Goal: Task Accomplishment & Management: Manage account settings

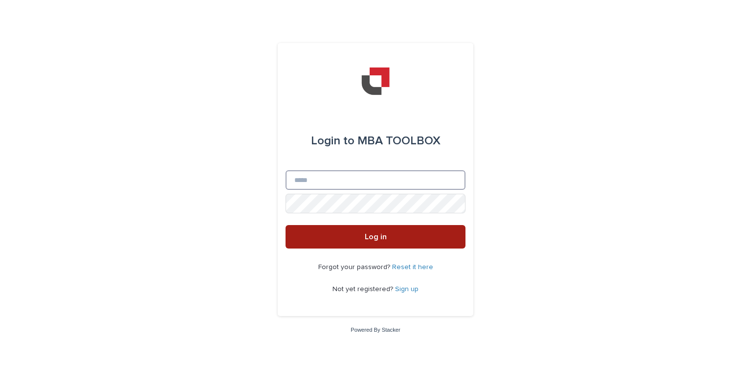
type input "**********"
click at [393, 236] on button "Log in" at bounding box center [375, 236] width 180 height 23
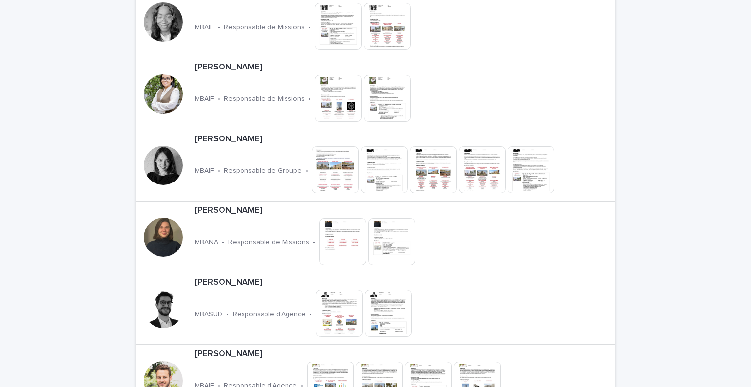
scroll to position [1518, 0]
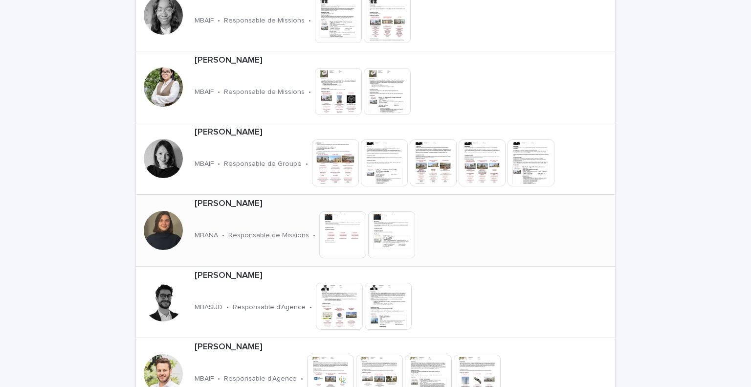
click at [215, 204] on p "[PERSON_NAME]" at bounding box center [340, 203] width 290 height 11
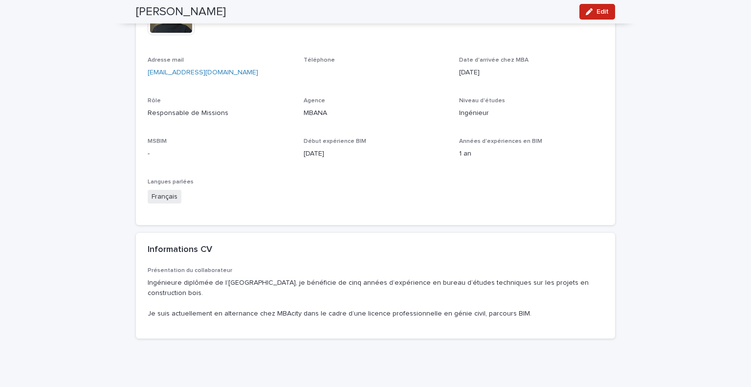
scroll to position [238, 0]
click at [591, 12] on div "button" at bounding box center [591, 11] width 11 height 7
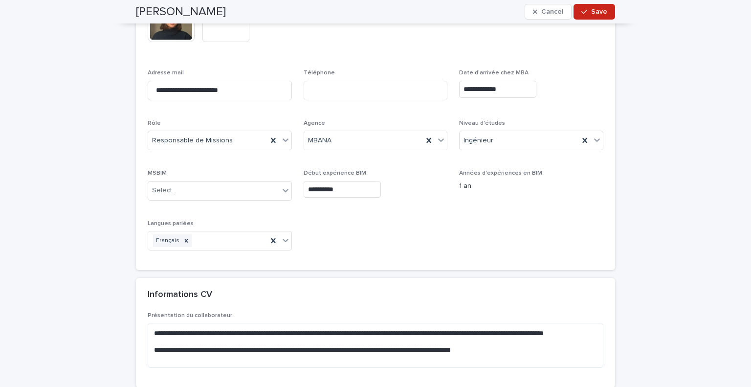
scroll to position [344, 0]
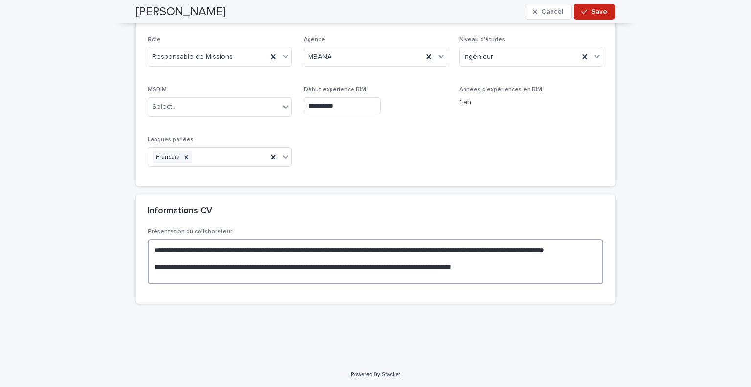
click at [200, 254] on textarea "**********" at bounding box center [376, 261] width 456 height 45
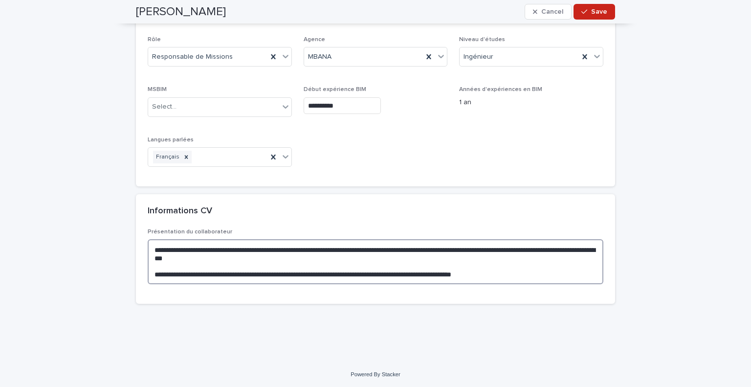
click at [313, 256] on textarea "**********" at bounding box center [376, 261] width 456 height 45
drag, startPoint x: 225, startPoint y: 273, endPoint x: 254, endPoint y: 277, distance: 29.1
click at [254, 277] on textarea "**********" at bounding box center [376, 261] width 456 height 45
drag, startPoint x: 343, startPoint y: 272, endPoint x: 495, endPoint y: 273, distance: 151.5
click at [495, 273] on textarea "**********" at bounding box center [376, 261] width 456 height 45
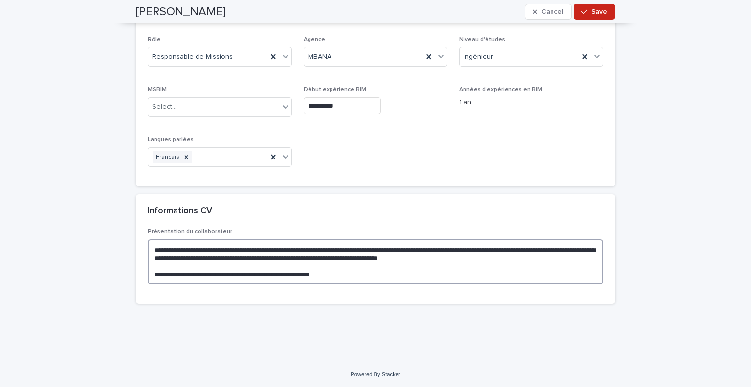
click at [360, 256] on textarea "**********" at bounding box center [376, 261] width 456 height 45
paste textarea "**********"
click at [195, 265] on textarea "**********" at bounding box center [376, 266] width 456 height 54
drag, startPoint x: 367, startPoint y: 282, endPoint x: 240, endPoint y: 283, distance: 127.1
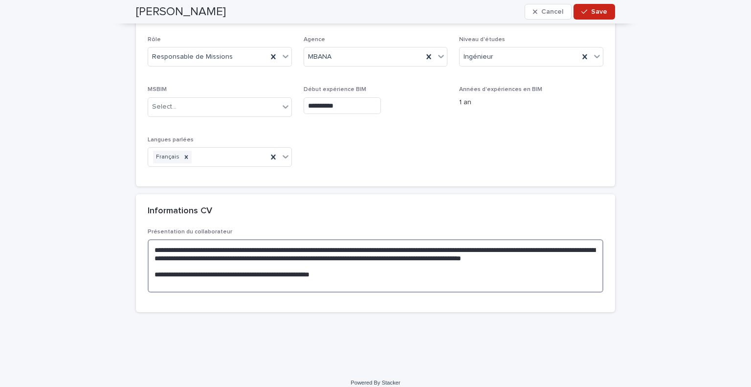
click at [240, 283] on textarea "**********" at bounding box center [376, 266] width 456 height 54
click at [223, 264] on textarea "**********" at bounding box center [376, 266] width 456 height 54
type textarea "**********"
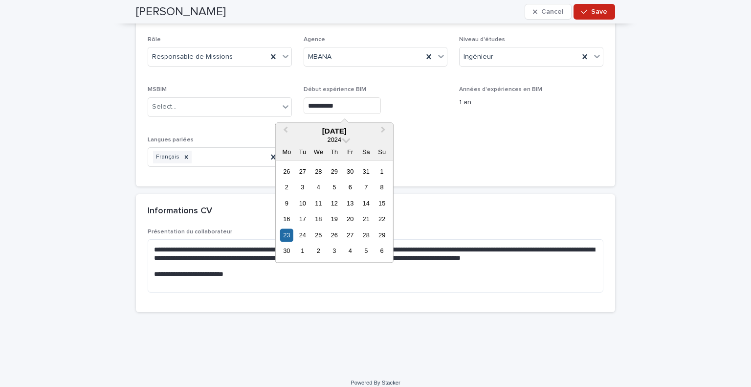
click at [345, 106] on input "**********" at bounding box center [342, 105] width 77 height 17
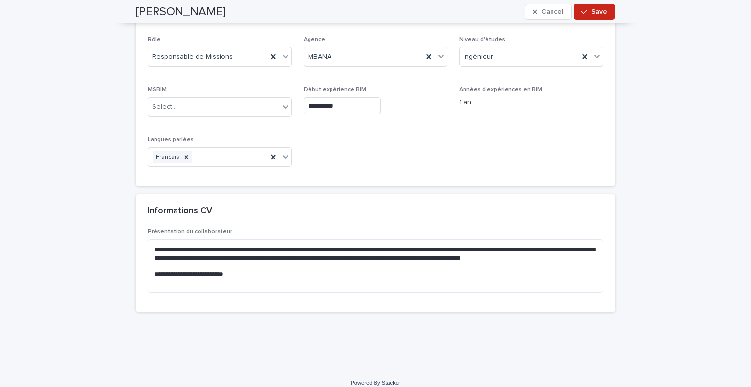
click at [611, 145] on div "**********" at bounding box center [375, 16] width 489 height 657
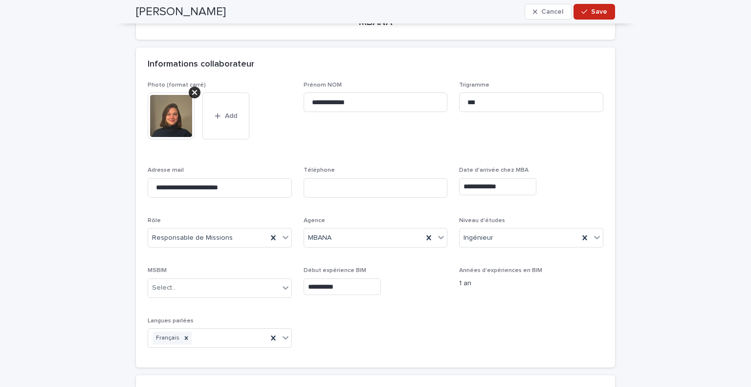
scroll to position [0, 0]
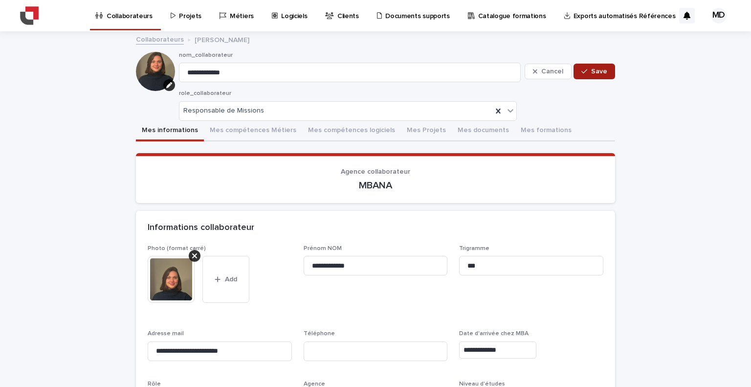
click at [597, 68] on span "Save" at bounding box center [599, 71] width 16 height 7
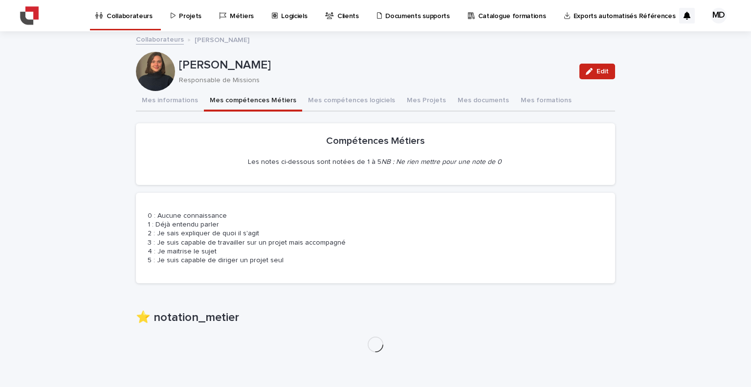
click at [233, 109] on button "Mes compétences Métiers" at bounding box center [253, 101] width 98 height 21
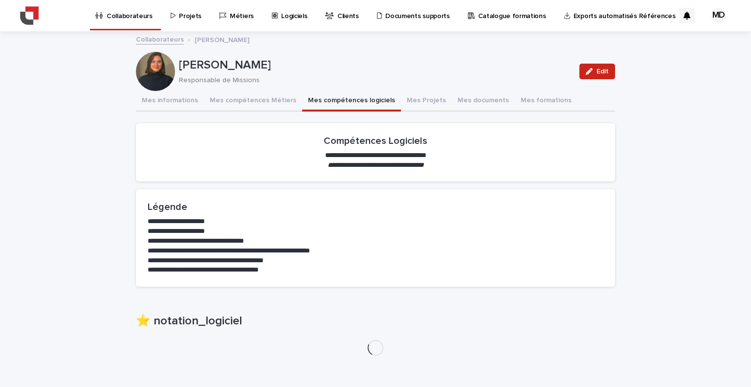
click at [351, 105] on button "Mes compétences logiciels" at bounding box center [351, 101] width 99 height 21
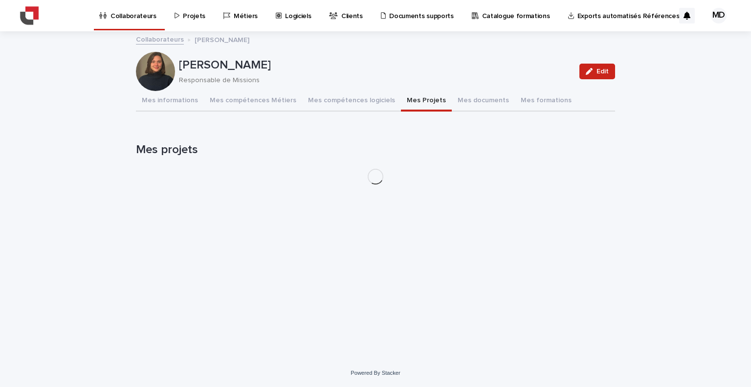
click at [412, 99] on button "Mes Projets" at bounding box center [426, 101] width 51 height 21
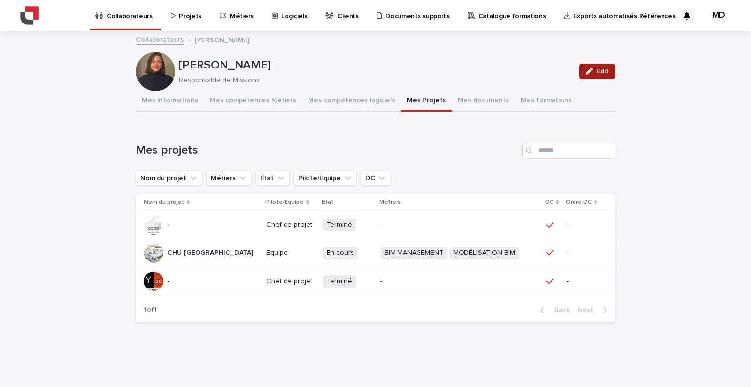
click at [589, 68] on icon "button" at bounding box center [589, 71] width 7 height 7
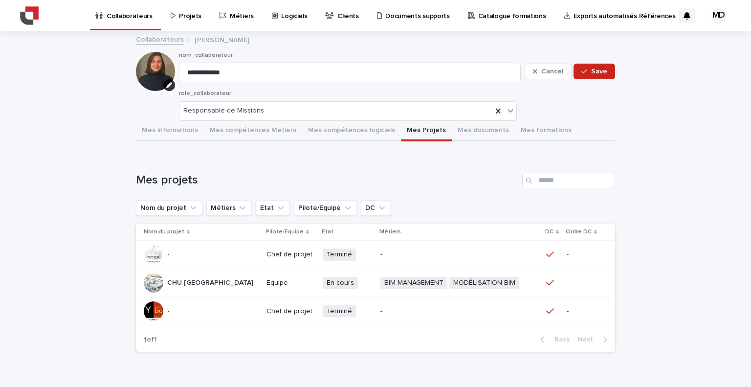
drag, startPoint x: 661, startPoint y: 162, endPoint x: 461, endPoint y: 196, distance: 202.8
click at [461, 196] on div "**********" at bounding box center [375, 220] width 751 height 376
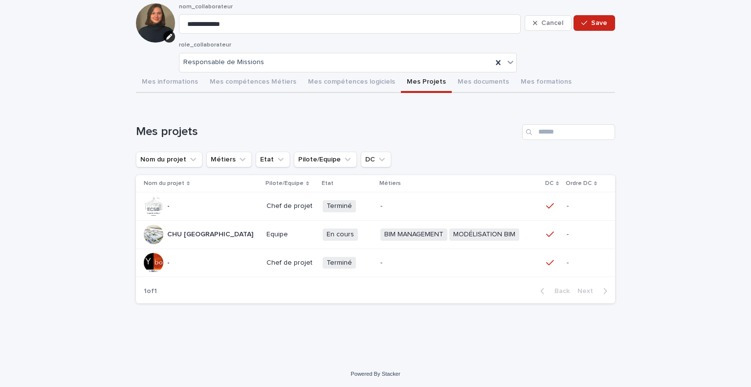
scroll to position [48, 0]
click at [551, 136] on input "Search" at bounding box center [568, 132] width 93 height 16
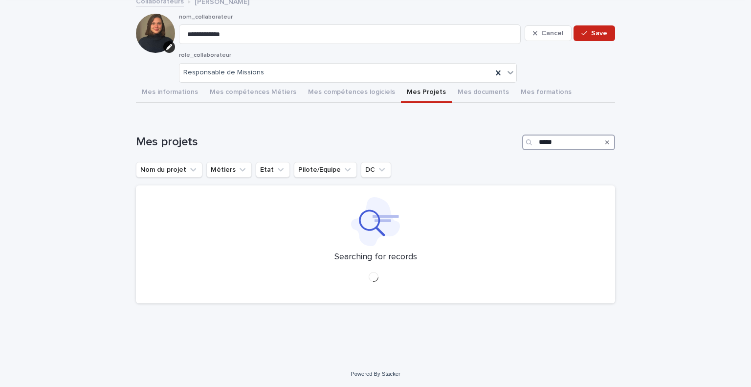
scroll to position [53, 0]
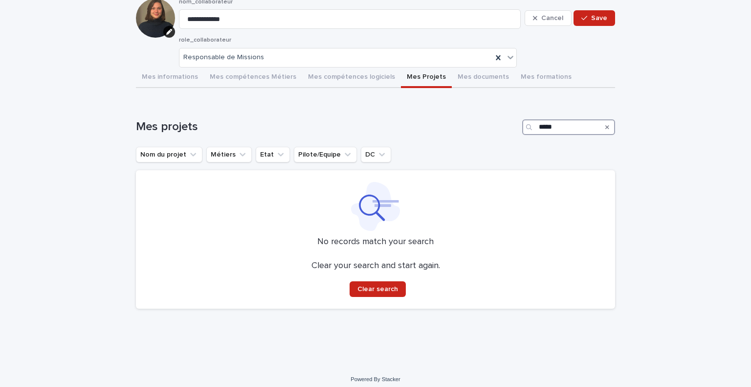
type input "*****"
click at [605, 127] on icon "Search" at bounding box center [607, 127] width 4 height 6
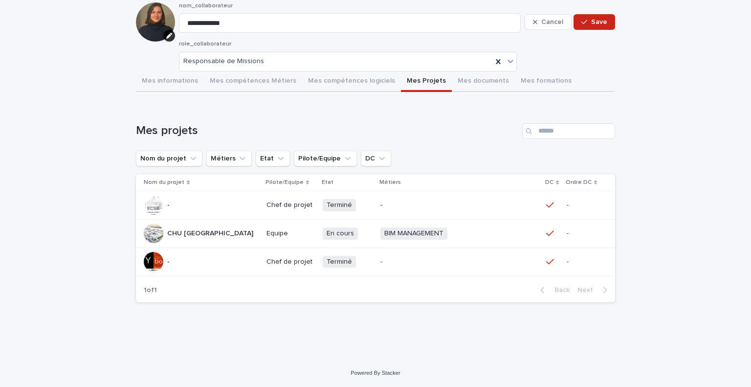
scroll to position [48, 0]
click at [590, 27] on button "Save" at bounding box center [594, 23] width 42 height 16
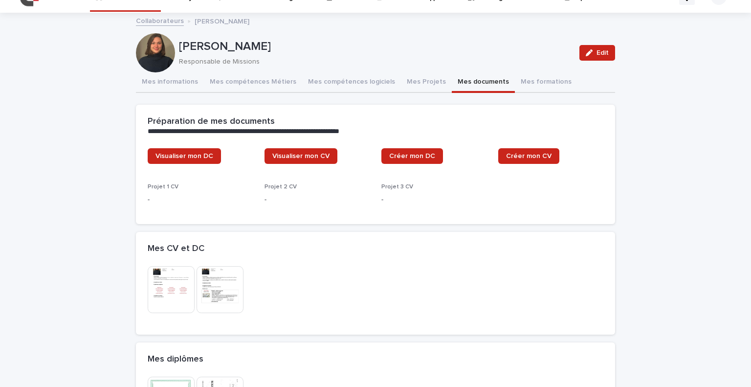
scroll to position [159, 0]
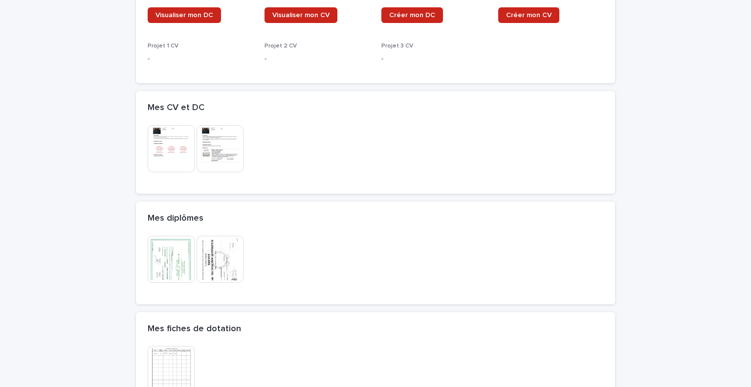
click at [475, 81] on div "**********" at bounding box center [375, 177] width 479 height 490
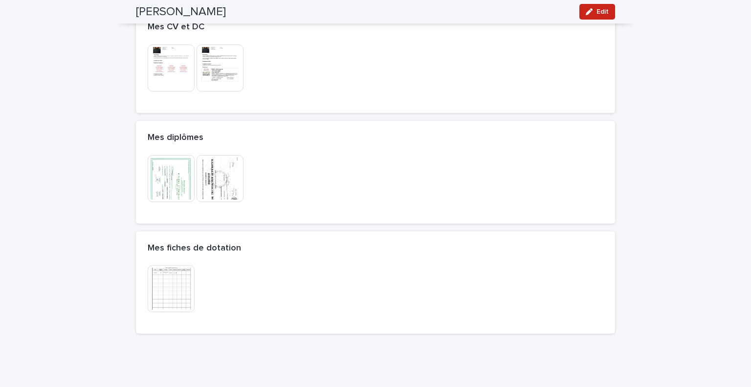
scroll to position [241, 0]
click at [179, 192] on img at bounding box center [171, 176] width 47 height 47
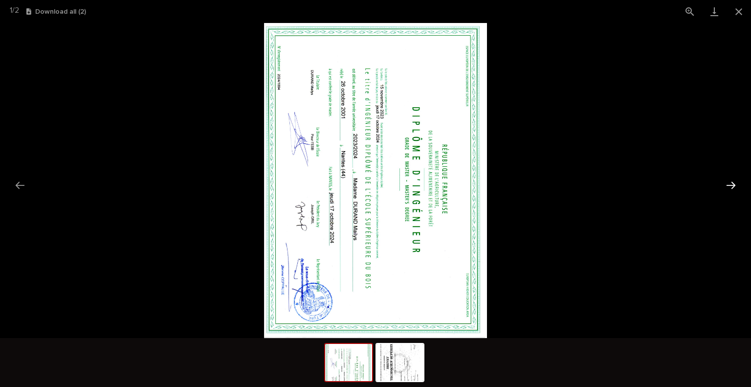
click at [728, 183] on button "Next slide" at bounding box center [731, 184] width 21 height 19
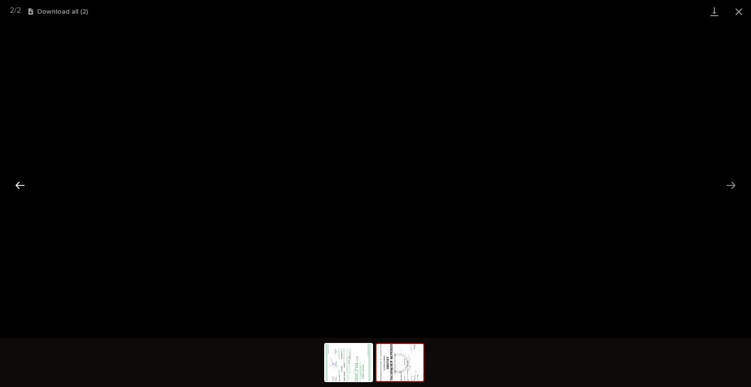
click at [17, 183] on button "Previous slide" at bounding box center [20, 184] width 21 height 19
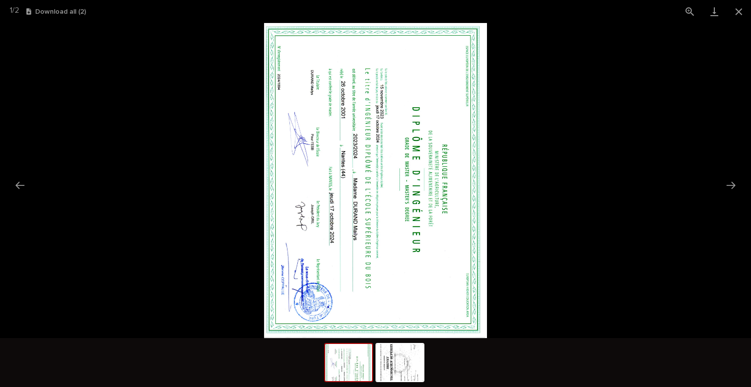
scroll to position [0, 0]
click at [596, 145] on picture at bounding box center [375, 180] width 751 height 315
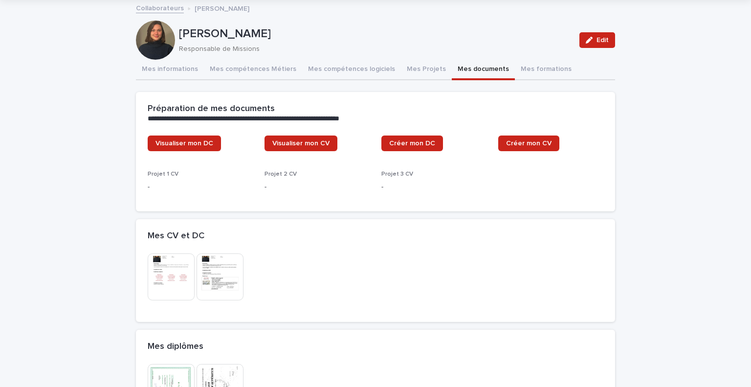
scroll to position [30, 0]
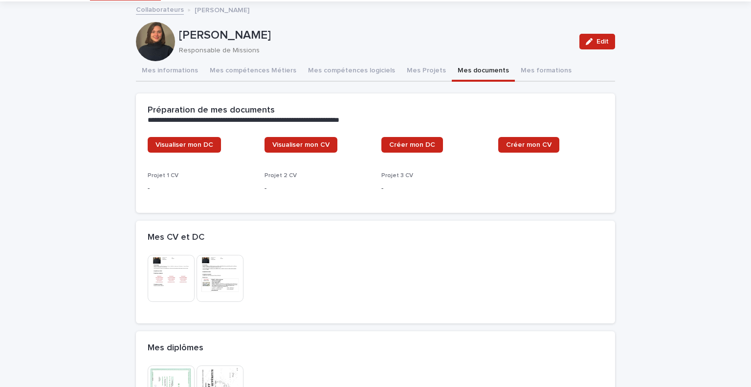
click at [178, 280] on img at bounding box center [171, 278] width 47 height 47
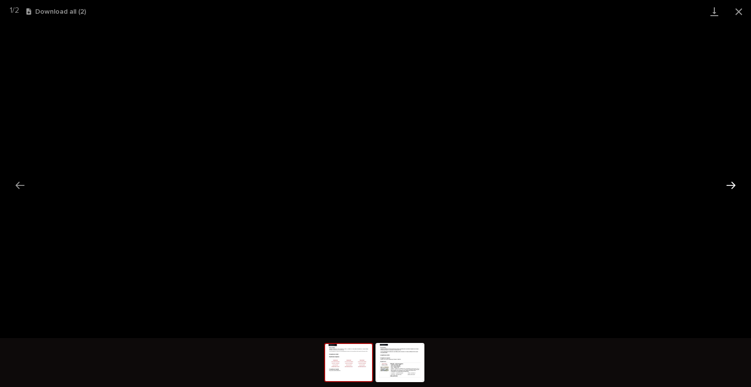
click at [731, 184] on button "Next slide" at bounding box center [731, 184] width 21 height 19
click at [353, 362] on img at bounding box center [348, 362] width 47 height 37
click at [391, 373] on img at bounding box center [399, 362] width 47 height 37
click at [749, 11] on button "Close gallery" at bounding box center [738, 11] width 24 height 23
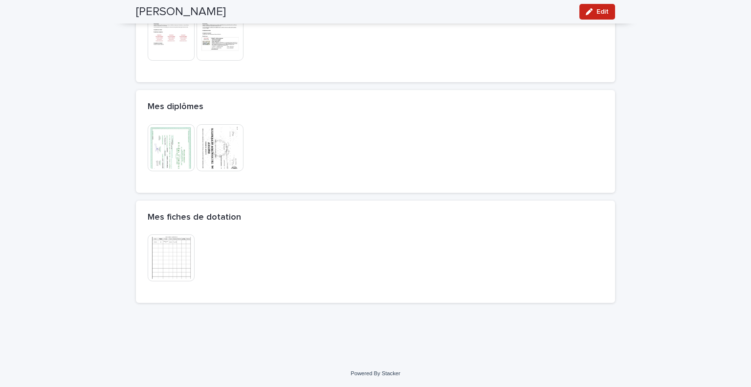
scroll to position [0, 0]
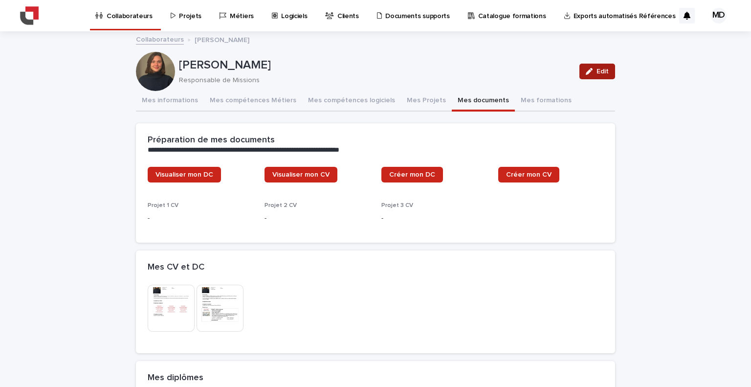
click at [596, 76] on button "Edit" at bounding box center [597, 72] width 36 height 16
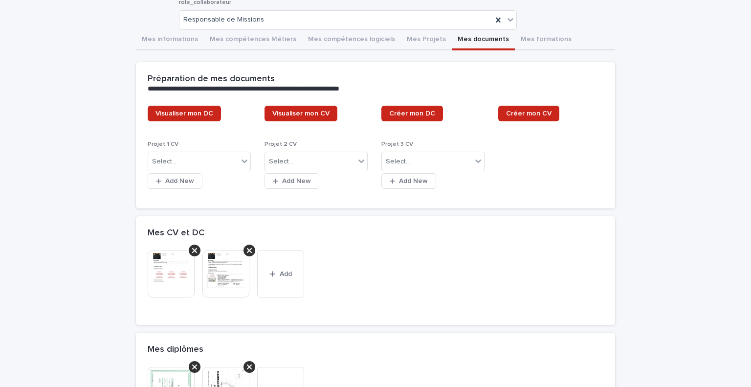
scroll to position [90, 0]
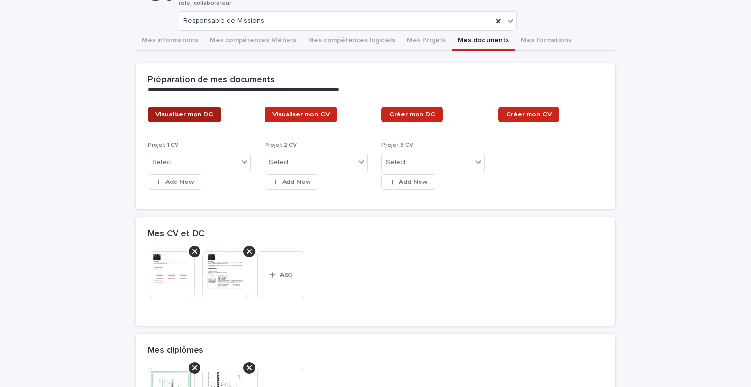
click at [194, 112] on span "Visualiser mon DC" at bounding box center [184, 114] width 58 height 7
click at [297, 111] on span "Visualiser mon CV" at bounding box center [300, 114] width 57 height 7
click at [521, 214] on div "**********" at bounding box center [375, 140] width 479 height 154
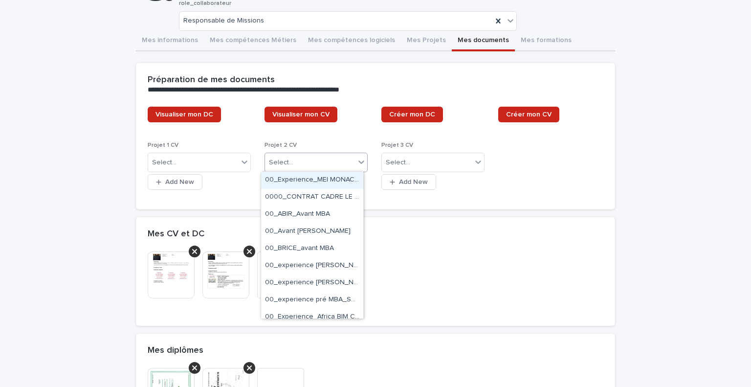
click at [321, 160] on div "Select..." at bounding box center [310, 162] width 90 height 16
click at [221, 162] on div "Select..." at bounding box center [193, 162] width 90 height 16
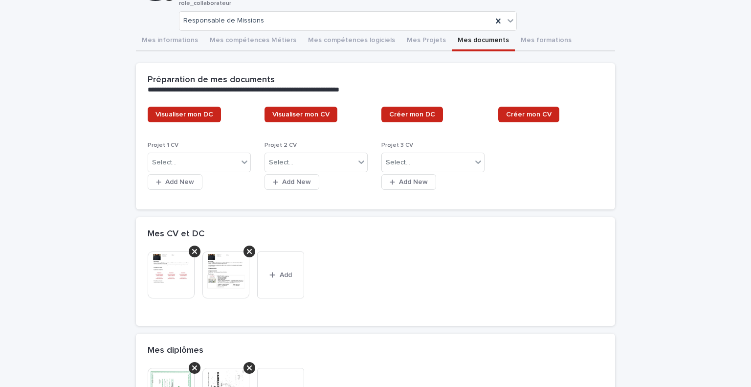
click at [457, 115] on div "Créer mon DC" at bounding box center [433, 115] width 105 height 16
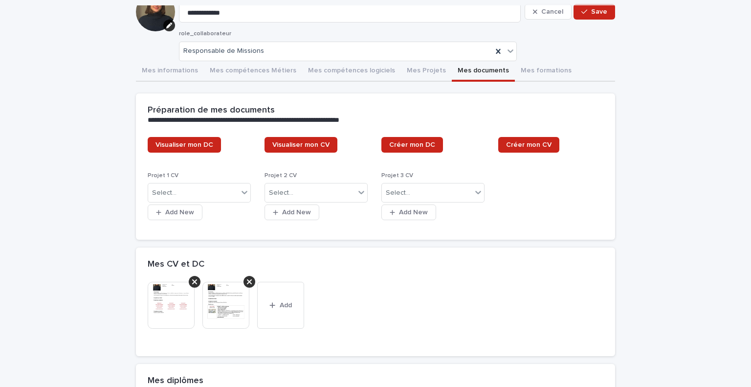
scroll to position [59, 0]
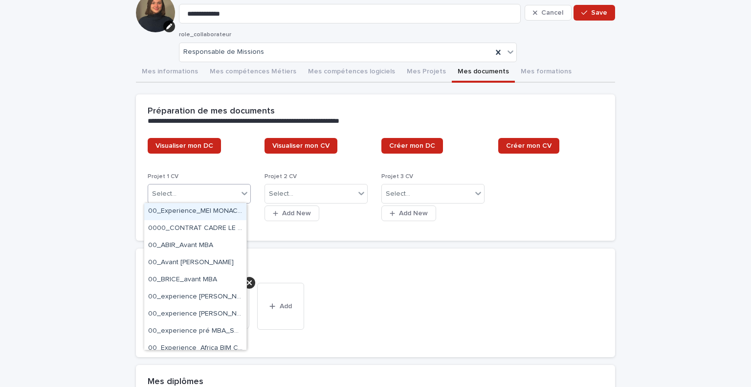
click at [228, 193] on div "Select..." at bounding box center [193, 194] width 90 height 16
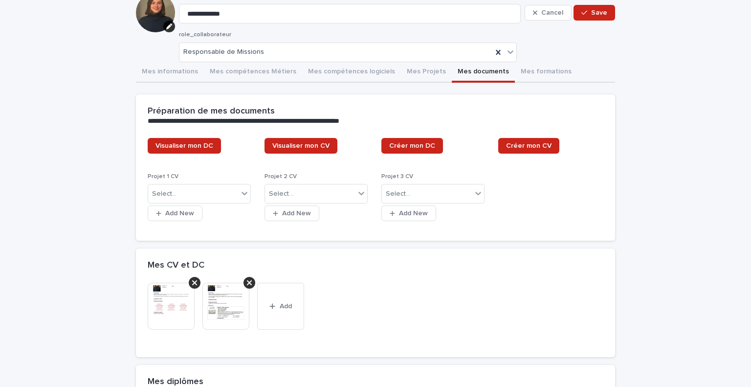
click at [336, 279] on div "Mes CV et DC" at bounding box center [375, 265] width 479 height 34
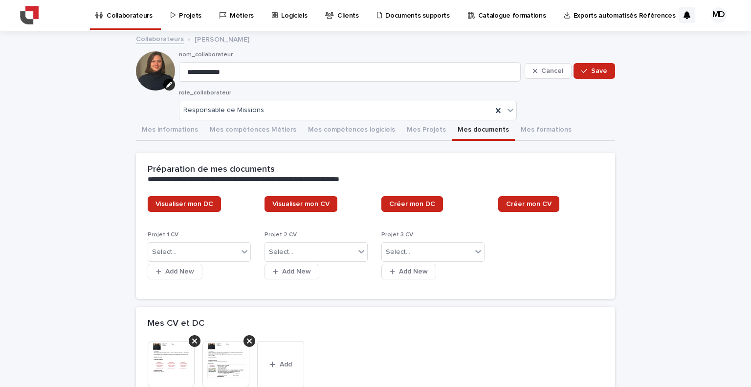
scroll to position [0, 0]
click at [592, 72] on span "Save" at bounding box center [599, 71] width 16 height 7
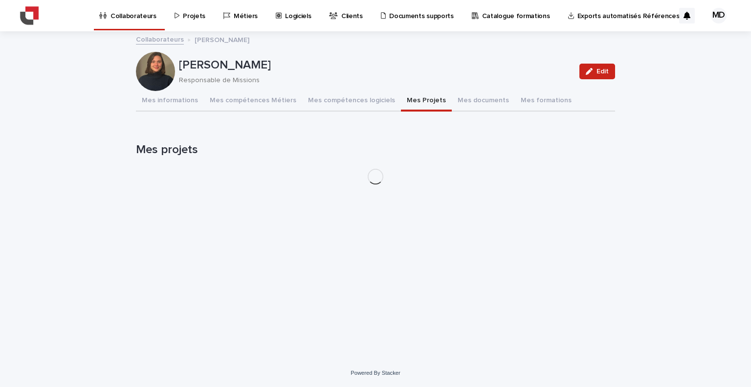
click at [405, 91] on button "Mes Projets" at bounding box center [426, 101] width 51 height 21
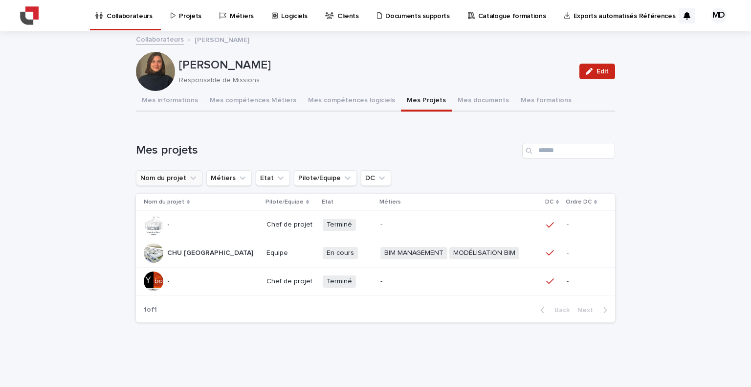
click at [188, 177] on icon "Nom du projet" at bounding box center [193, 178] width 10 height 10
click at [462, 156] on h1 "Mes projets" at bounding box center [327, 150] width 382 height 14
click at [596, 70] on span "Edit" at bounding box center [602, 71] width 12 height 7
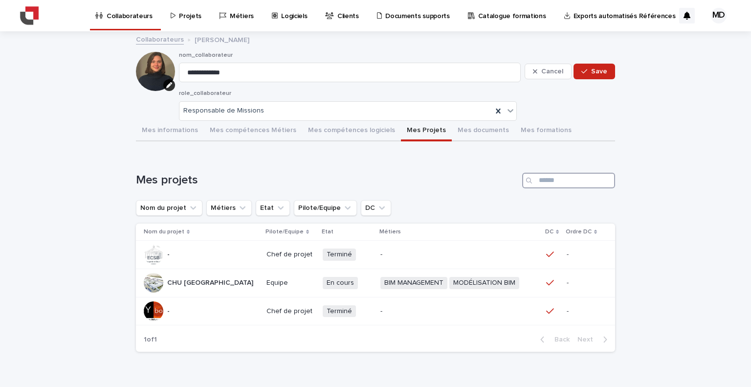
click at [545, 176] on input "Search" at bounding box center [568, 181] width 93 height 16
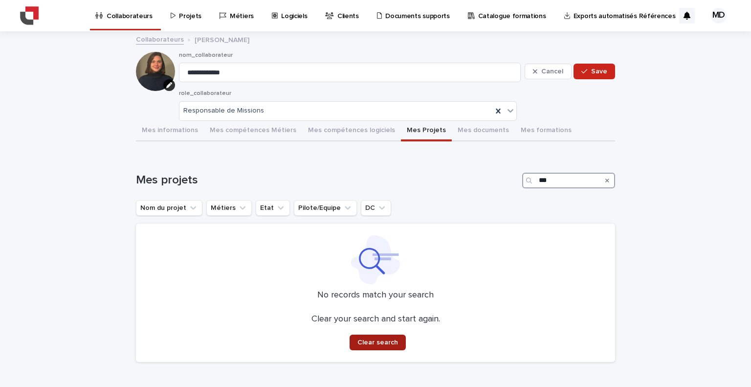
type input "***"
click at [384, 344] on span "Clear search" at bounding box center [377, 342] width 41 height 7
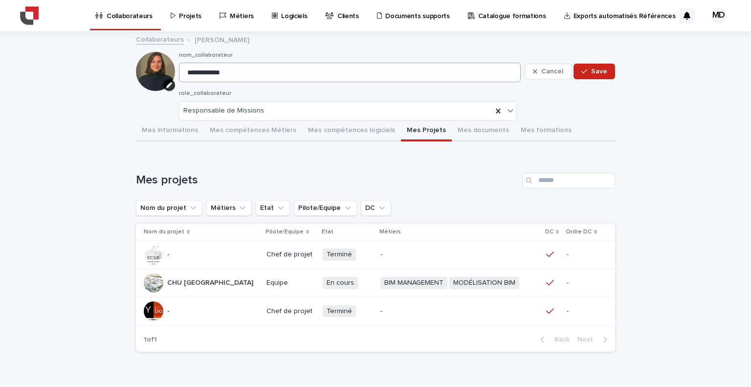
drag, startPoint x: 384, startPoint y: 344, endPoint x: 255, endPoint y: 79, distance: 294.5
click at [255, 79] on div "**********" at bounding box center [375, 196] width 479 height 328
click at [186, 20] on p "Projets" at bounding box center [190, 10] width 22 height 21
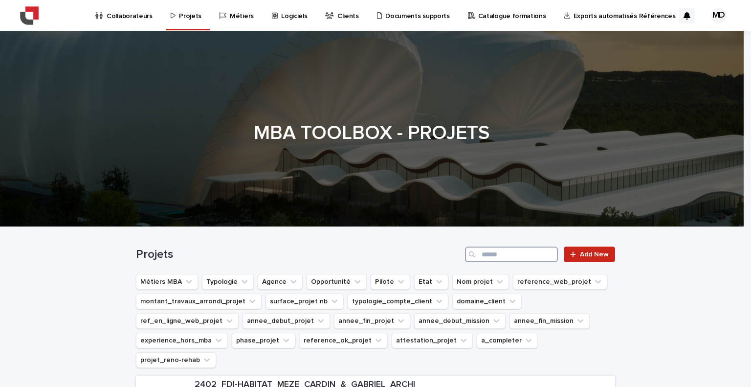
click at [487, 251] on input "Search" at bounding box center [511, 254] width 93 height 16
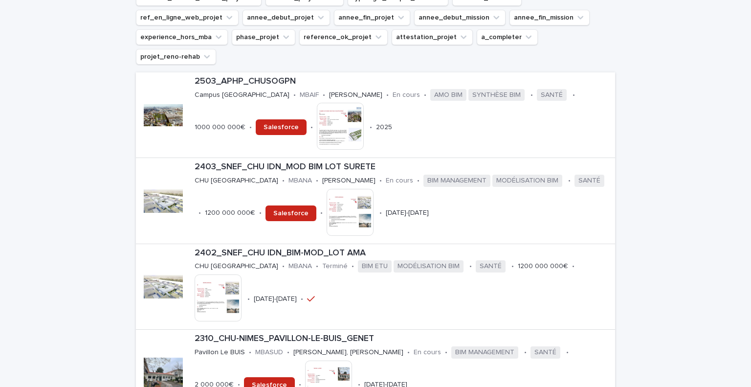
scroll to position [310, 0]
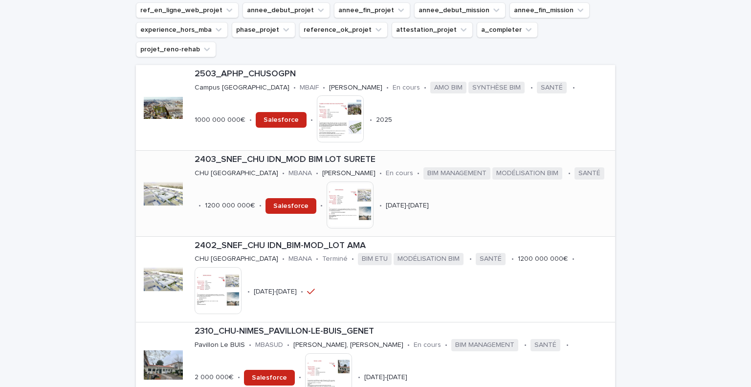
type input "***"
click at [293, 154] on p "2403_SNEF_CHU IDN_MOD BIM LOT SURETE" at bounding box center [403, 159] width 416 height 11
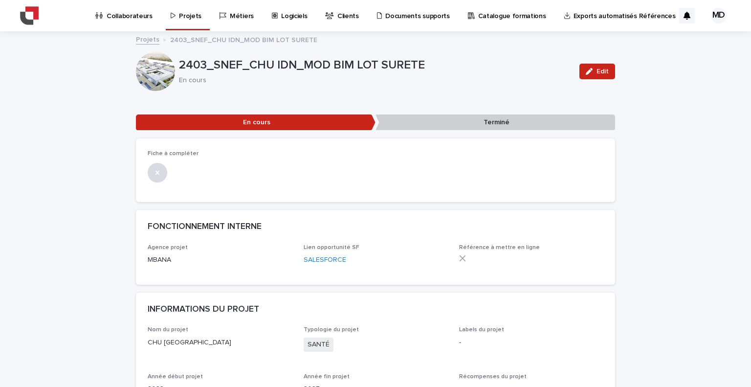
click at [149, 39] on link "Projets" at bounding box center [147, 38] width 23 height 11
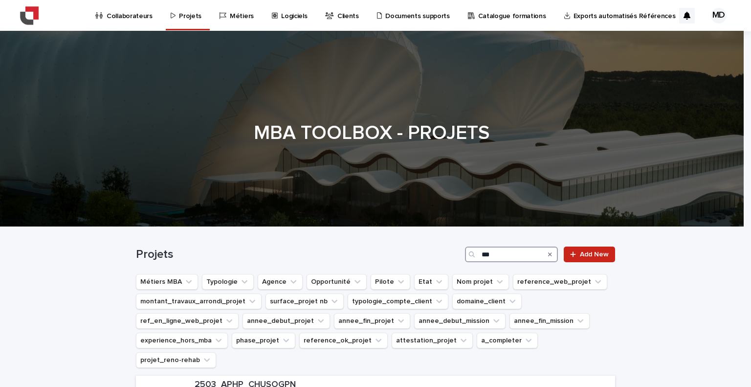
drag, startPoint x: 501, startPoint y: 258, endPoint x: 363, endPoint y: 254, distance: 138.4
click at [363, 254] on div "Projets *** Add New" at bounding box center [375, 254] width 479 height 16
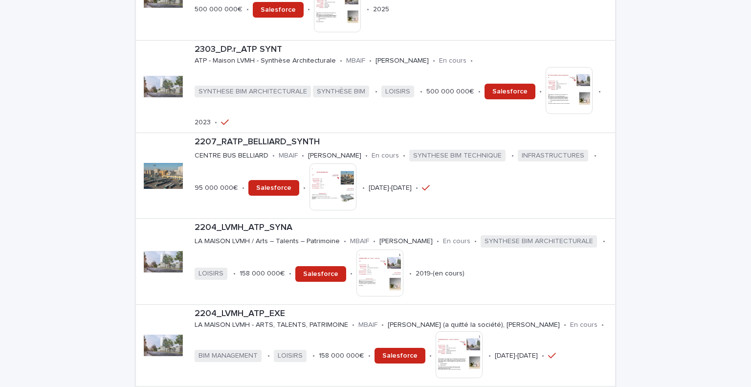
scroll to position [679, 0]
type input "***"
click at [254, 44] on p "2303_DP.r_ATP SYNT" at bounding box center [403, 49] width 416 height 11
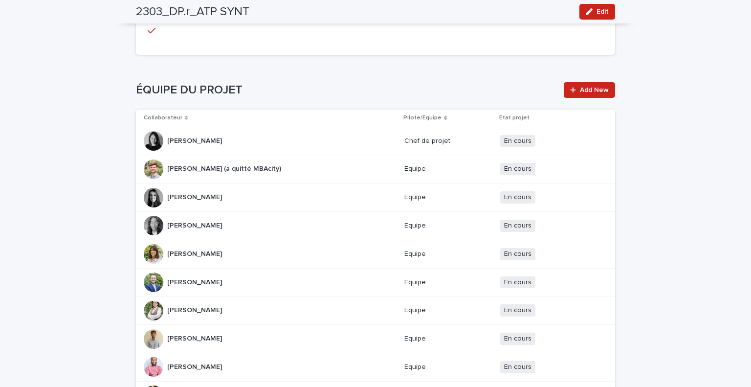
scroll to position [1134, 0]
click at [574, 82] on link "Add New" at bounding box center [589, 90] width 51 height 16
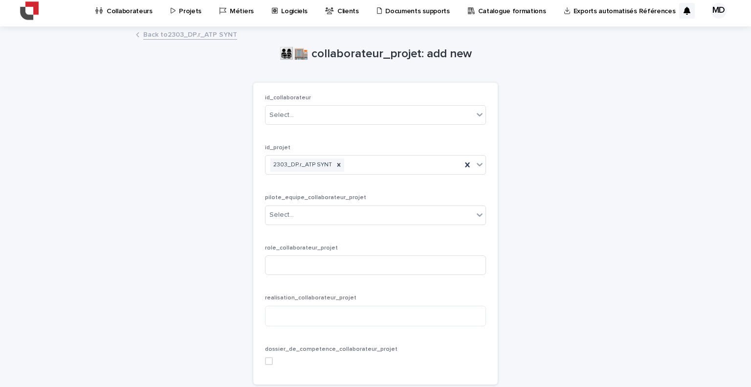
scroll to position [2, 0]
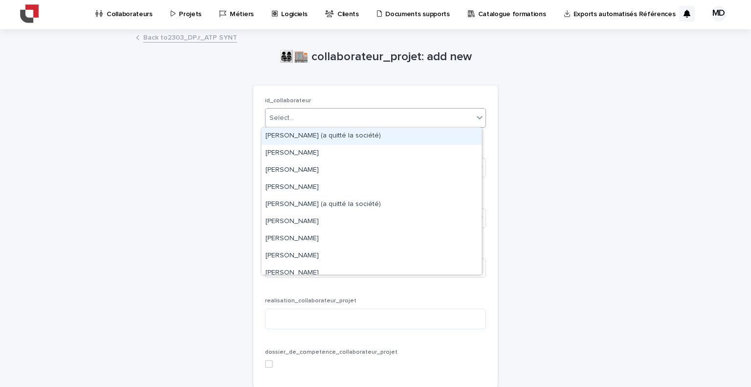
click at [448, 110] on div "Select..." at bounding box center [369, 118] width 208 height 16
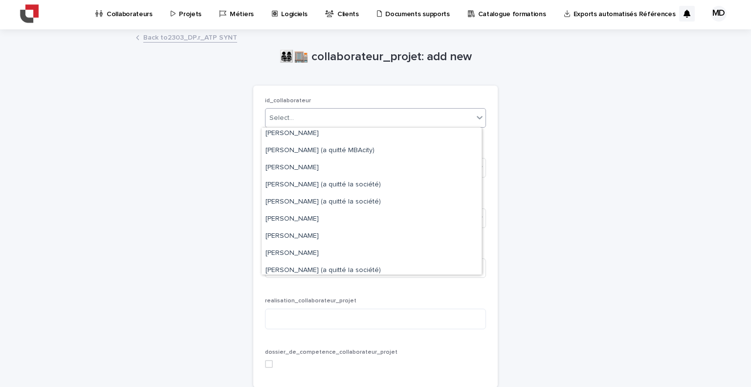
scroll to position [594, 0]
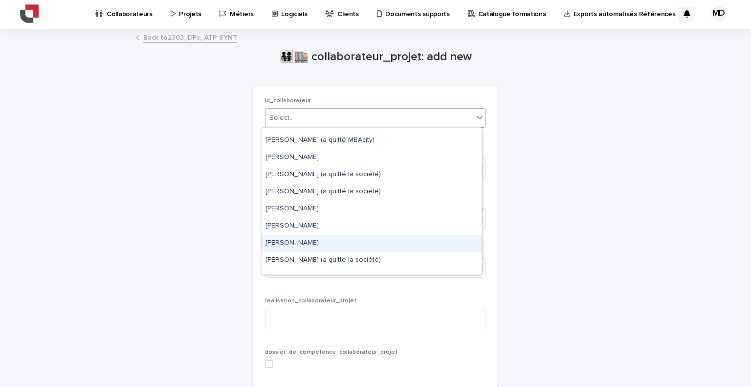
click at [324, 241] on div "Maïlys DURAND" at bounding box center [372, 243] width 220 height 17
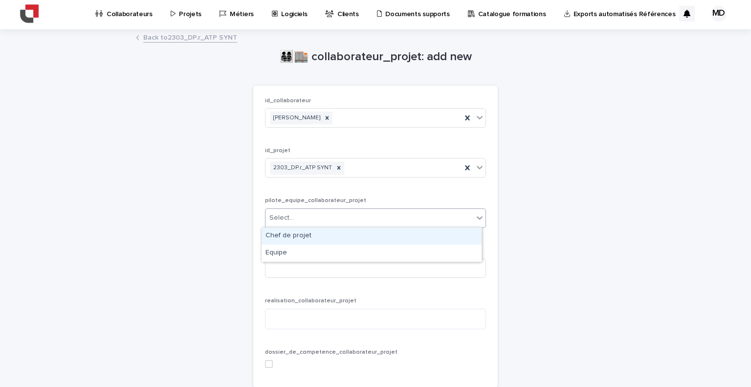
click at [398, 211] on div "Select..." at bounding box center [369, 218] width 208 height 16
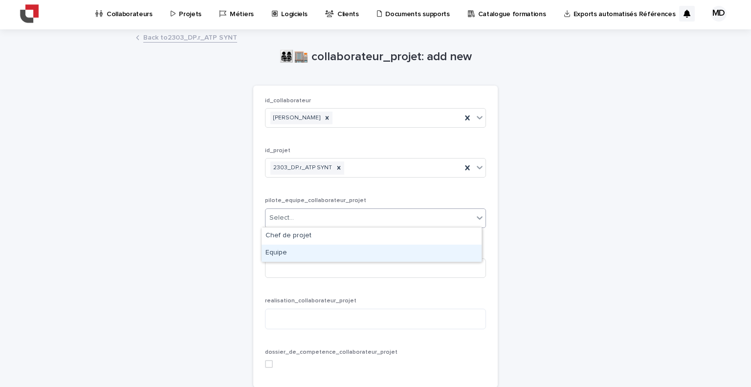
click at [338, 252] on div "Equipe" at bounding box center [372, 252] width 220 height 17
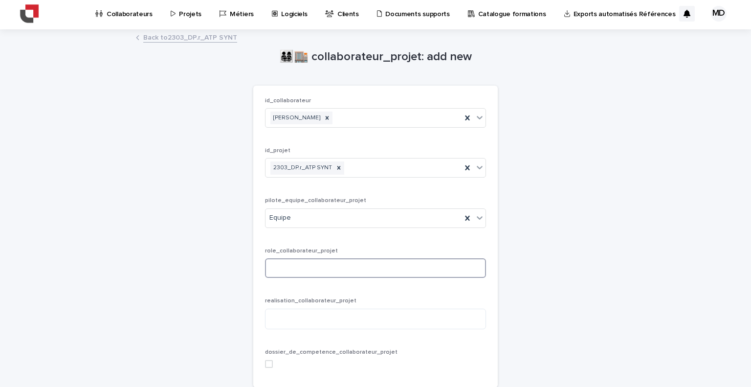
click at [349, 267] on input at bounding box center [375, 268] width 221 height 20
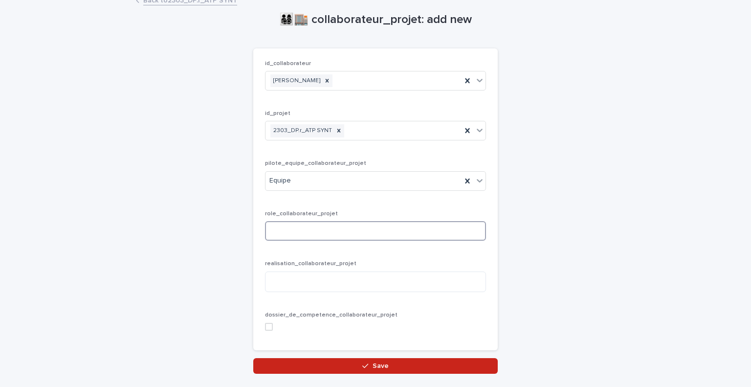
scroll to position [44, 0]
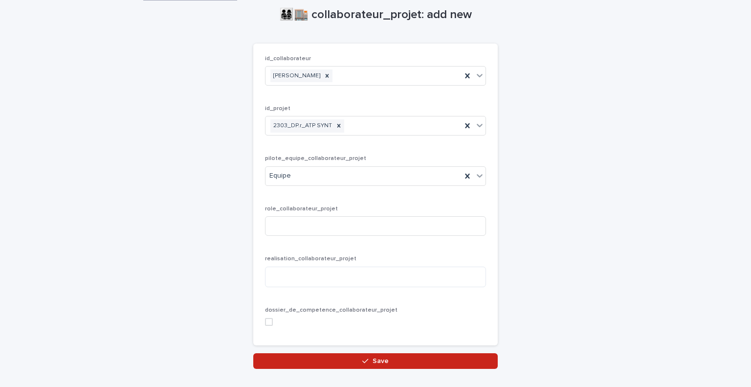
click at [528, 254] on div "👨‍👩‍👧‍👦🏬 collaborateur_projet: add new Loading... Saving… Loading... Saving… Lo…" at bounding box center [375, 178] width 479 height 380
click at [295, 219] on input at bounding box center [375, 226] width 221 height 20
type input "**********"
click at [316, 271] on textarea at bounding box center [375, 276] width 221 height 21
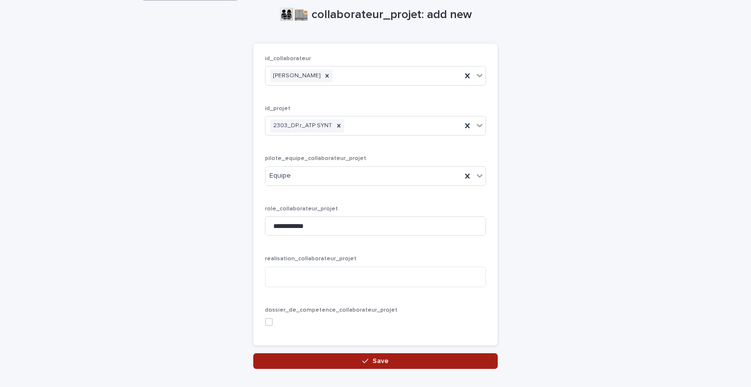
click at [378, 358] on span "Save" at bounding box center [380, 360] width 16 height 7
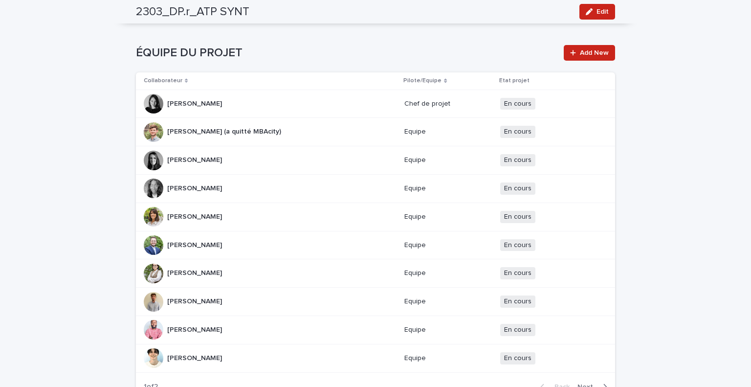
scroll to position [1173, 0]
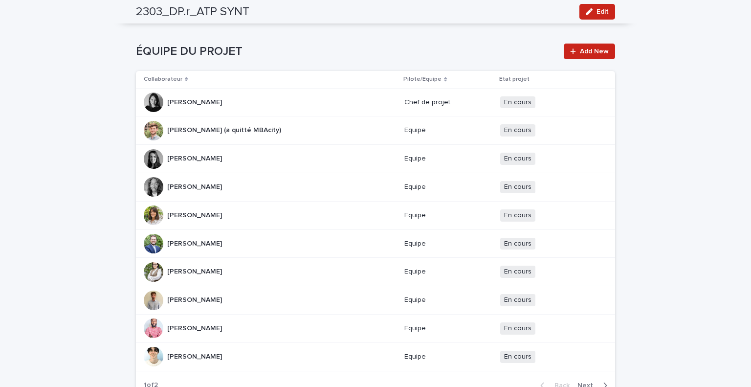
click at [290, 177] on div "Manuella WANSILABO Manuella WANSILABO" at bounding box center [270, 187] width 253 height 20
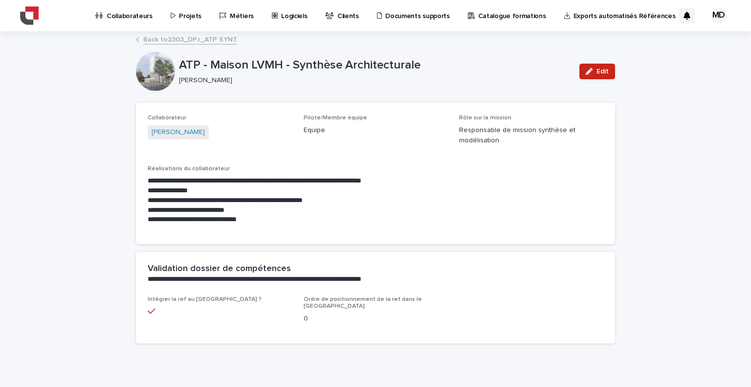
click at [162, 41] on link "Back to 2303_DP.r_ATP SYNT" at bounding box center [190, 38] width 94 height 11
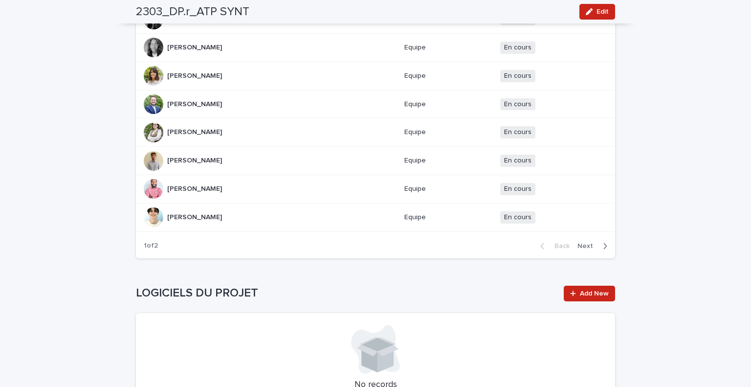
scroll to position [1317, 0]
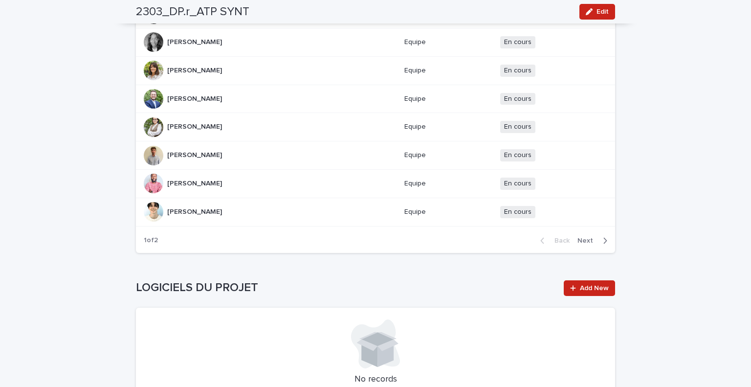
click at [198, 149] on p "Louis MEUNIER" at bounding box center [195, 154] width 57 height 10
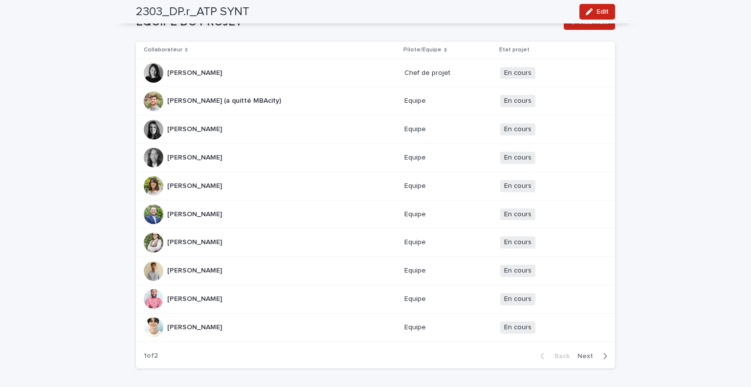
scroll to position [1203, 0]
click at [212, 321] on p "Basile GUILLOCHON" at bounding box center [195, 326] width 57 height 10
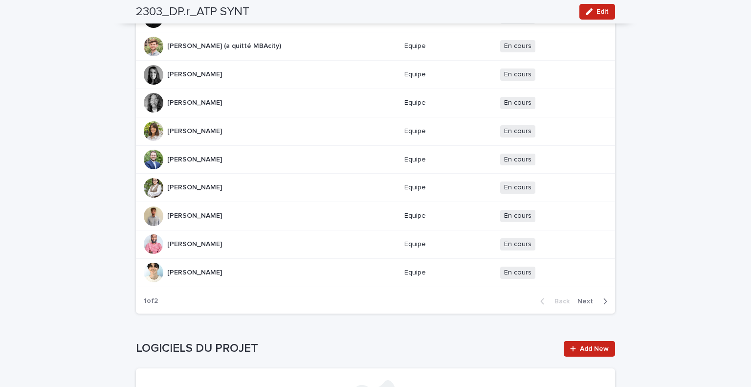
scroll to position [1263, 0]
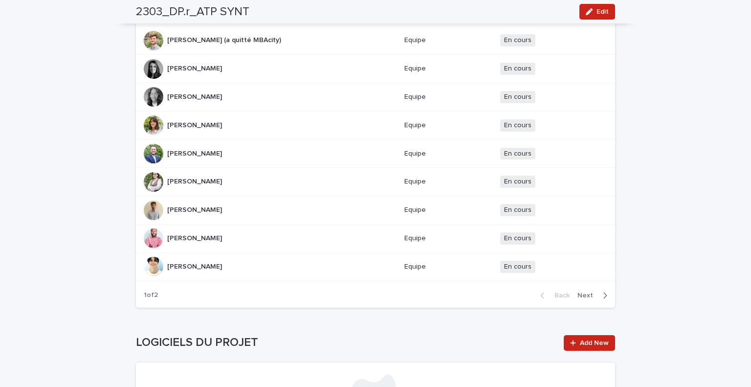
click at [584, 292] on span "Next" at bounding box center [588, 295] width 22 height 7
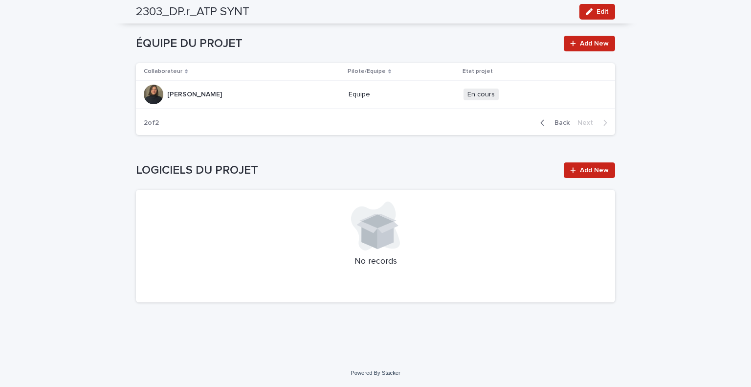
scroll to position [1164, 0]
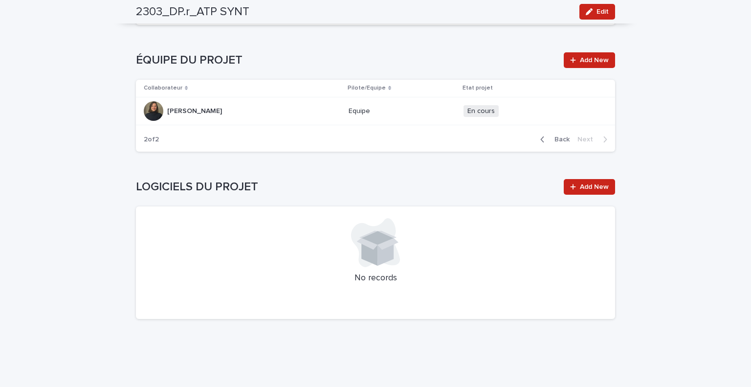
click at [186, 105] on p "Maïlys DURAND" at bounding box center [195, 110] width 57 height 10
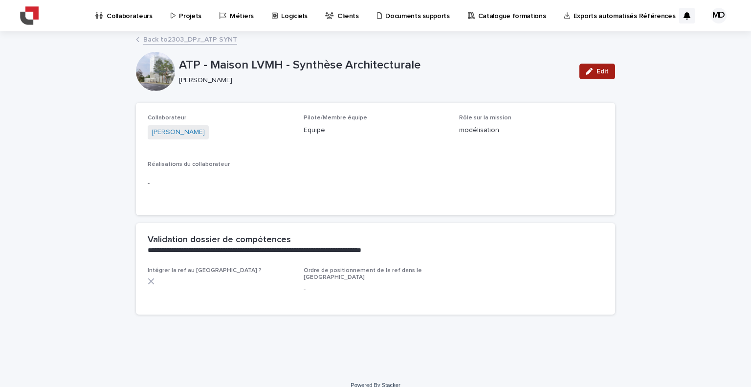
click at [589, 68] on icon "button" at bounding box center [589, 71] width 7 height 7
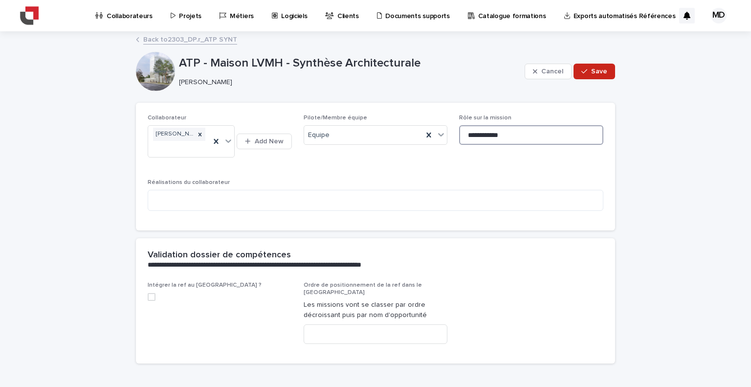
click at [469, 135] on input "**********" at bounding box center [531, 135] width 144 height 20
click at [550, 136] on input "**********" at bounding box center [531, 135] width 144 height 20
type input "**********"
click at [152, 295] on label at bounding box center [220, 297] width 144 height 8
click at [191, 208] on textarea at bounding box center [376, 200] width 456 height 21
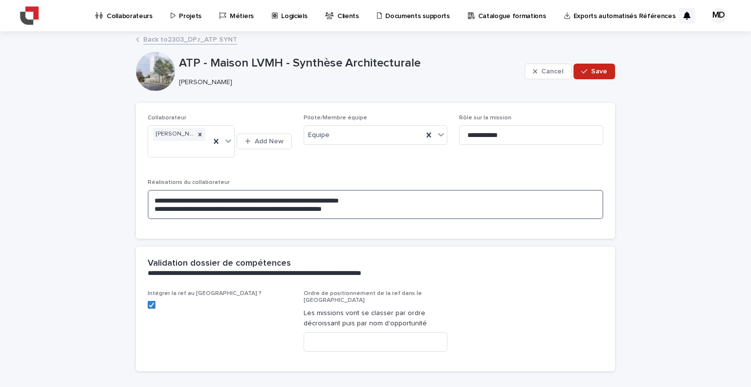
click at [407, 198] on textarea "**********" at bounding box center [376, 204] width 456 height 29
type textarea "**********"
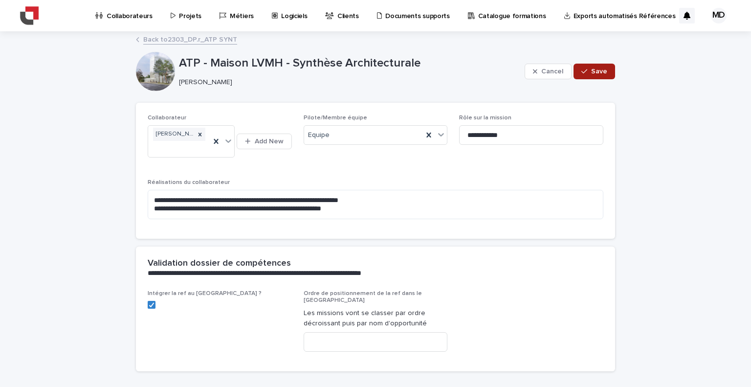
click at [603, 68] on span "Save" at bounding box center [599, 71] width 16 height 7
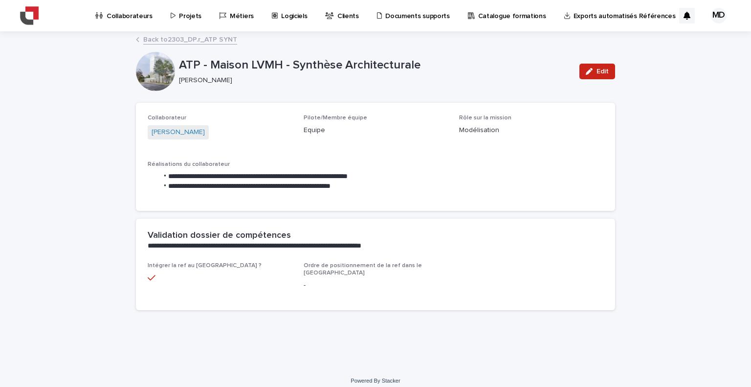
click at [192, 21] on link "Projets" at bounding box center [188, 15] width 36 height 30
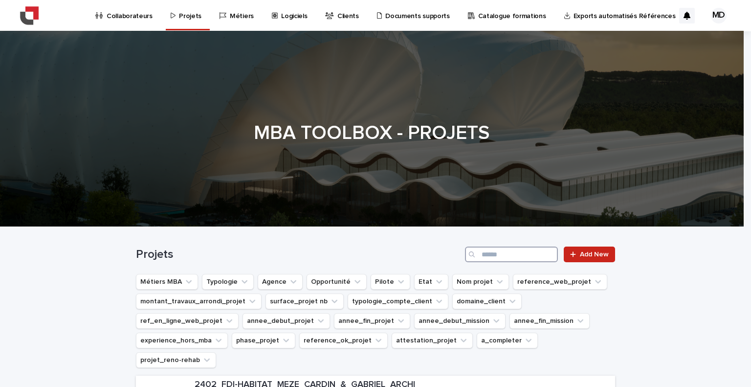
click at [485, 254] on input "Search" at bounding box center [511, 254] width 93 height 16
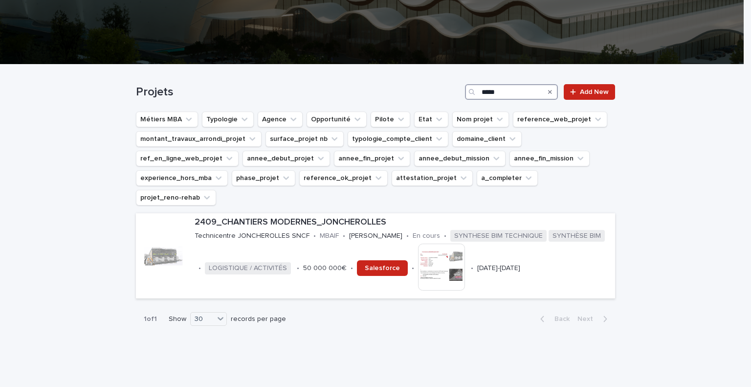
scroll to position [163, 0]
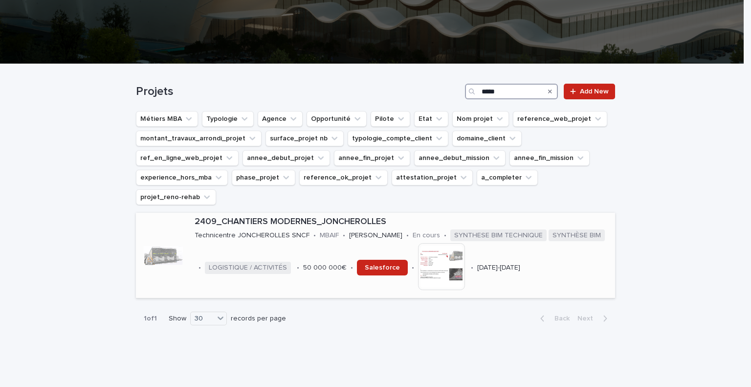
type input "*****"
click at [270, 231] on p "Technicentre JONCHEROLLES SNCF" at bounding box center [252, 235] width 115 height 8
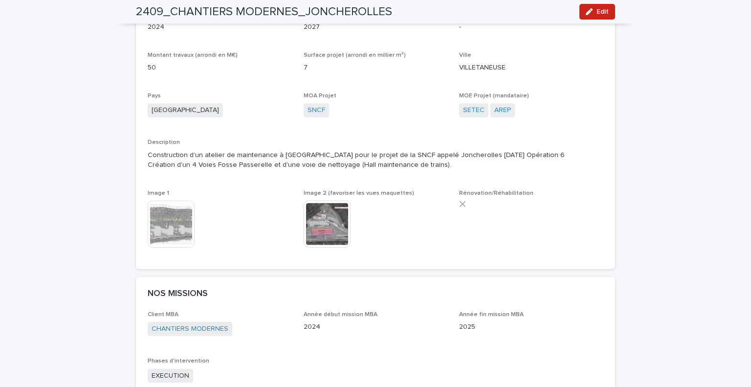
scroll to position [372, 0]
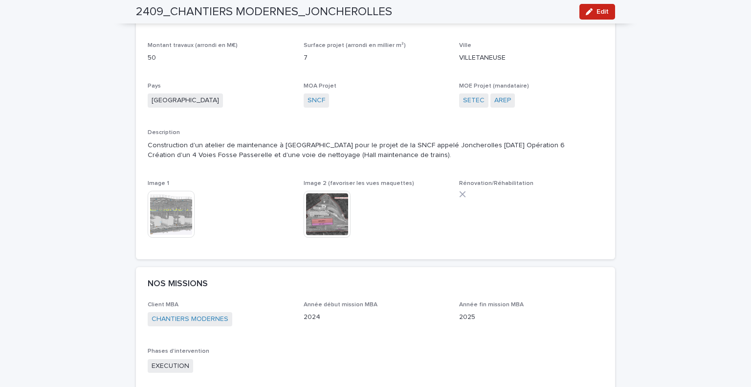
click at [672, 211] on div "Loading... Saving… Loading... Saving… 2409_CHANTIERS MODERNES_JONCHEROLLES Edit…" at bounding box center [375, 393] width 751 height 1464
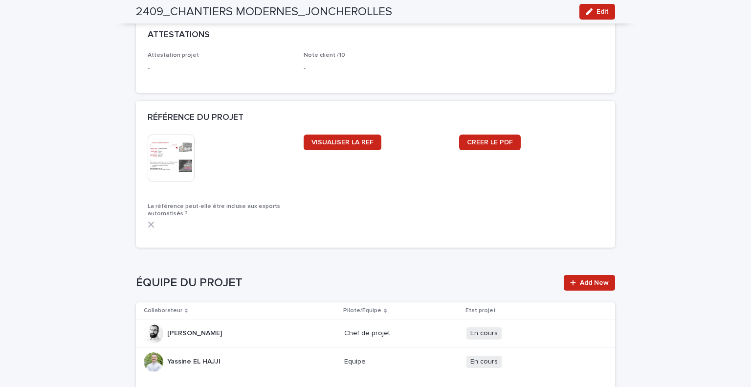
scroll to position [946, 0]
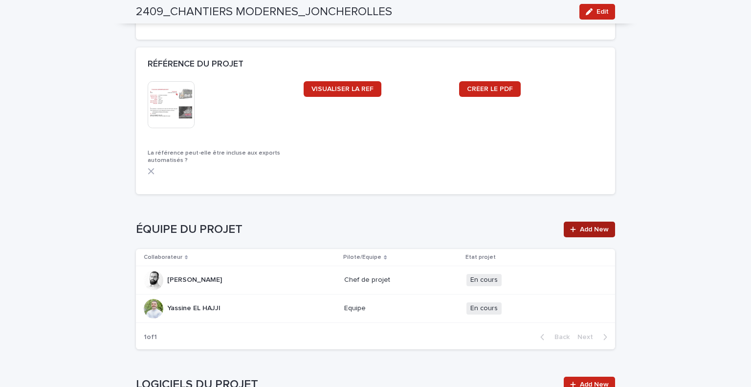
click at [589, 229] on span "Add New" at bounding box center [594, 229] width 29 height 7
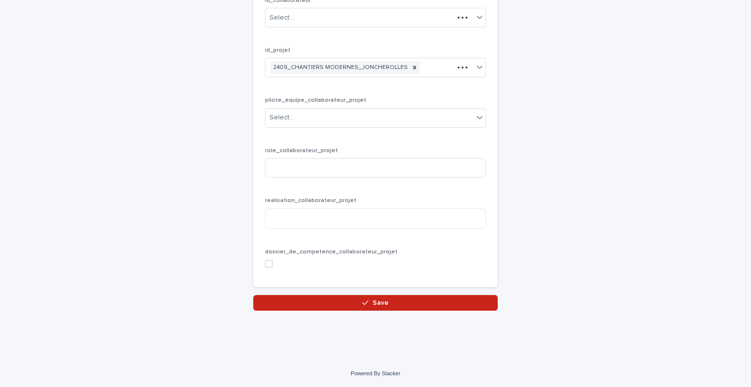
scroll to position [102, 0]
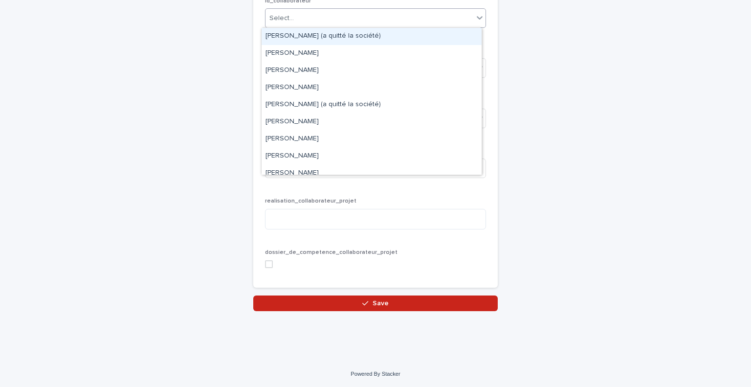
click at [377, 14] on div "Select..." at bounding box center [369, 18] width 208 height 16
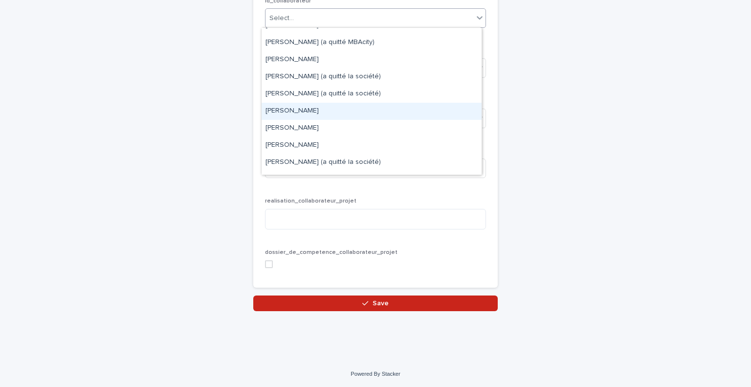
scroll to position [592, 0]
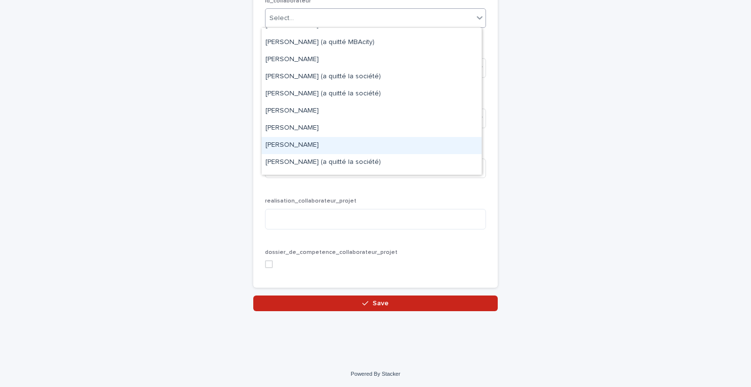
click at [311, 146] on div "Maïlys DURAND" at bounding box center [372, 145] width 220 height 17
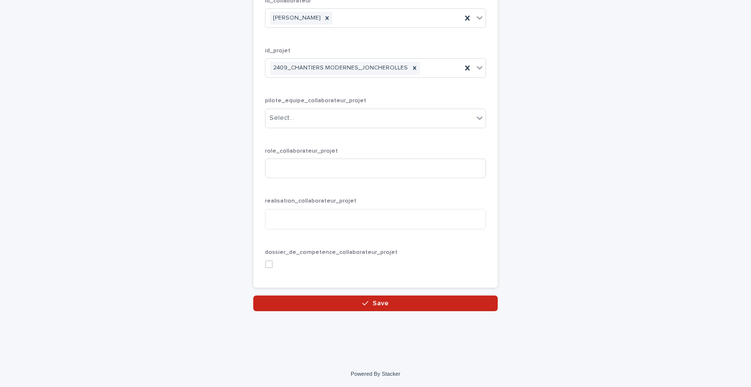
click at [357, 105] on div "pilote_equipe_collaborateur_projet Select..." at bounding box center [375, 116] width 221 height 38
click at [370, 121] on div "Select..." at bounding box center [369, 118] width 208 height 16
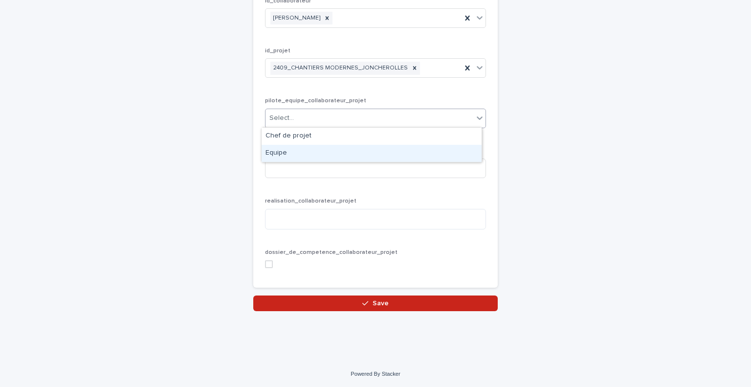
click at [312, 149] on div "Equipe" at bounding box center [372, 153] width 220 height 17
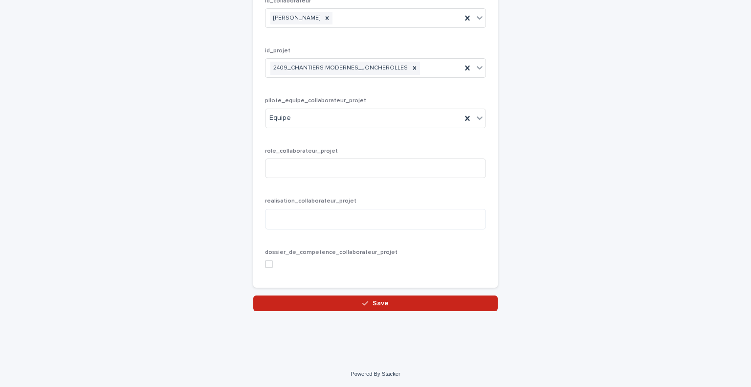
click at [336, 179] on div "role_collaborateur_projet" at bounding box center [375, 167] width 221 height 38
click at [322, 171] on input at bounding box center [375, 168] width 221 height 20
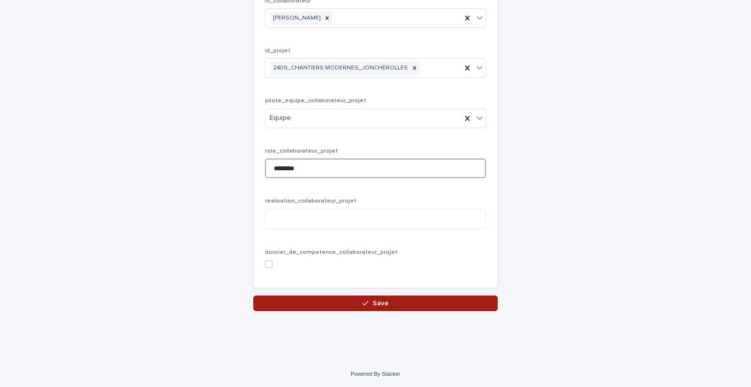
type input "********"
click at [362, 303] on icon "button" at bounding box center [365, 303] width 6 height 7
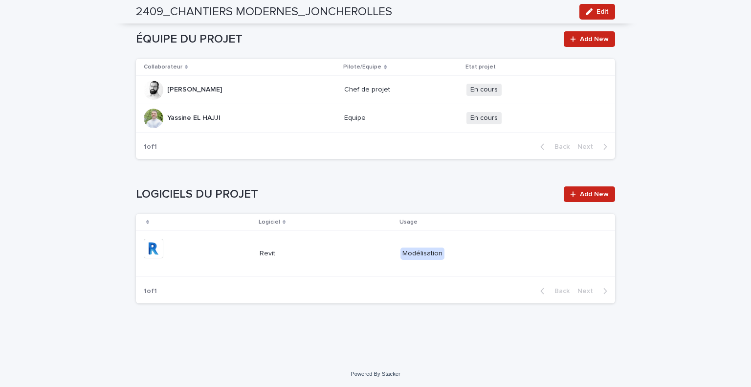
scroll to position [1136, 0]
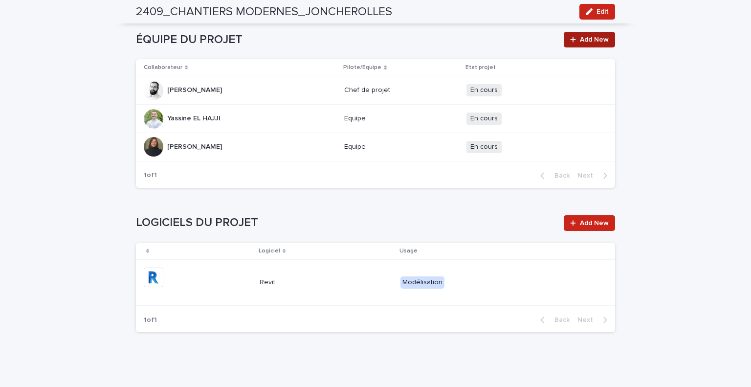
click at [585, 35] on link "Add New" at bounding box center [589, 40] width 51 height 16
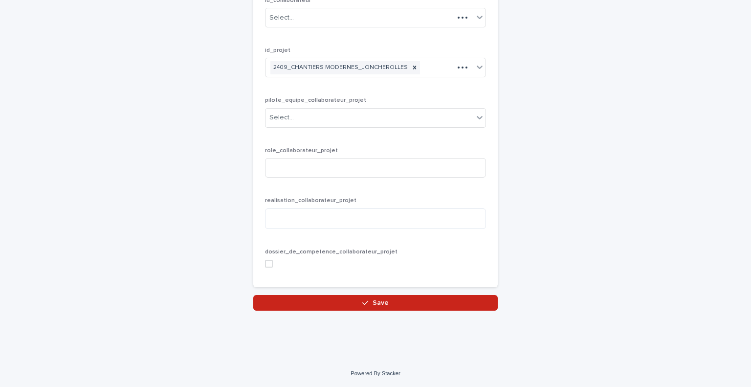
scroll to position [102, 0]
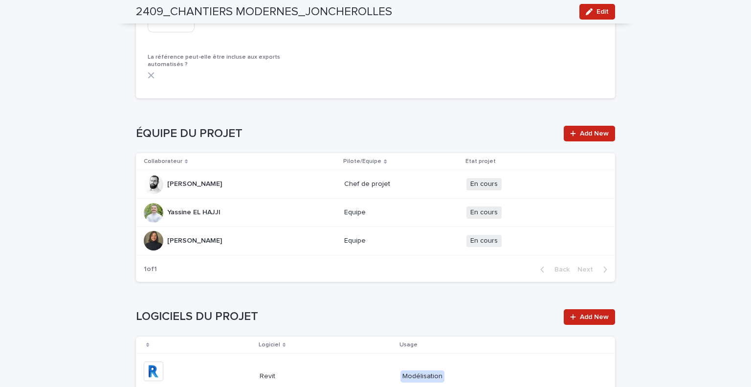
scroll to position [1043, 0]
click at [162, 213] on div "Yassine EL HAJJI Yassine EL HAJJI" at bounding box center [240, 212] width 193 height 20
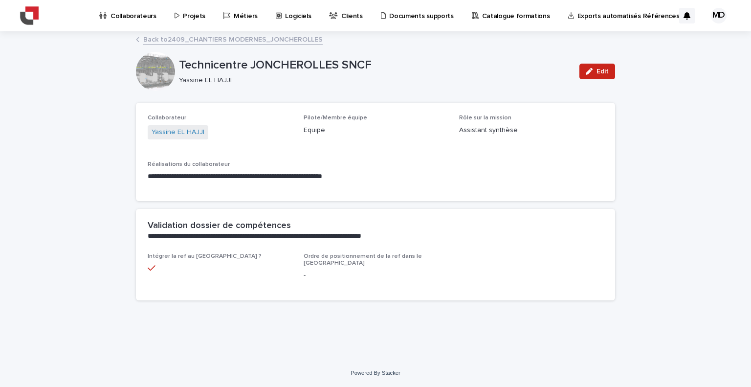
click at [182, 38] on link "Back to 2409_CHANTIERS MODERNES_JONCHEROLLES" at bounding box center [232, 38] width 179 height 11
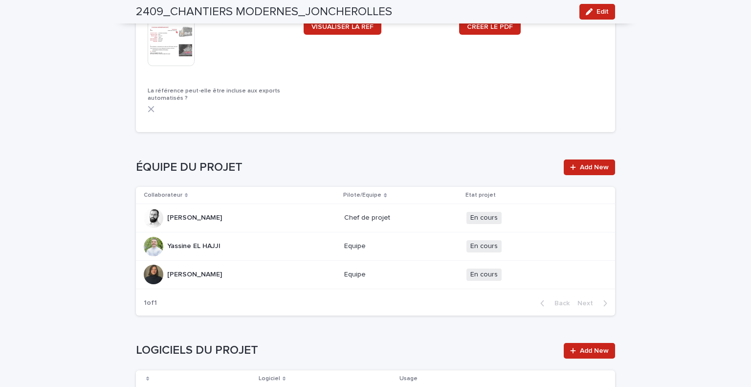
scroll to position [1012, 0]
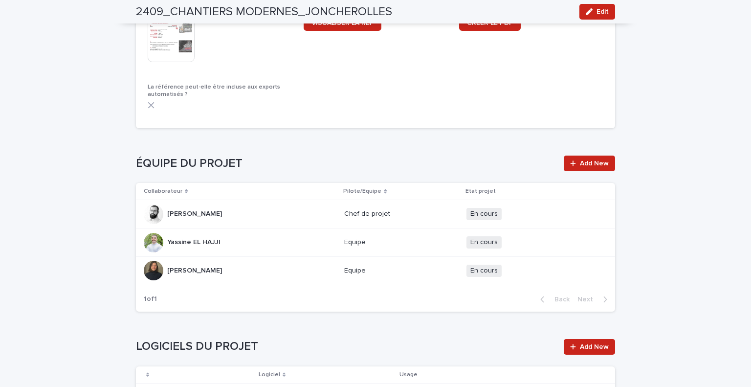
click at [192, 267] on p "Maïlys DURAND" at bounding box center [195, 269] width 57 height 10
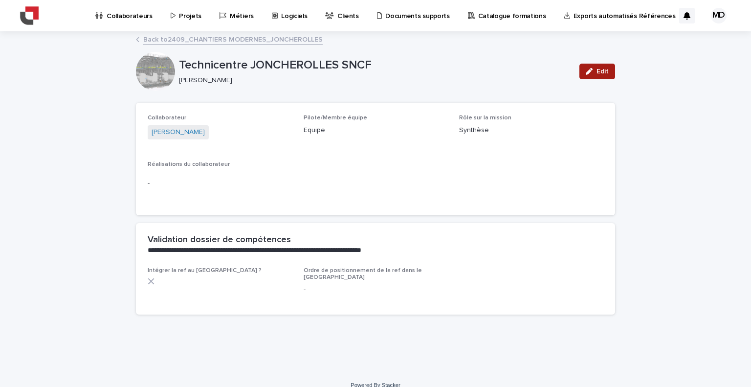
click at [596, 69] on span "Edit" at bounding box center [602, 71] width 12 height 7
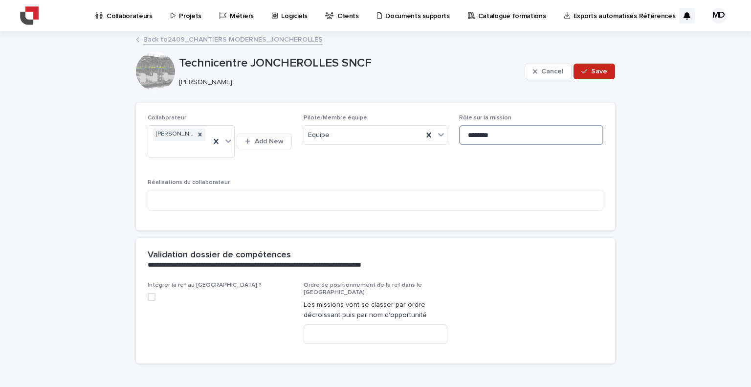
click at [466, 137] on input "********" at bounding box center [531, 135] width 144 height 20
type input "**********"
click at [251, 203] on textarea at bounding box center [376, 200] width 456 height 21
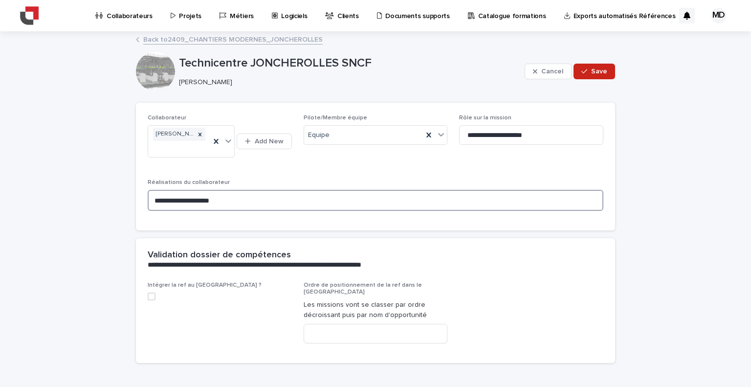
type textarea "**********"
click at [152, 295] on label at bounding box center [220, 296] width 144 height 8
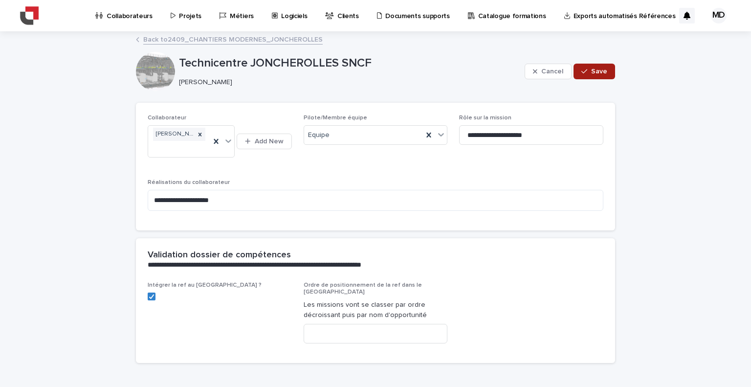
click at [591, 73] on span "Save" at bounding box center [599, 71] width 16 height 7
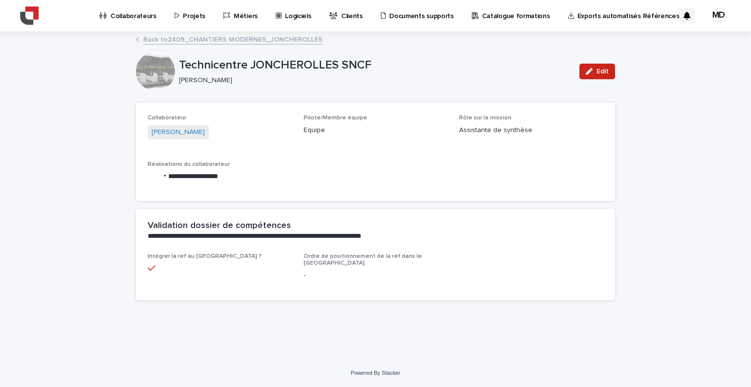
click at [109, 16] on div "Collaborateurs" at bounding box center [129, 10] width 63 height 21
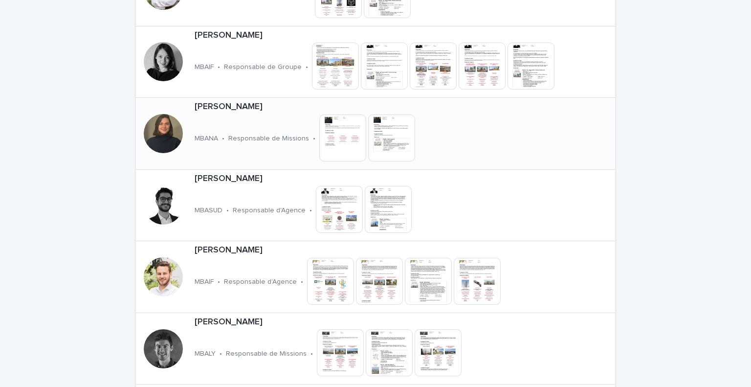
scroll to position [1615, 0]
click at [256, 109] on p "Maïlys DURAND" at bounding box center [340, 107] width 290 height 11
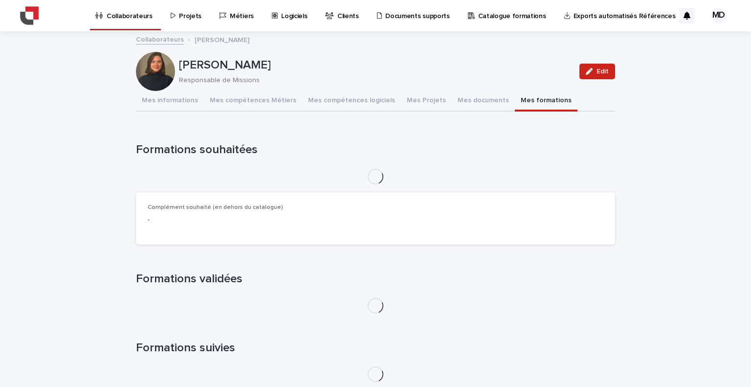
click at [522, 99] on button "Mes formations" at bounding box center [546, 101] width 63 height 21
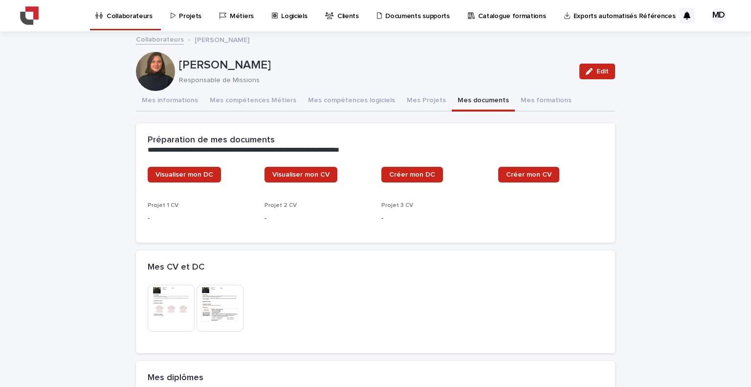
click at [462, 98] on button "Mes documents" at bounding box center [483, 101] width 63 height 21
click at [203, 178] on link "Visualiser mon DC" at bounding box center [184, 175] width 73 height 16
click at [179, 14] on p "Projets" at bounding box center [190, 10] width 22 height 21
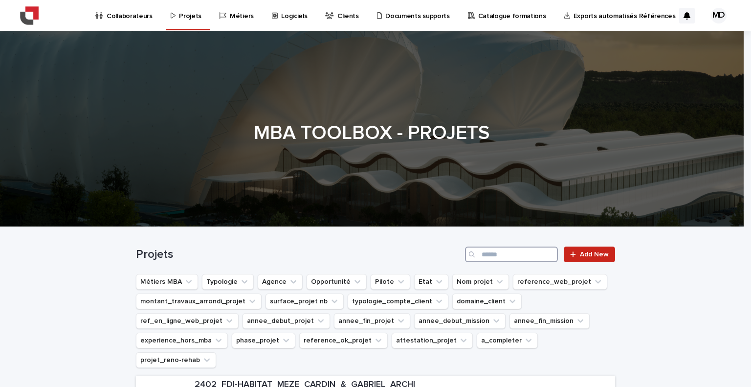
click at [505, 258] on input "Search" at bounding box center [511, 254] width 93 height 16
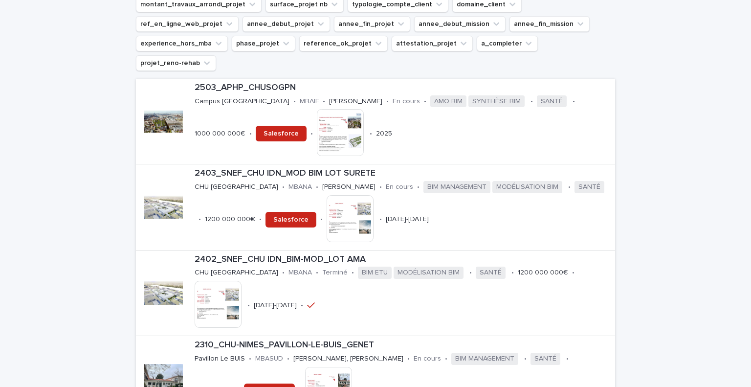
scroll to position [314, 0]
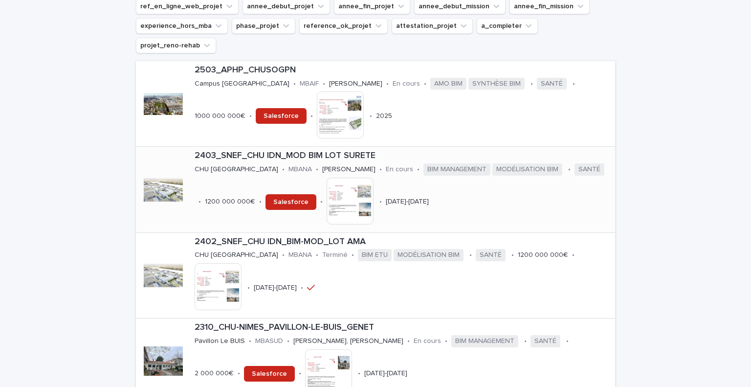
type input "***"
click at [207, 151] on p "2403_SNEF_CHU IDN_MOD BIM LOT SURETE" at bounding box center [403, 156] width 416 height 11
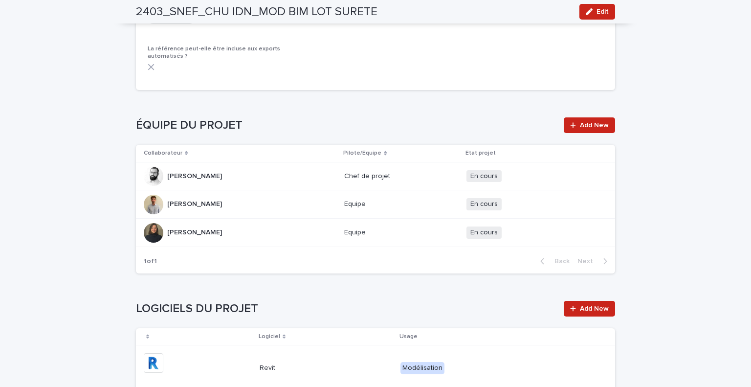
scroll to position [1113, 0]
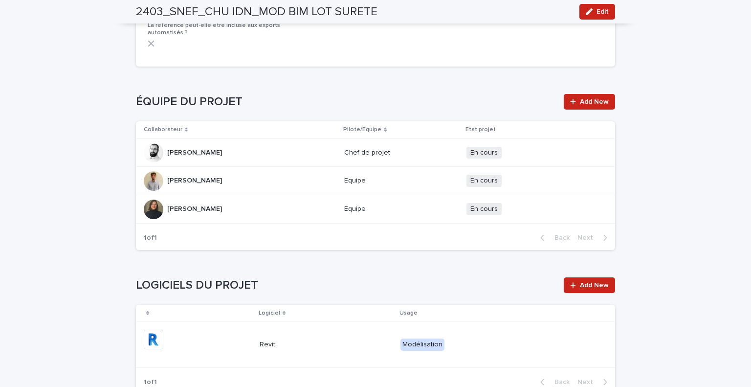
click at [292, 219] on div "Maïlys DURAND Maïlys DURAND" at bounding box center [240, 209] width 193 height 20
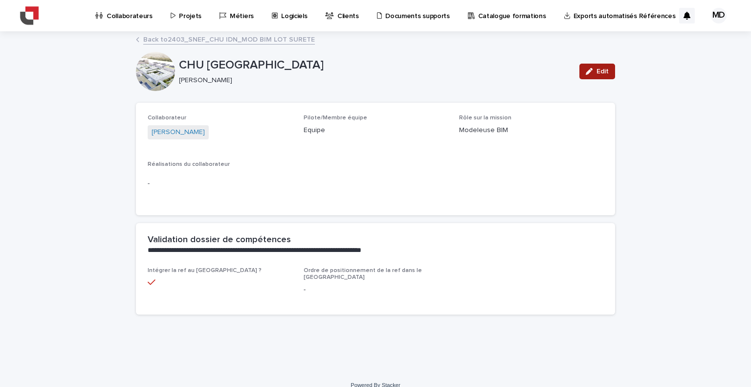
click at [589, 70] on div "button" at bounding box center [591, 71] width 11 height 7
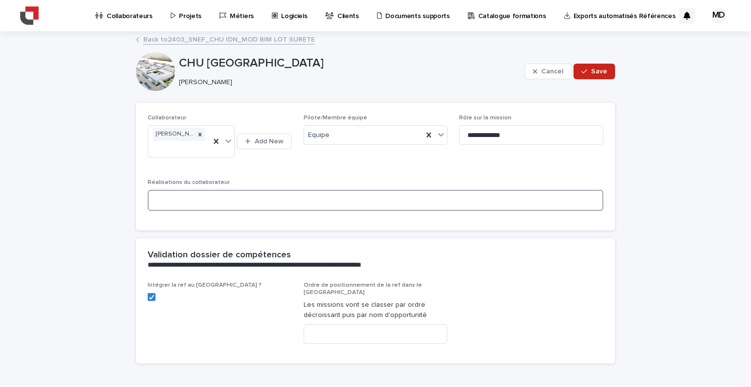
click at [219, 201] on textarea at bounding box center [376, 200] width 456 height 21
click at [253, 205] on textarea "**********" at bounding box center [376, 200] width 456 height 21
type textarea "**********"
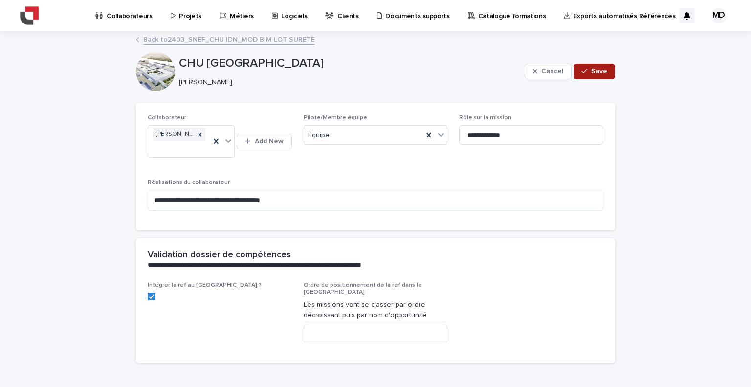
click at [594, 74] on button "Save" at bounding box center [594, 72] width 42 height 16
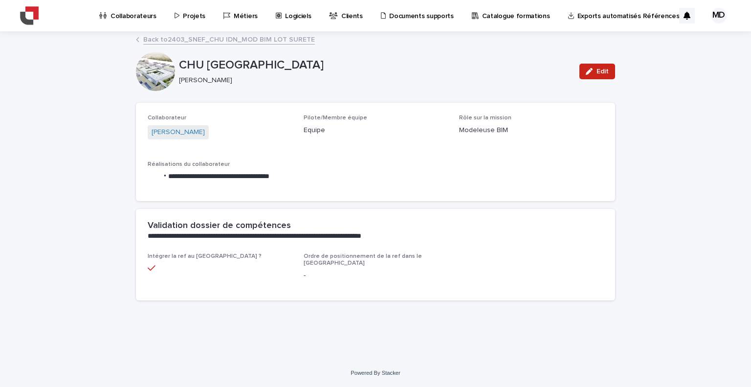
click at [196, 36] on link "Back to 2403_SNEF_CHU IDN_MOD BIM LOT SURETE" at bounding box center [229, 38] width 172 height 11
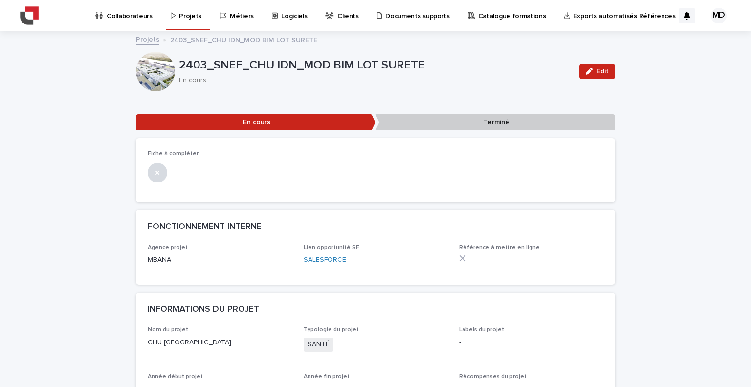
click at [143, 40] on link "Projets" at bounding box center [147, 38] width 23 height 11
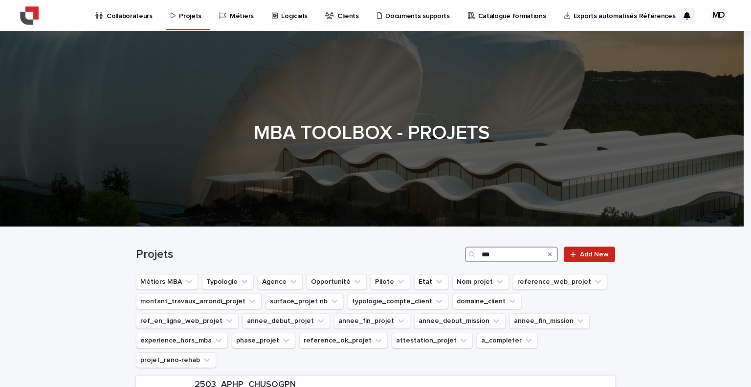
drag, startPoint x: 504, startPoint y: 252, endPoint x: 254, endPoint y: 258, distance: 250.4
click at [254, 258] on div "Projets *** Add New" at bounding box center [375, 254] width 479 height 16
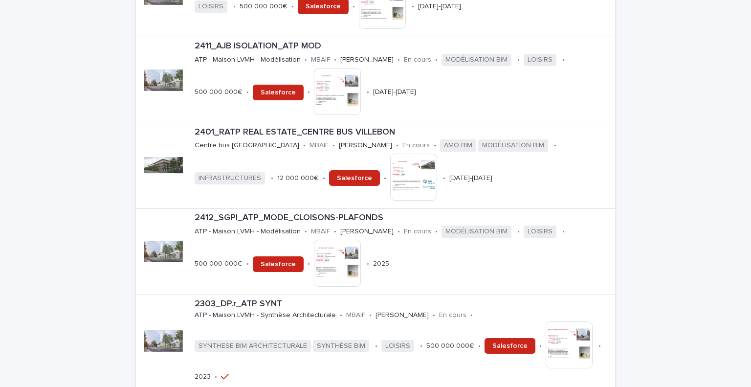
scroll to position [481, 0]
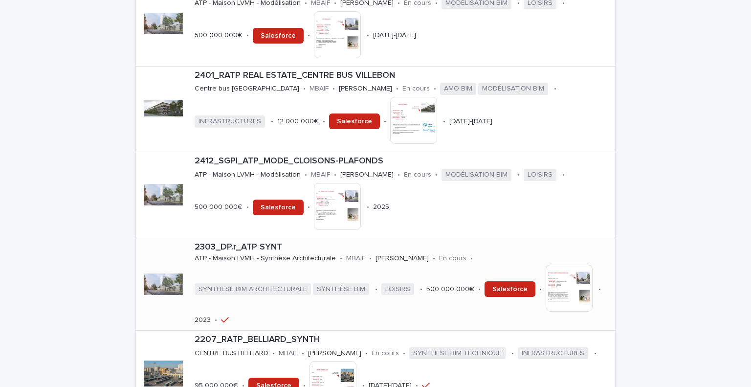
type input "***"
click at [240, 242] on p "2303_DP.r_ATP SYNT" at bounding box center [403, 247] width 416 height 11
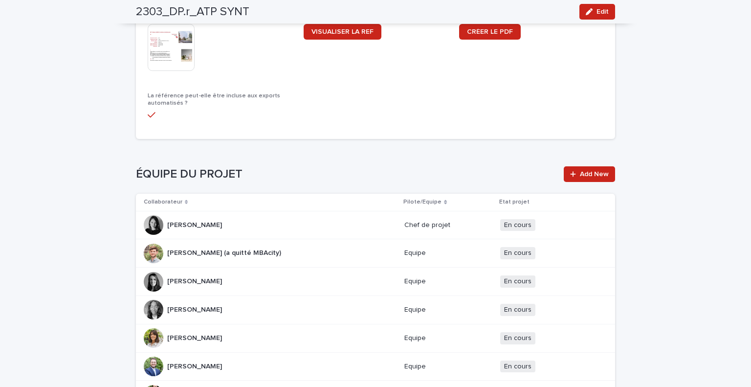
scroll to position [1418, 0]
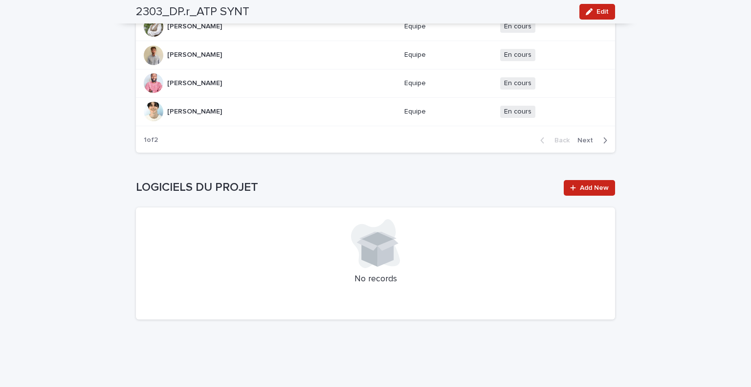
click at [587, 137] on span "Next" at bounding box center [588, 140] width 22 height 7
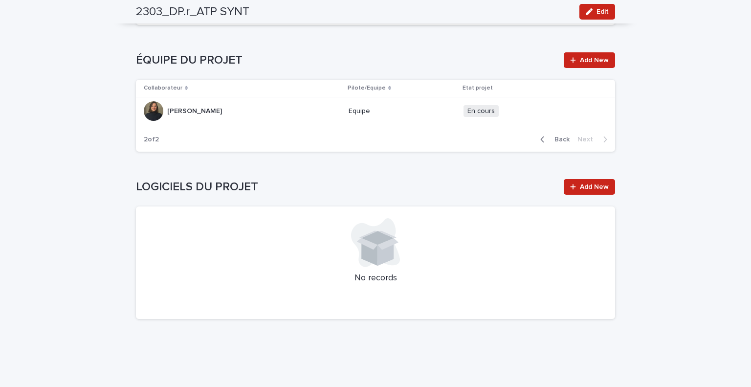
click at [209, 103] on div "Maïlys DURAND Maïlys DURAND" at bounding box center [194, 111] width 55 height 16
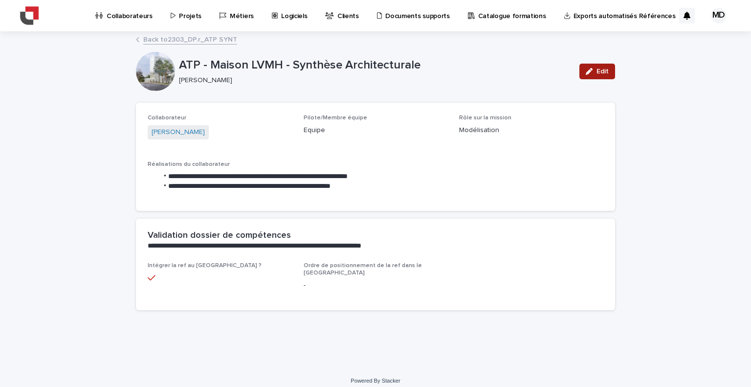
click at [586, 73] on icon "button" at bounding box center [589, 71] width 7 height 7
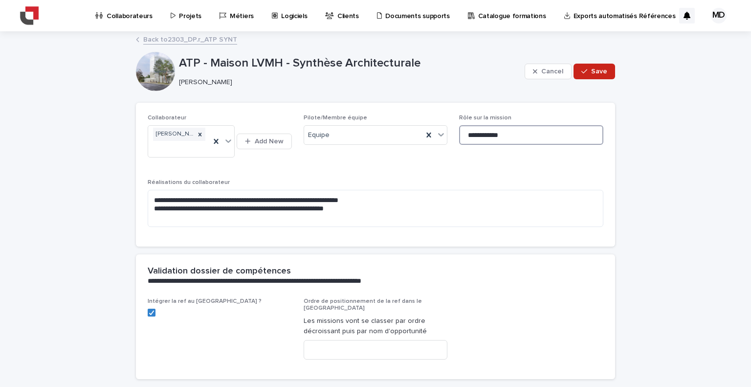
drag, startPoint x: 512, startPoint y: 137, endPoint x: 483, endPoint y: 134, distance: 29.5
click at [483, 134] on input "**********" at bounding box center [531, 135] width 144 height 20
type input "**********"
click at [597, 64] on button "Save" at bounding box center [594, 72] width 42 height 16
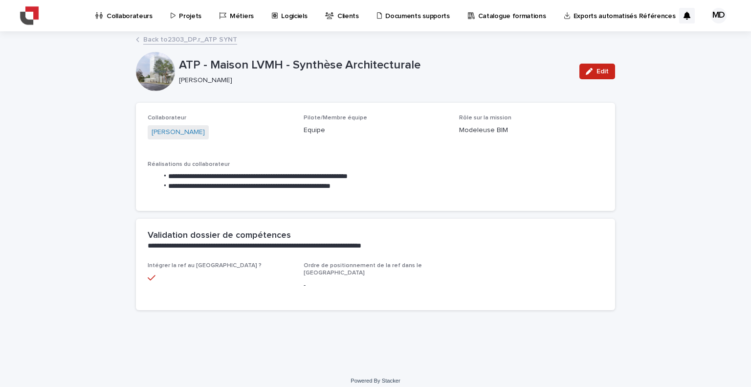
click at [129, 18] on p "Collaborateurs" at bounding box center [130, 10] width 46 height 21
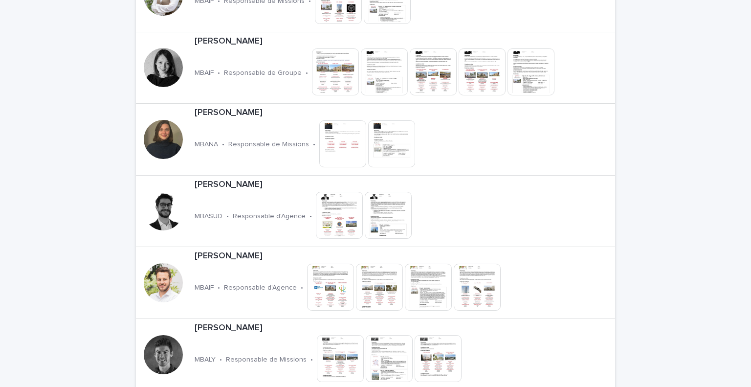
scroll to position [1576, 0]
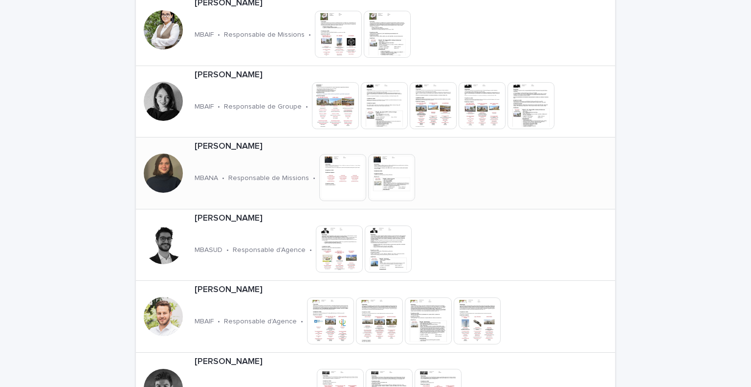
click at [224, 148] on p "Maïlys DURAND" at bounding box center [340, 146] width 290 height 11
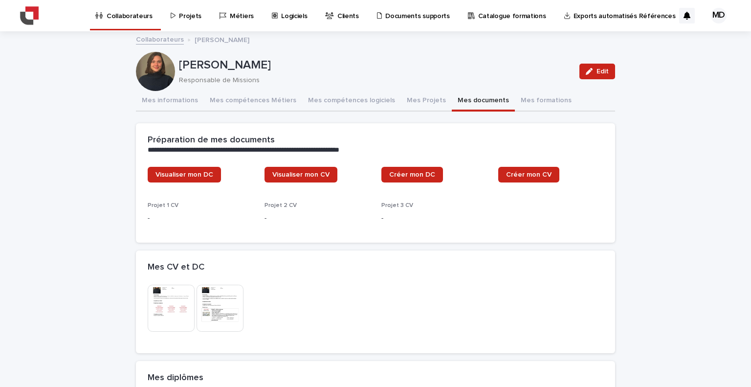
click at [452, 101] on button "Mes documents" at bounding box center [483, 101] width 63 height 21
click at [170, 177] on span "Visualiser mon DC" at bounding box center [184, 174] width 58 height 7
click at [254, 98] on button "Mes compétences Métiers" at bounding box center [253, 101] width 98 height 21
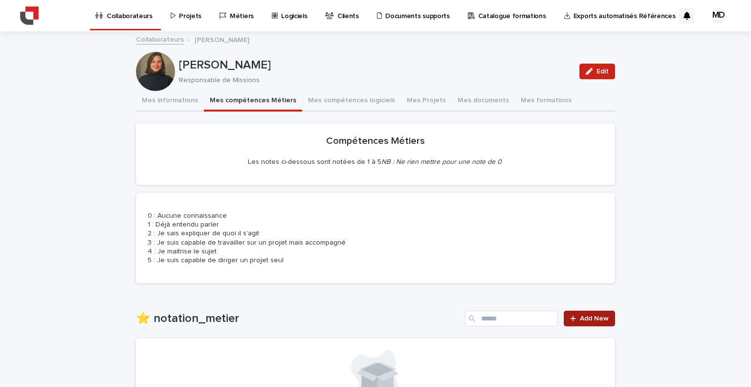
click at [592, 319] on link "Add New" at bounding box center [589, 318] width 51 height 16
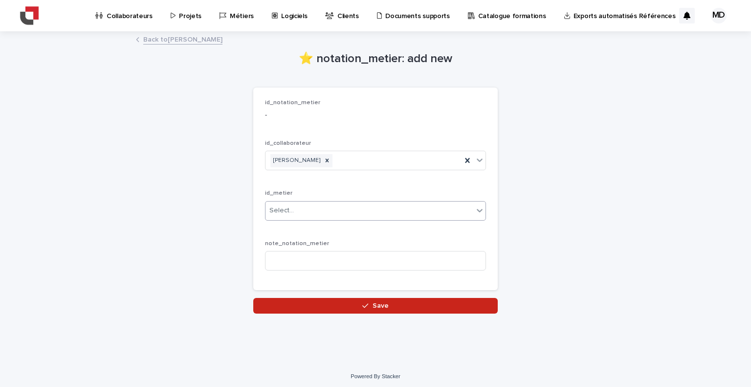
click at [475, 211] on icon at bounding box center [480, 210] width 10 height 10
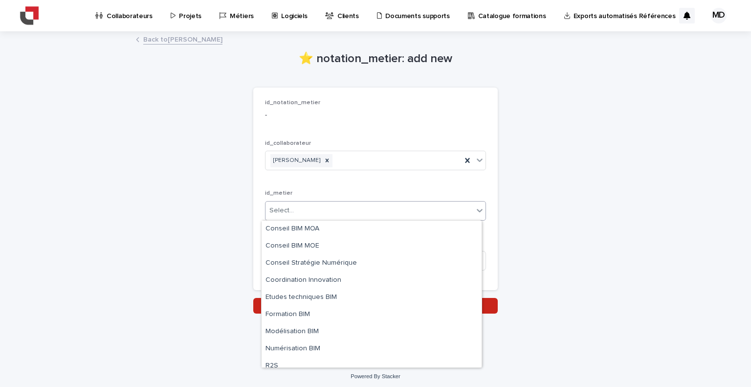
scroll to position [143, 0]
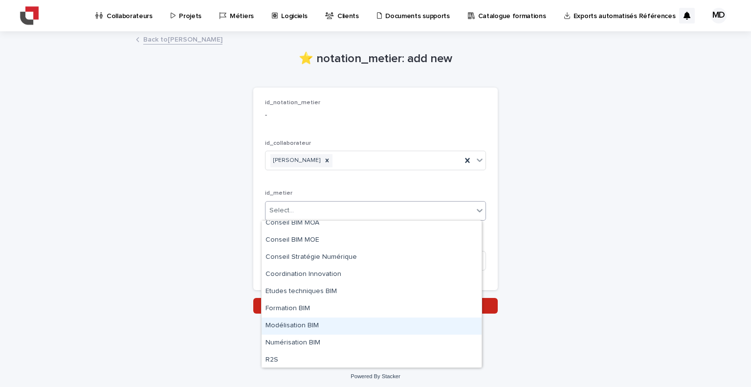
click at [307, 324] on div "Modélisation BIM" at bounding box center [372, 325] width 220 height 17
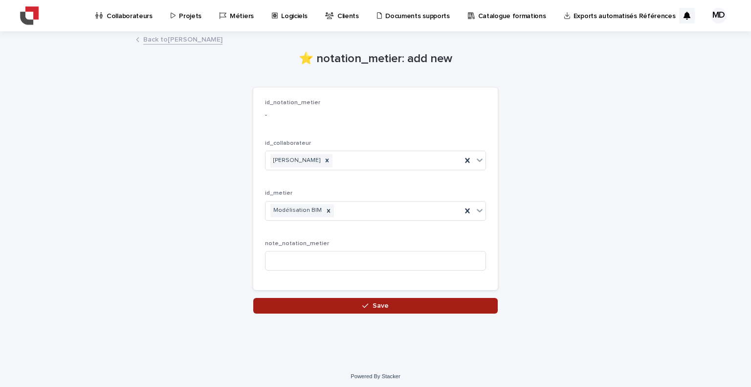
click at [363, 307] on icon "button" at bounding box center [365, 305] width 6 height 7
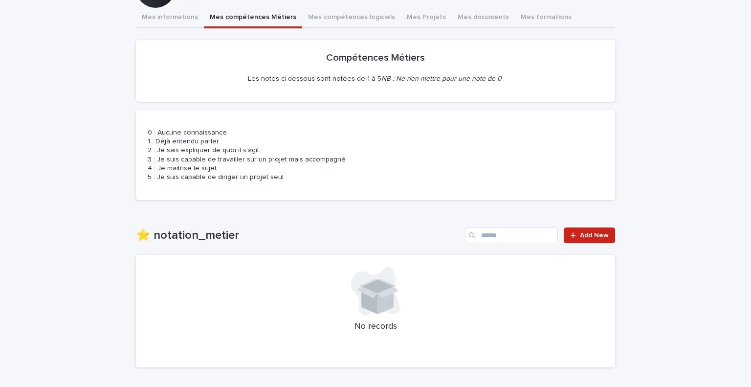
scroll to position [73, 0]
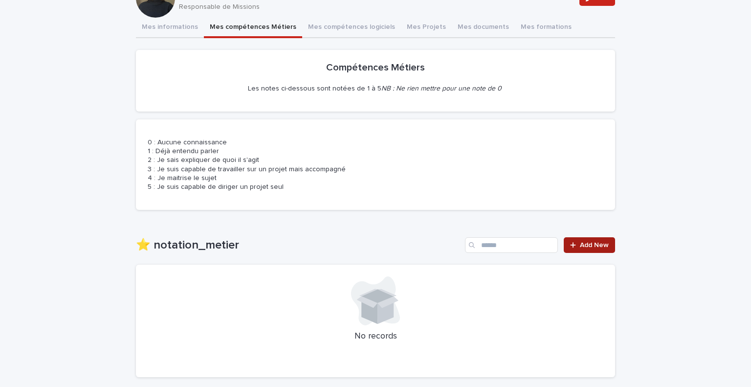
click at [581, 248] on span "Add New" at bounding box center [594, 244] width 29 height 7
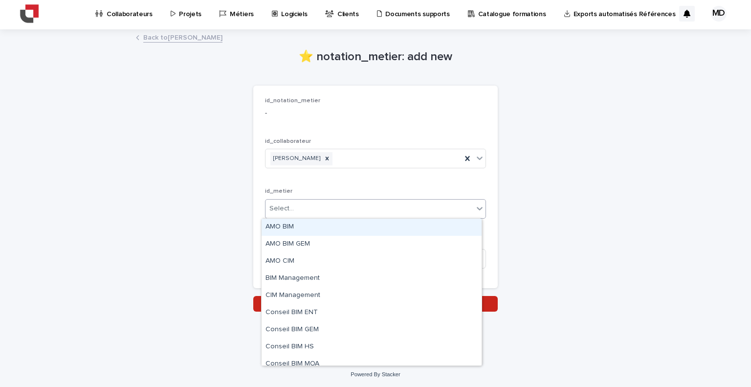
click at [391, 210] on div "Select..." at bounding box center [369, 208] width 208 height 16
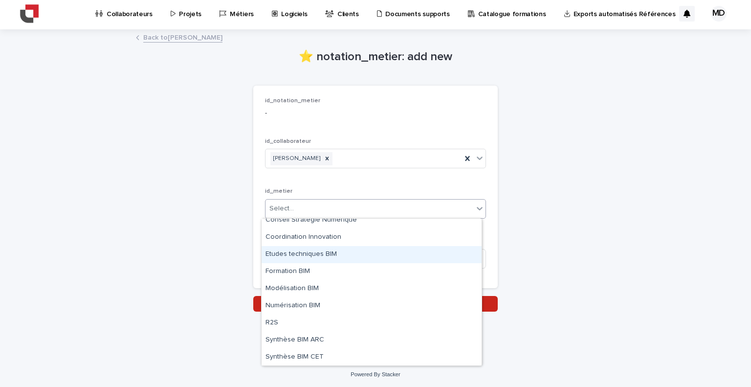
scroll to position [161, 0]
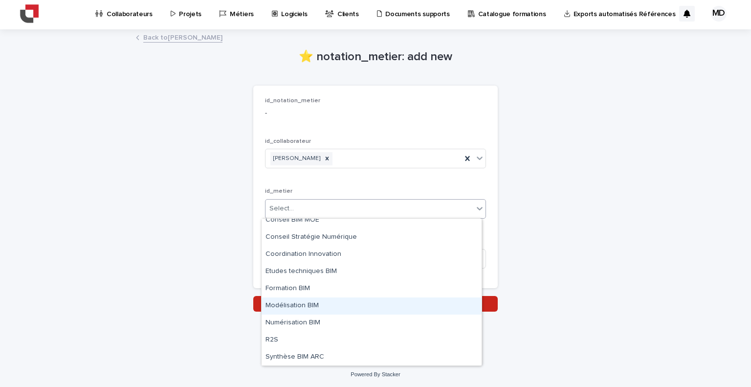
click at [332, 308] on div "Modélisation BIM" at bounding box center [372, 305] width 220 height 17
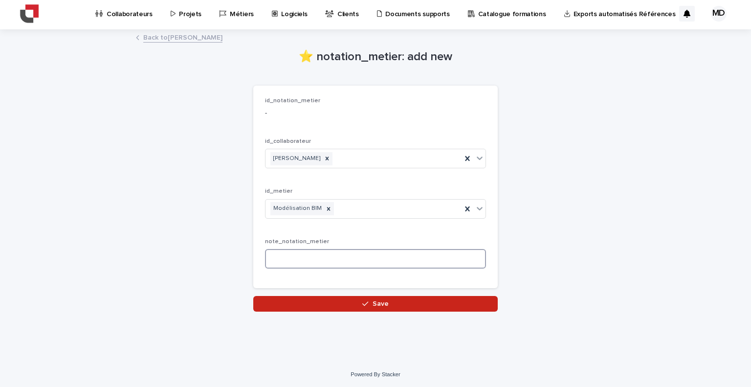
click at [303, 261] on input at bounding box center [375, 259] width 221 height 20
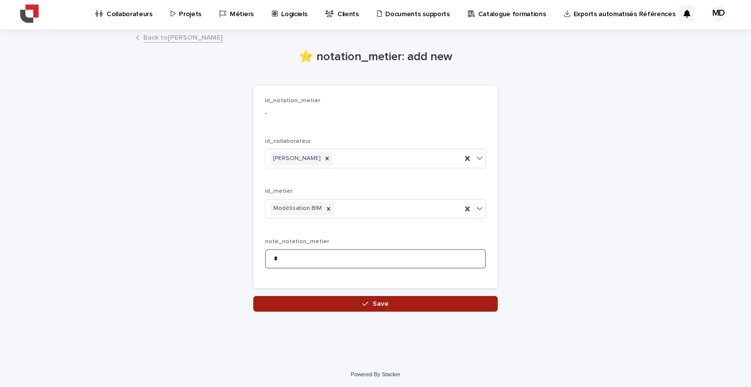
type input "*"
click at [369, 299] on button "Save" at bounding box center [375, 304] width 244 height 16
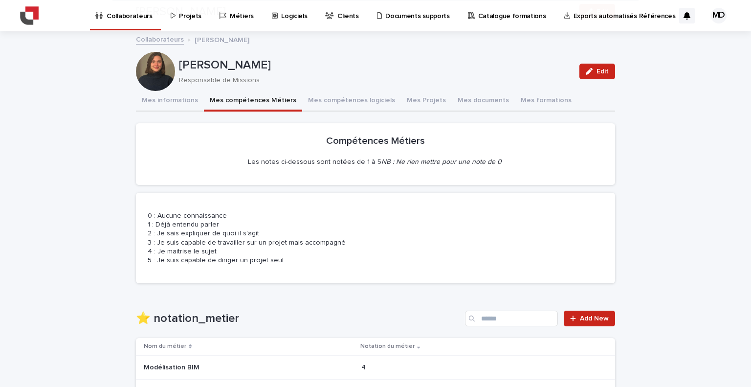
scroll to position [136, 0]
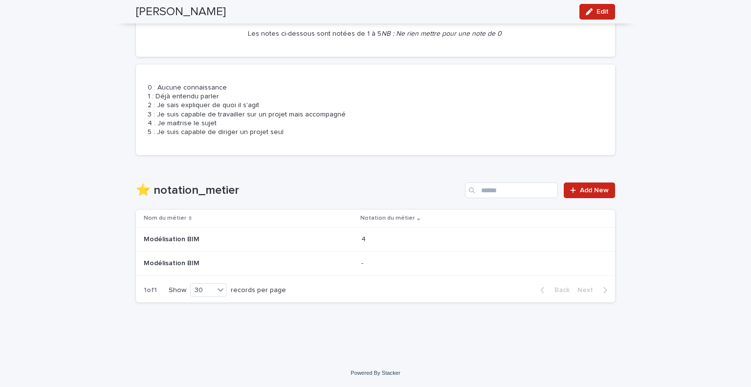
click at [464, 262] on p at bounding box center [422, 263] width 122 height 8
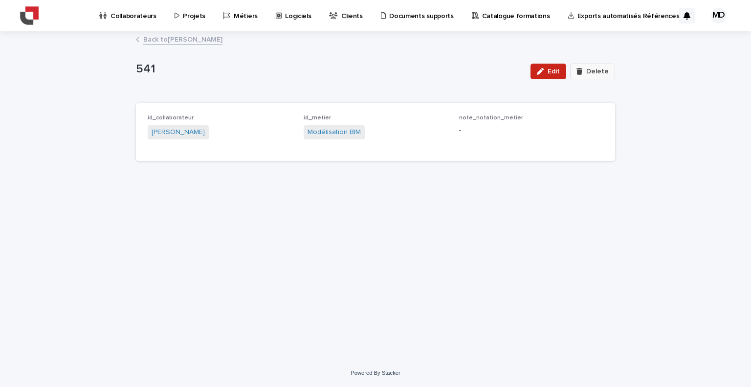
click at [592, 70] on span "Delete" at bounding box center [597, 71] width 22 height 7
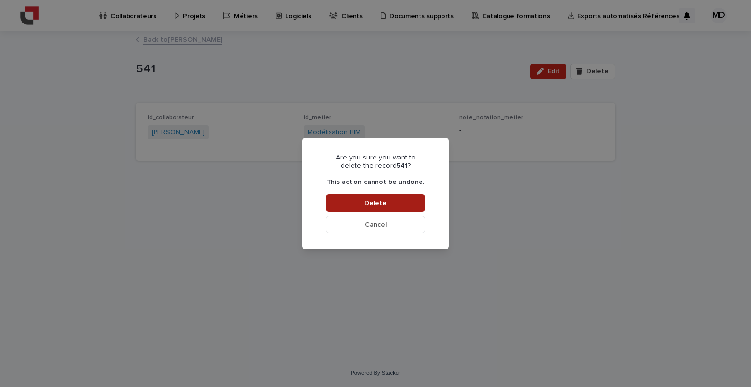
click at [348, 198] on button "Delete" at bounding box center [376, 203] width 100 height 18
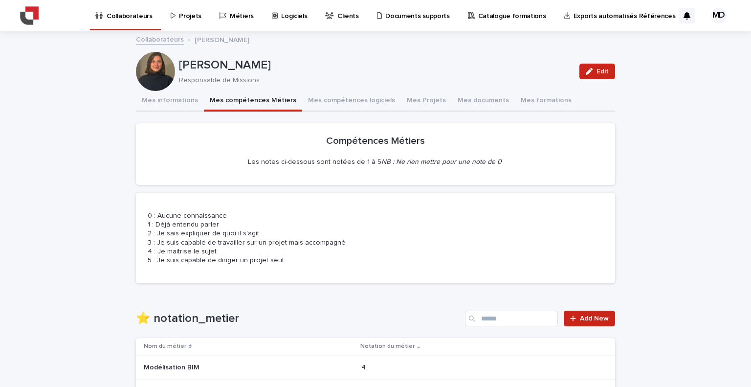
click at [256, 99] on button "Mes compétences Métiers" at bounding box center [253, 101] width 98 height 21
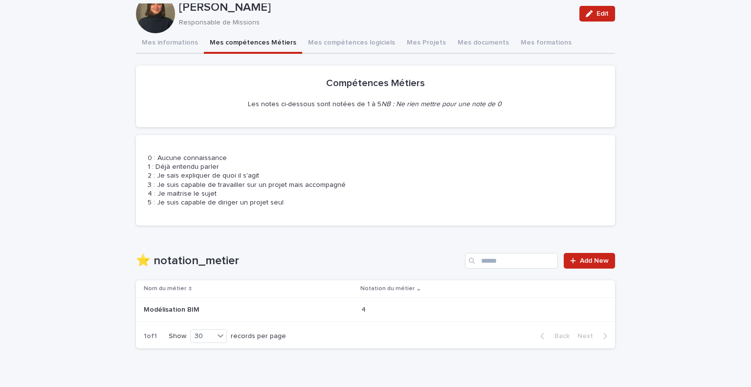
scroll to position [57, 0]
click at [585, 264] on span "Add New" at bounding box center [594, 261] width 29 height 7
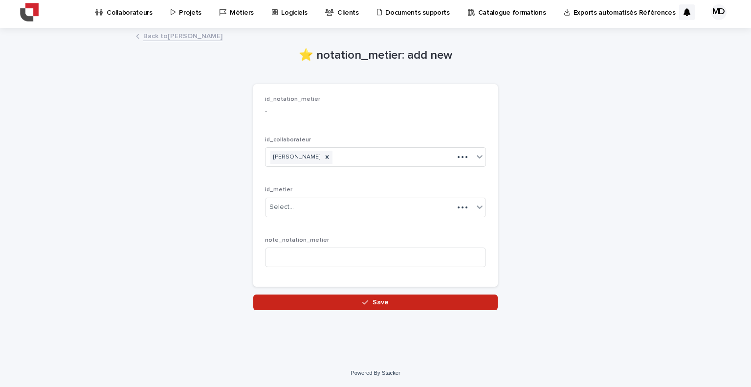
scroll to position [2, 0]
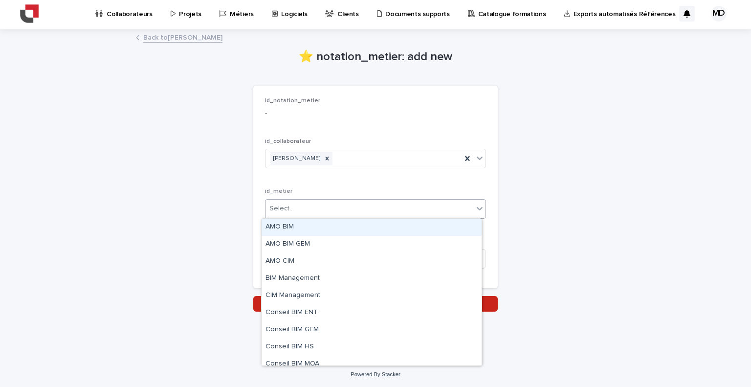
click at [425, 215] on div "Select..." at bounding box center [369, 208] width 208 height 16
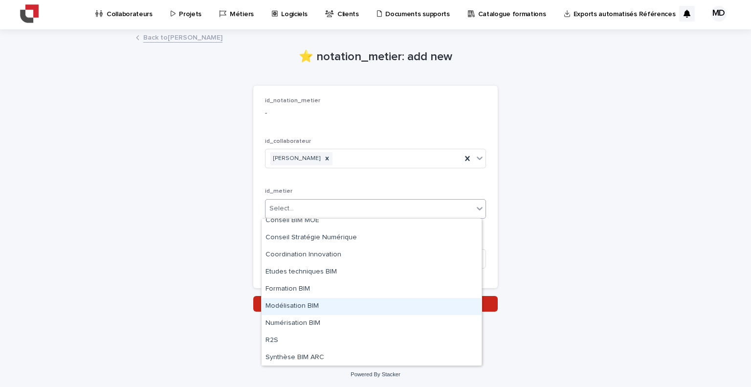
scroll to position [178, 0]
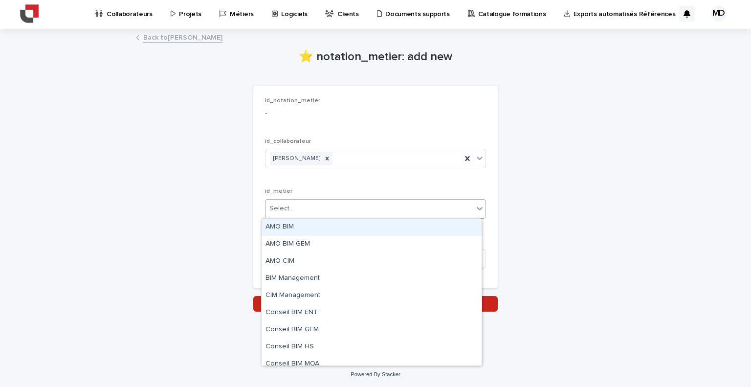
click at [405, 203] on div "Select..." at bounding box center [369, 208] width 208 height 16
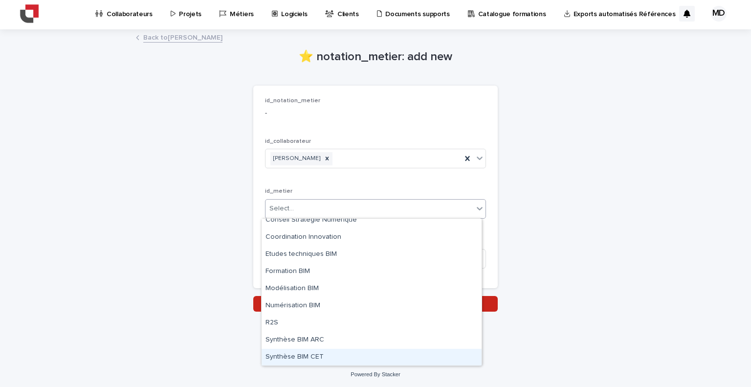
click at [324, 358] on div "Synthèse BIM CET" at bounding box center [372, 357] width 220 height 17
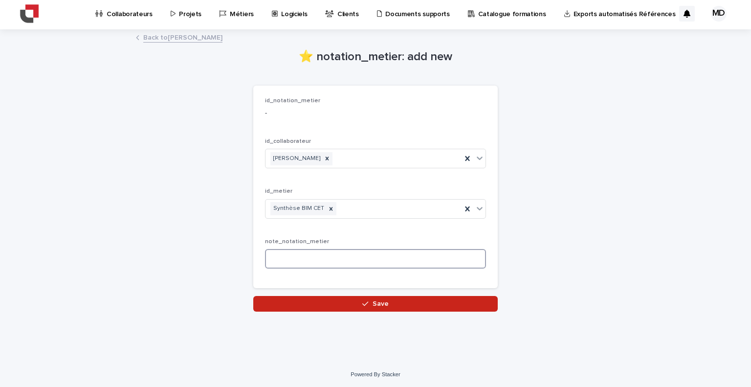
click at [320, 267] on input at bounding box center [375, 259] width 221 height 20
type input "*"
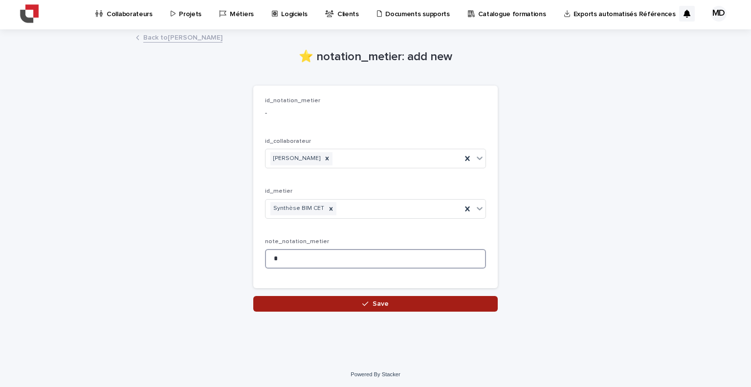
type input "*"
click at [372, 307] on button "Save" at bounding box center [375, 304] width 244 height 16
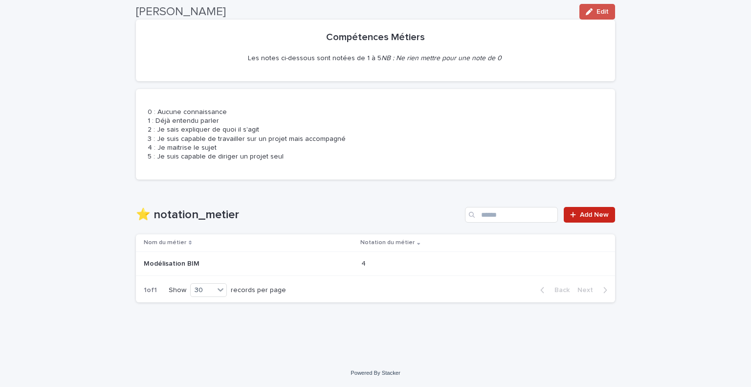
scroll to position [111, 0]
click at [465, 369] on div "Powered By Stacker" at bounding box center [375, 373] width 751 height 8
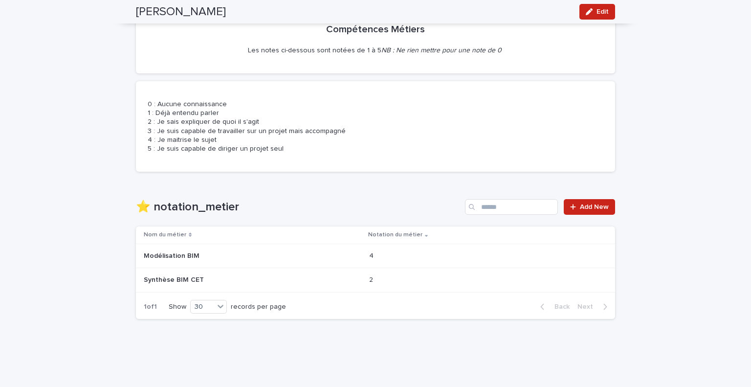
scroll to position [124, 0]
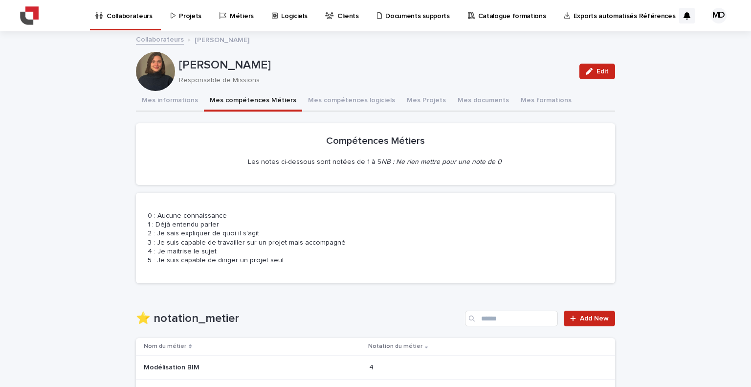
scroll to position [136, 0]
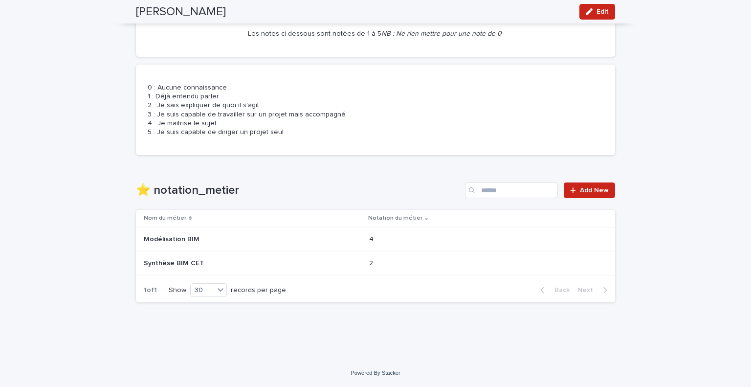
click at [373, 269] on div "2 2" at bounding box center [484, 263] width 230 height 16
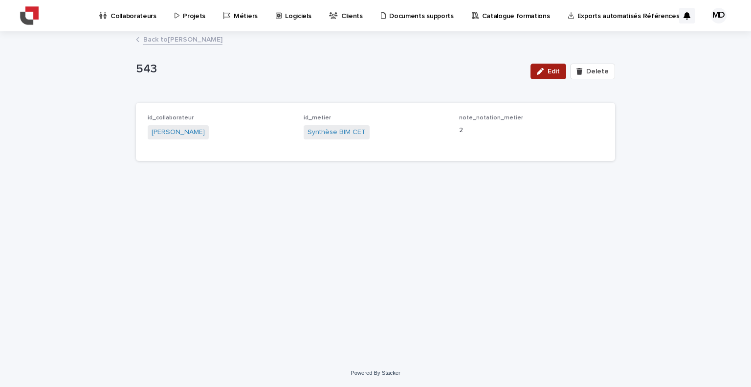
click at [544, 74] on button "Edit" at bounding box center [548, 72] width 36 height 16
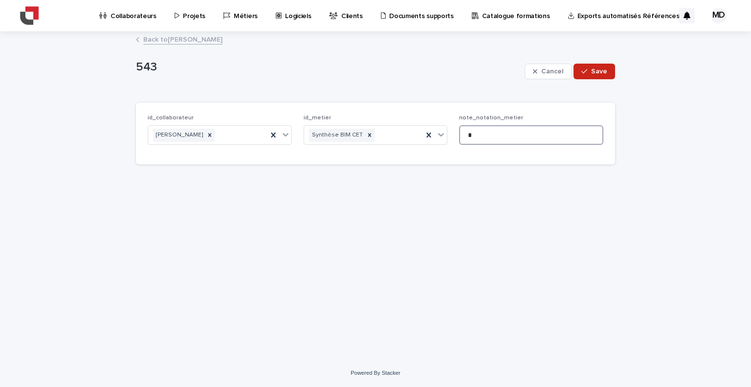
click at [501, 131] on input "*" at bounding box center [531, 135] width 144 height 20
type input "*"
click at [603, 66] on button "Save" at bounding box center [594, 72] width 42 height 16
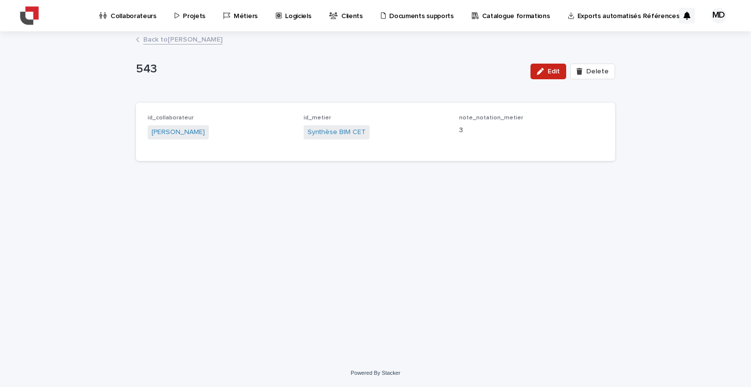
click at [176, 38] on link "Back to Maïlys DURAND" at bounding box center [182, 38] width 79 height 11
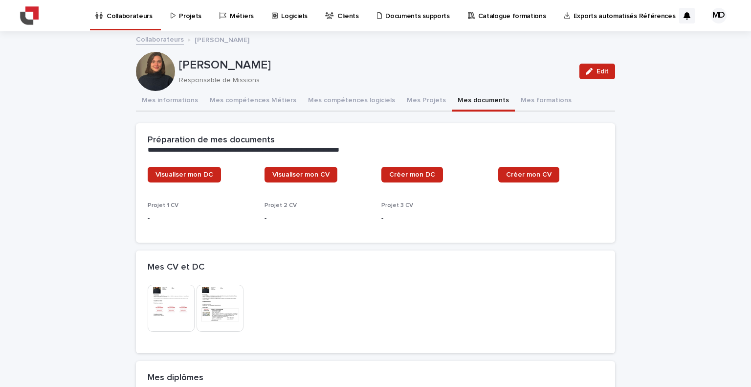
click at [453, 99] on button "Mes documents" at bounding box center [483, 101] width 63 height 21
click at [191, 175] on span "Visualiser mon DC" at bounding box center [184, 174] width 58 height 7
click at [164, 100] on button "Mes informations" at bounding box center [170, 101] width 68 height 21
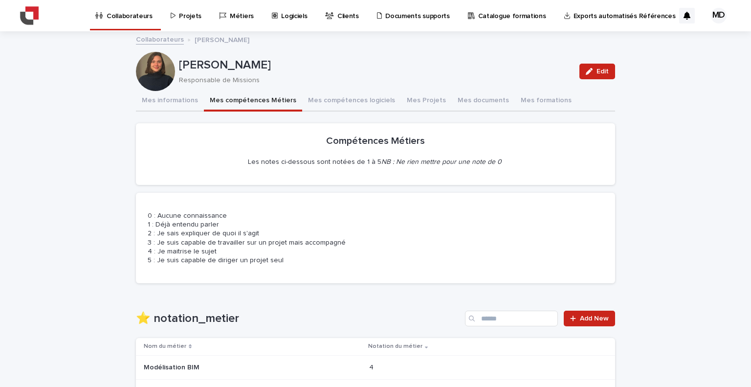
click at [242, 95] on button "Mes compétences Métiers" at bounding box center [253, 101] width 98 height 21
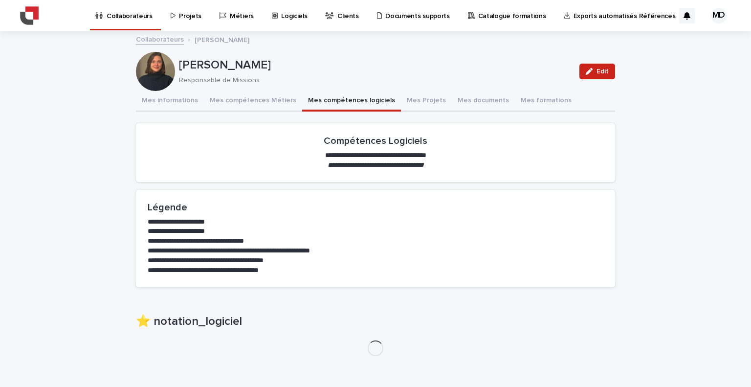
click at [330, 103] on button "Mes compétences logiciels" at bounding box center [351, 101] width 99 height 21
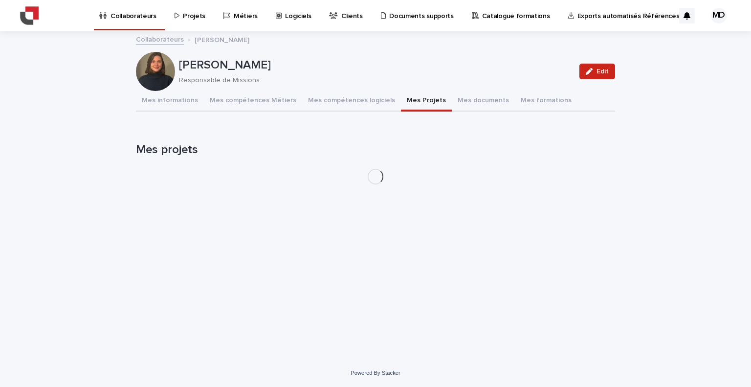
click at [415, 93] on button "Mes Projets" at bounding box center [426, 101] width 51 height 21
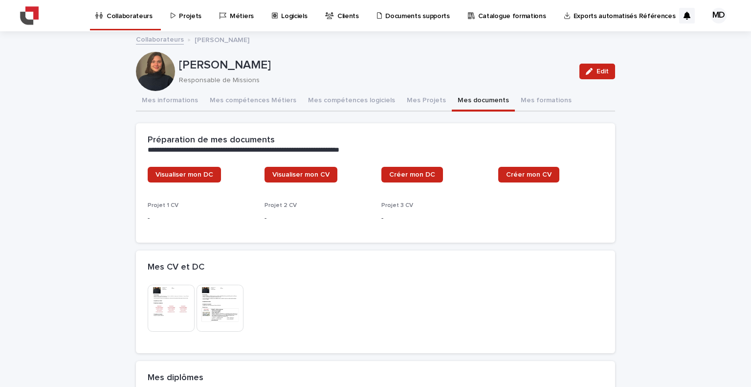
click at [464, 93] on button "Mes documents" at bounding box center [483, 101] width 63 height 21
click at [409, 175] on span "Créer mon DC" at bounding box center [412, 174] width 46 height 7
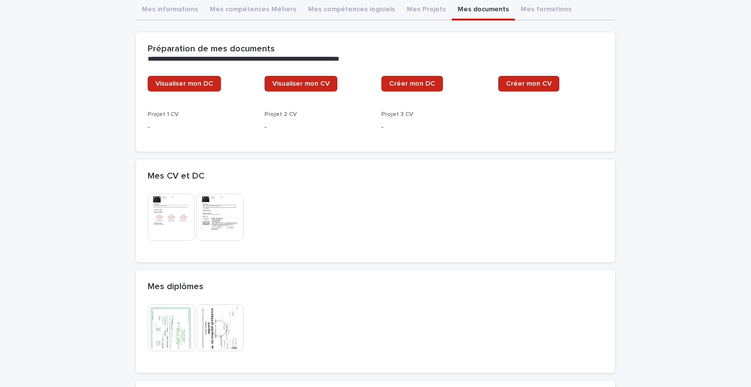
scroll to position [99, 0]
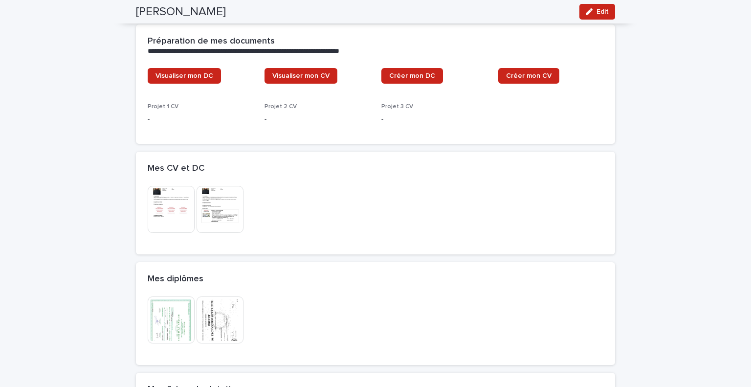
click at [229, 215] on img at bounding box center [220, 209] width 47 height 47
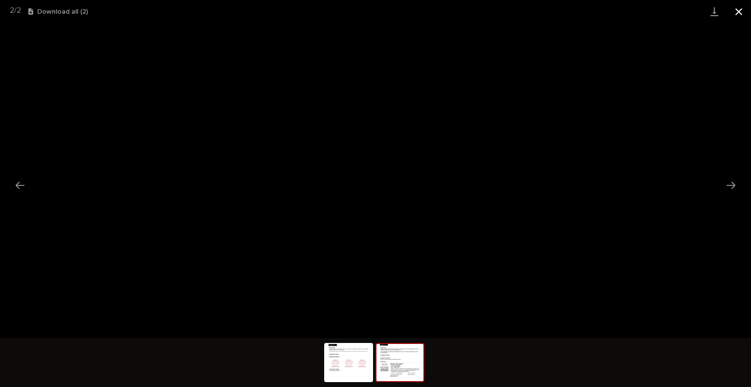
click at [738, 15] on button "Close gallery" at bounding box center [738, 11] width 24 height 23
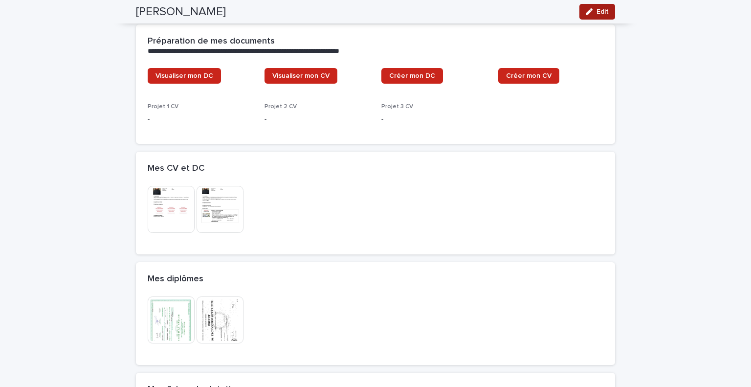
click at [594, 17] on button "Edit" at bounding box center [597, 12] width 36 height 16
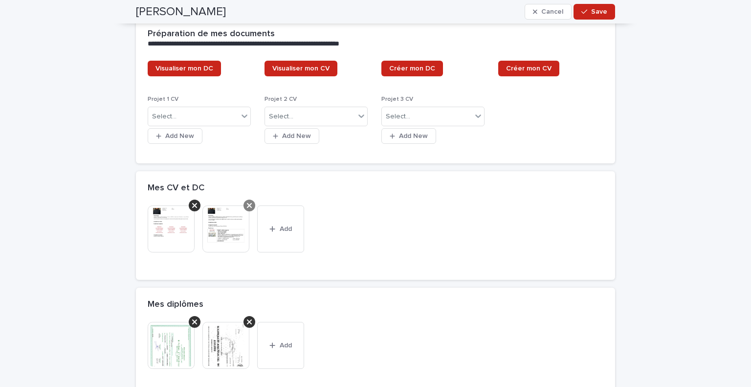
click at [247, 207] on icon at bounding box center [249, 205] width 5 height 8
click at [227, 225] on span "Add" at bounding box center [231, 228] width 12 height 7
click at [229, 222] on button "Add" at bounding box center [225, 228] width 47 height 47
click at [229, 233] on button "Add" at bounding box center [225, 228] width 47 height 47
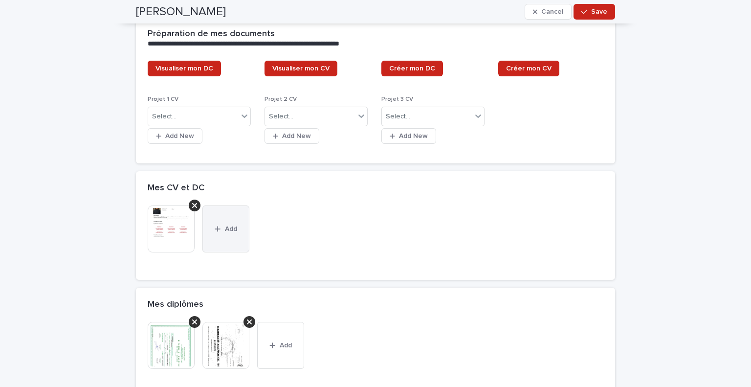
click at [229, 233] on button "Add" at bounding box center [225, 228] width 47 height 47
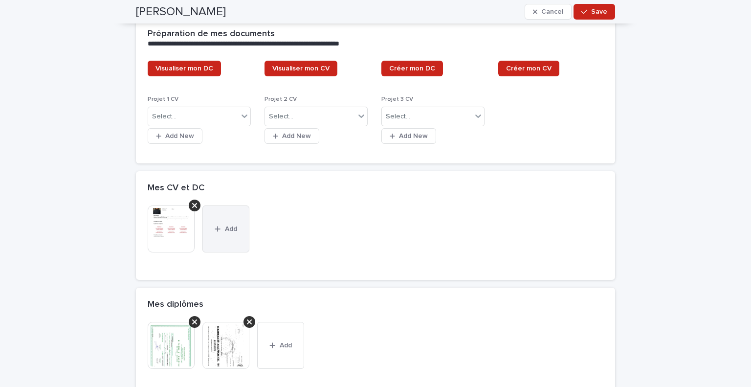
click at [229, 233] on button "Add" at bounding box center [225, 228] width 47 height 47
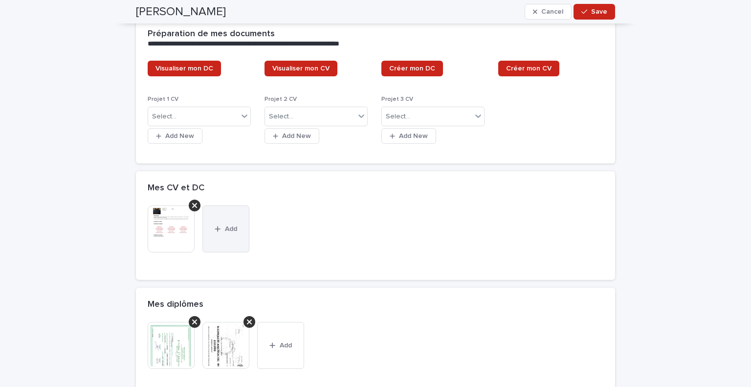
click at [229, 233] on button "Add" at bounding box center [225, 228] width 47 height 47
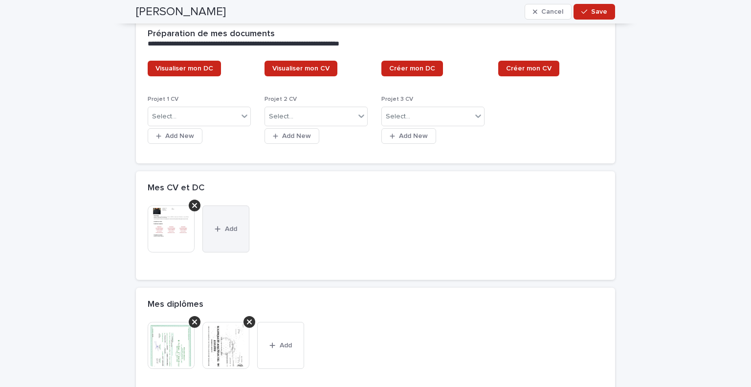
click at [229, 233] on button "Add" at bounding box center [225, 228] width 47 height 47
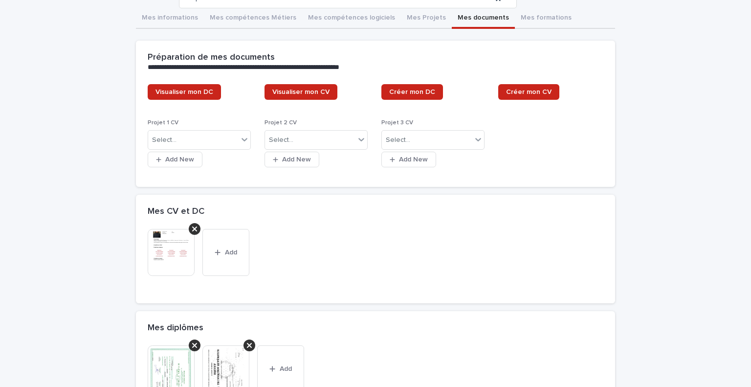
scroll to position [117, 0]
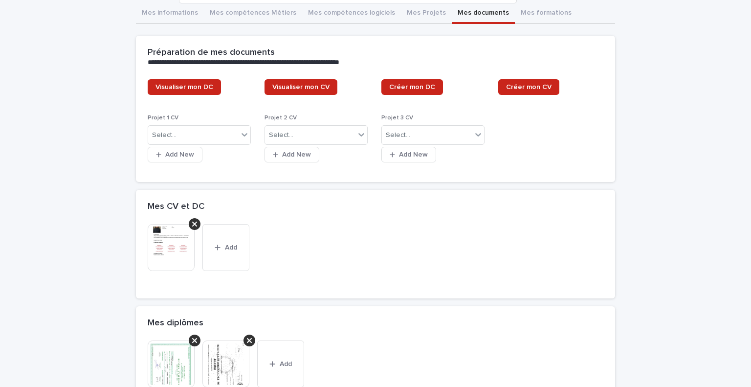
click at [677, 212] on div "**********" at bounding box center [375, 251] width 751 height 672
click at [237, 248] on button "Add" at bounding box center [225, 247] width 47 height 47
click at [307, 236] on div "This file cannot be opened Download File Add" at bounding box center [376, 251] width 456 height 55
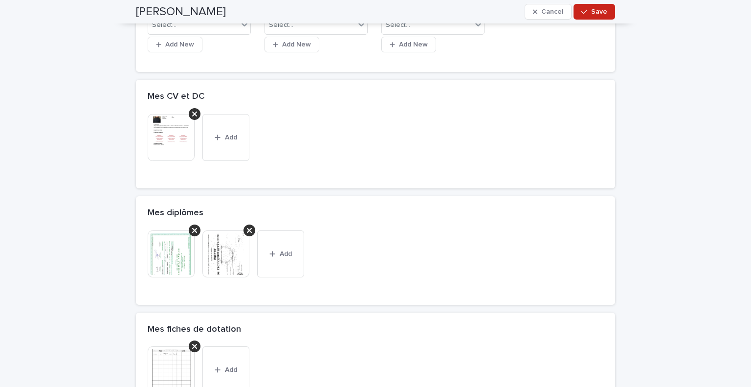
scroll to position [0, 0]
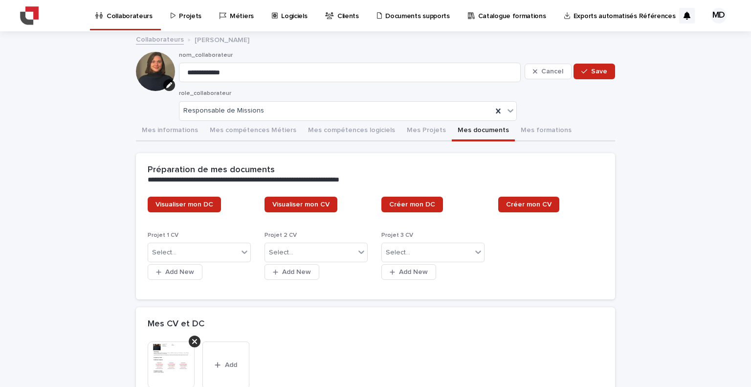
click at [76, 105] on div "**********" at bounding box center [375, 368] width 751 height 672
click at [170, 41] on link "Collaborateurs" at bounding box center [160, 38] width 48 height 11
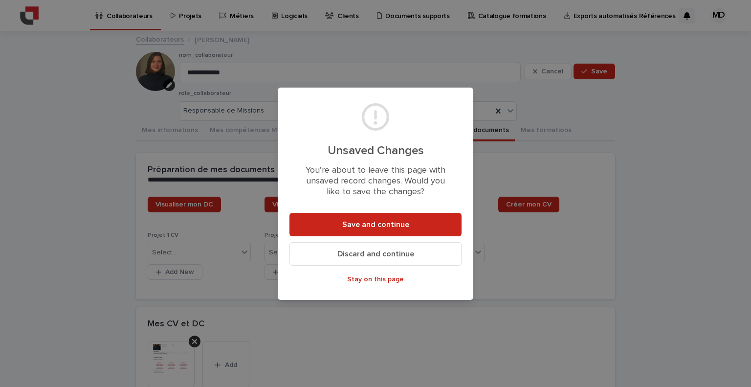
click at [385, 254] on span "Discard and continue" at bounding box center [375, 254] width 77 height 8
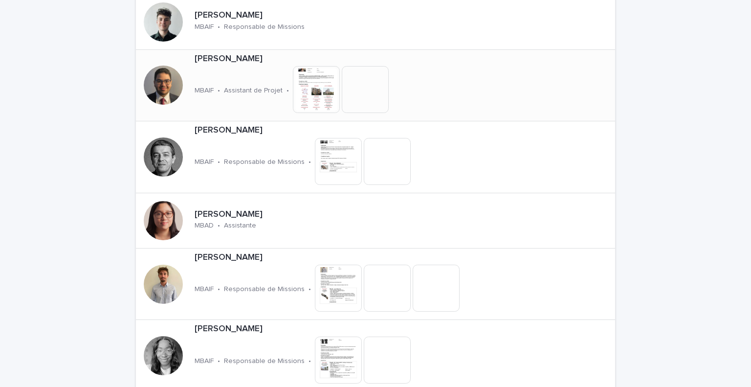
scroll to position [1418, 0]
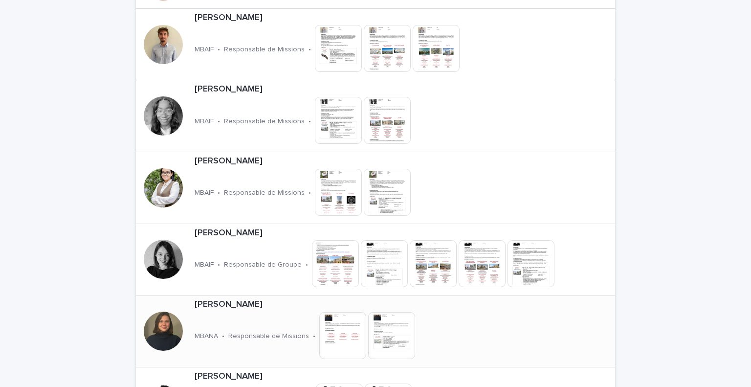
click at [252, 309] on div "Maïlys DURAND MBANA • Responsable de Missions • This file cannot be opened Down…" at bounding box center [340, 330] width 298 height 71
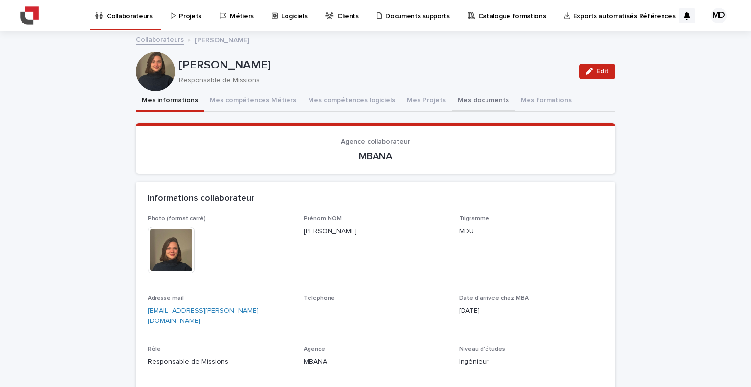
click at [452, 99] on button "Mes documents" at bounding box center [483, 101] width 63 height 21
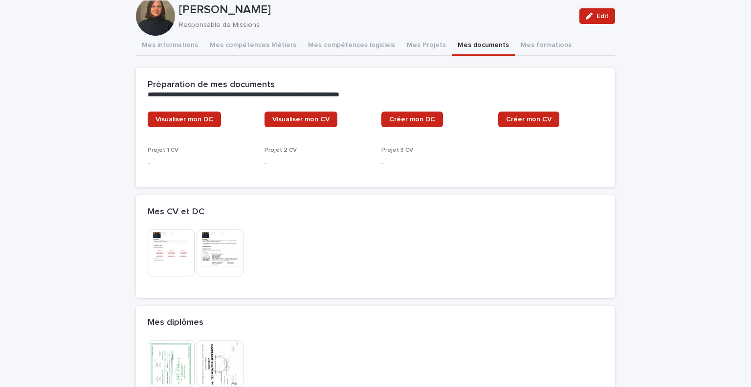
scroll to position [98, 0]
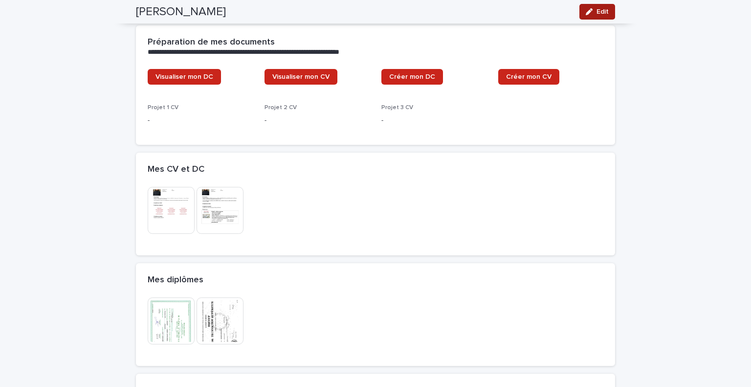
click at [602, 11] on span "Edit" at bounding box center [602, 11] width 12 height 7
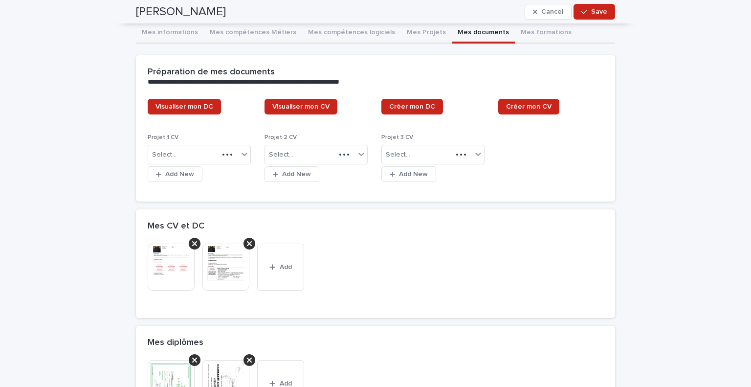
scroll to position [135, 0]
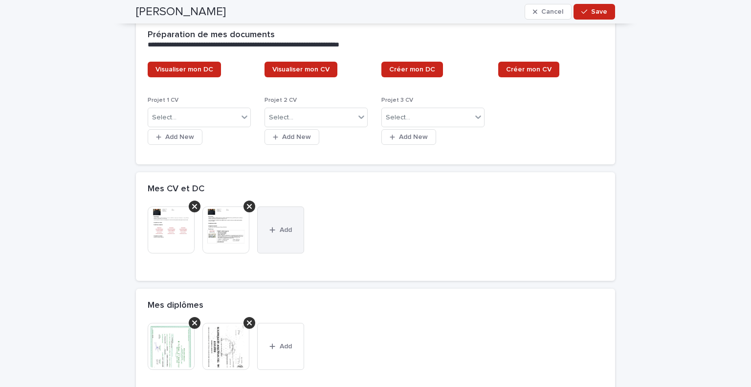
click at [269, 227] on icon "button" at bounding box center [272, 229] width 6 height 7
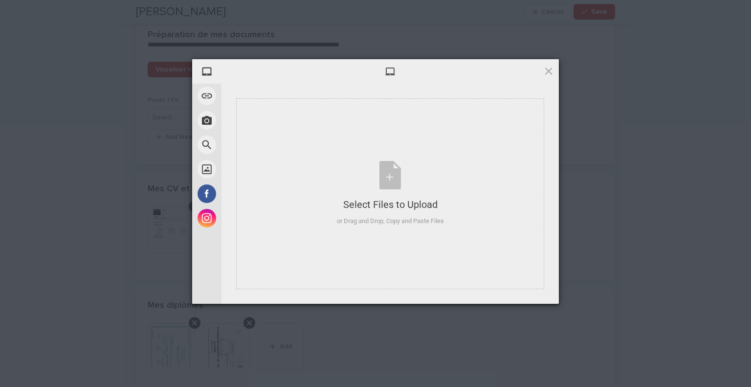
click at [554, 68] on div at bounding box center [389, 71] width 337 height 24
click at [546, 70] on span at bounding box center [548, 71] width 11 height 11
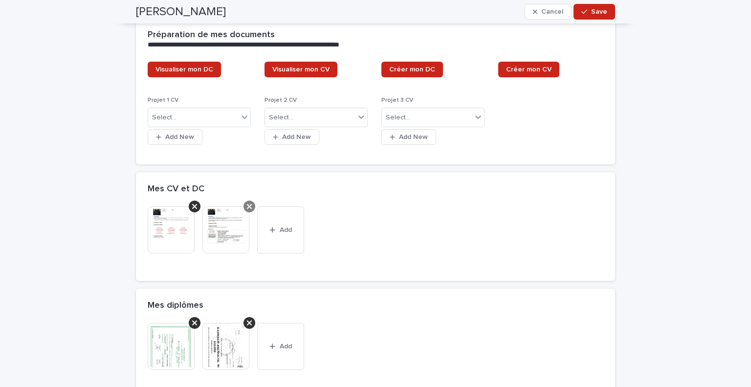
click at [247, 202] on icon at bounding box center [249, 206] width 5 height 8
click at [220, 226] on button "Add" at bounding box center [225, 229] width 47 height 47
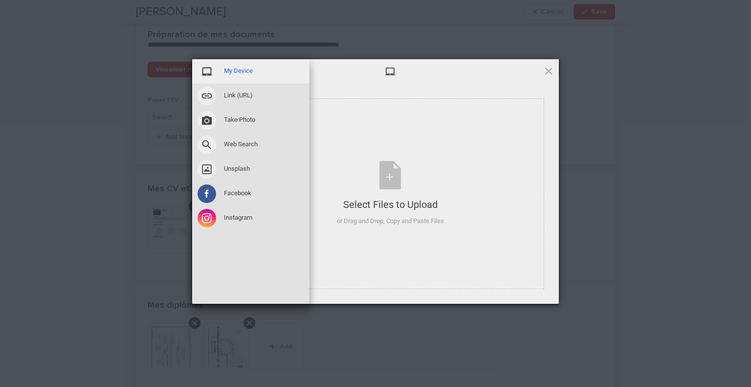
click at [207, 71] on span at bounding box center [206, 71] width 19 height 19
click at [219, 71] on div "My Device" at bounding box center [250, 71] width 117 height 24
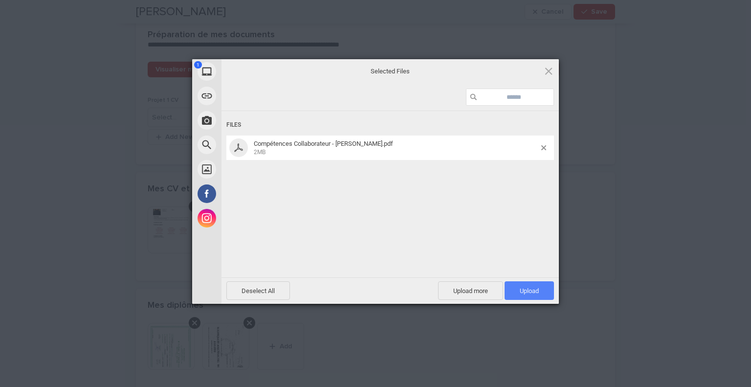
click at [540, 289] on span "Upload 1" at bounding box center [528, 290] width 49 height 19
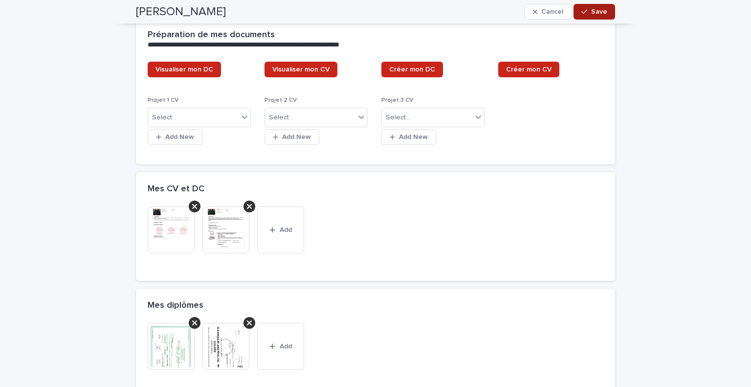
click at [604, 12] on button "Save" at bounding box center [594, 12] width 42 height 16
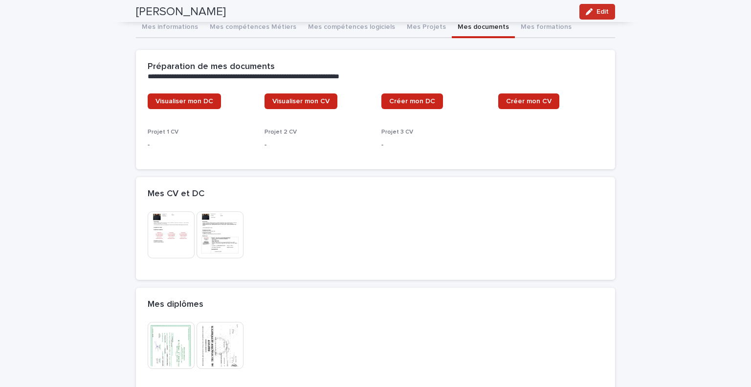
scroll to position [0, 0]
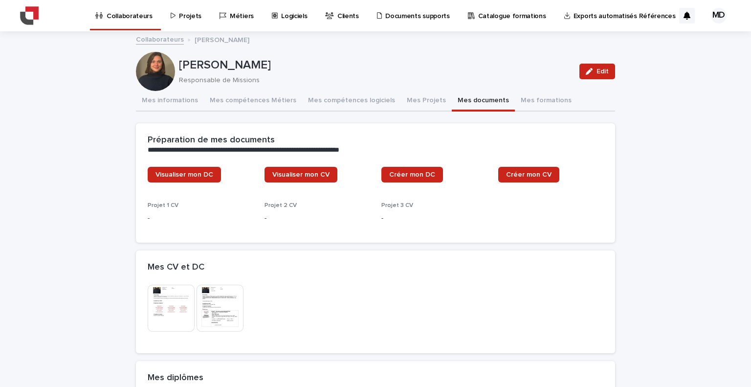
click at [158, 313] on img at bounding box center [171, 308] width 47 height 47
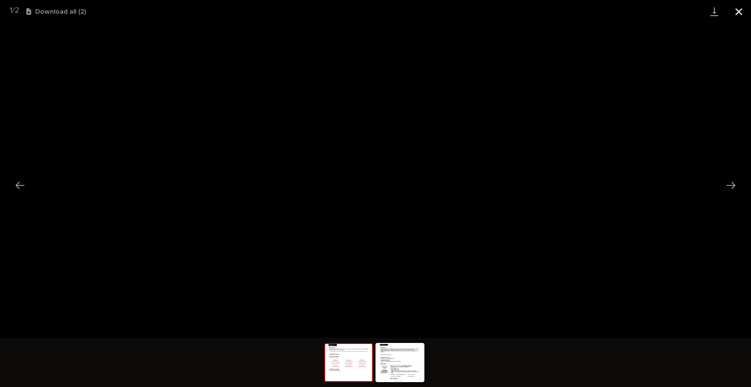
click at [735, 6] on button "Close gallery" at bounding box center [738, 11] width 24 height 23
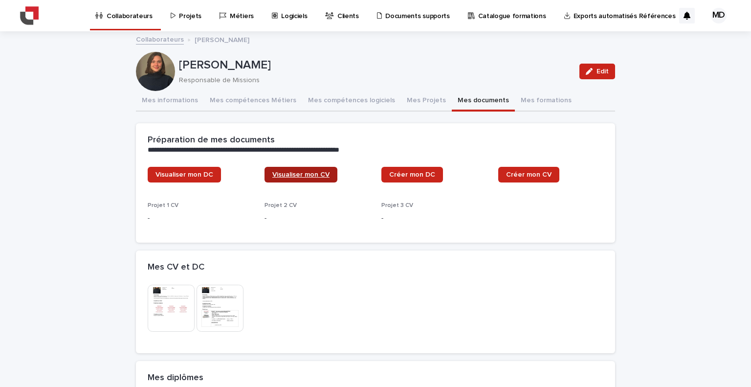
click at [274, 170] on link "Visualiser mon CV" at bounding box center [300, 175] width 73 height 16
click at [597, 70] on span "Edit" at bounding box center [602, 71] width 12 height 7
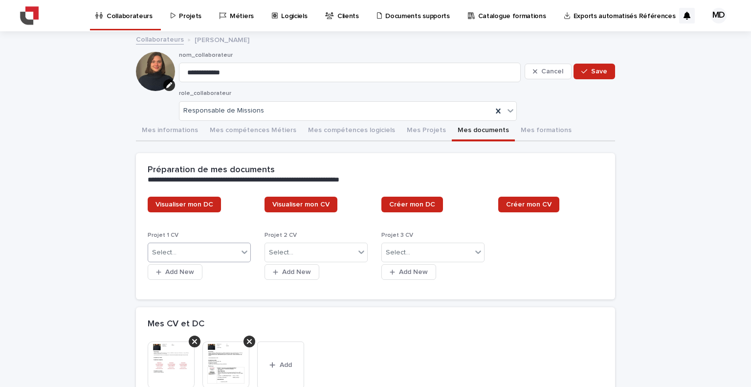
click at [188, 247] on div "Select..." at bounding box center [193, 252] width 90 height 16
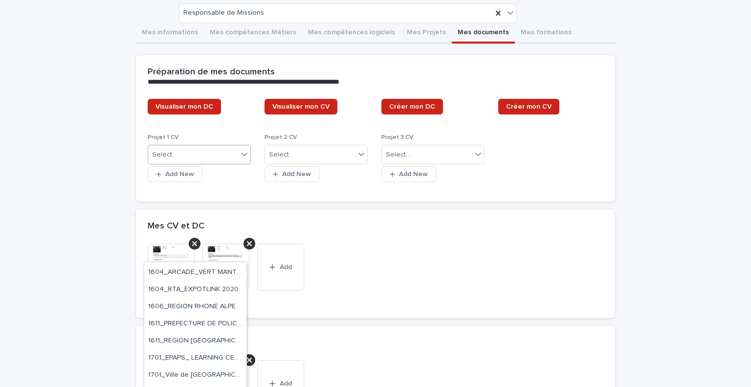
scroll to position [759, 0]
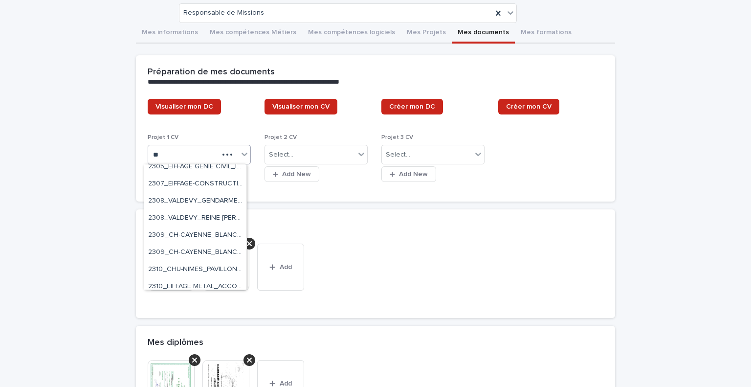
type input "***"
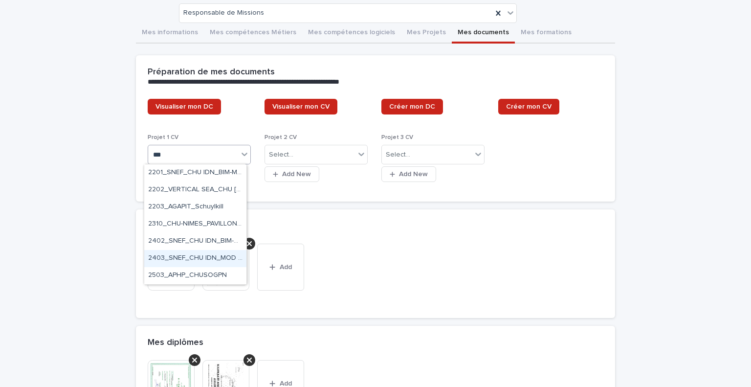
click at [203, 252] on div "2403_SNEF_CHU IDN_MOD BIM LOT SURETE" at bounding box center [195, 258] width 102 height 17
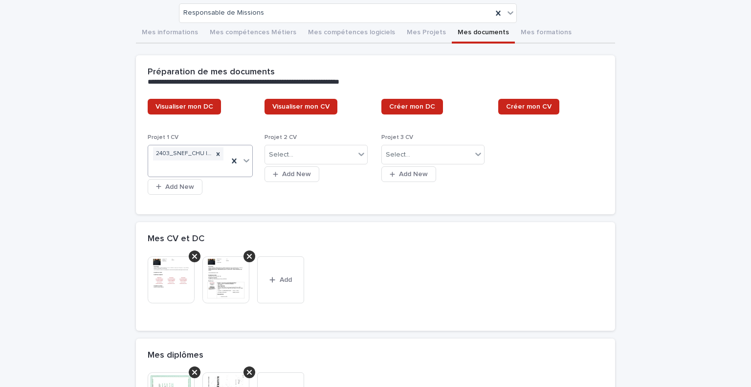
scroll to position [104, 0]
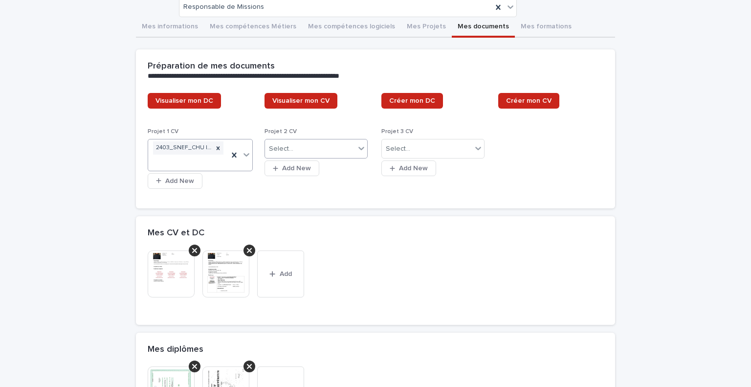
click at [330, 146] on div "Select..." at bounding box center [310, 149] width 90 height 16
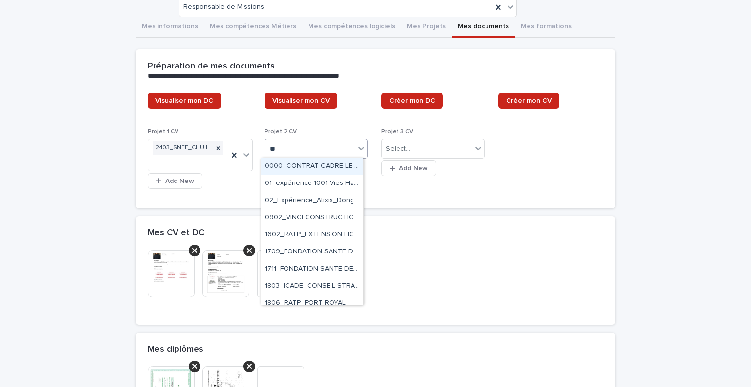
type input "***"
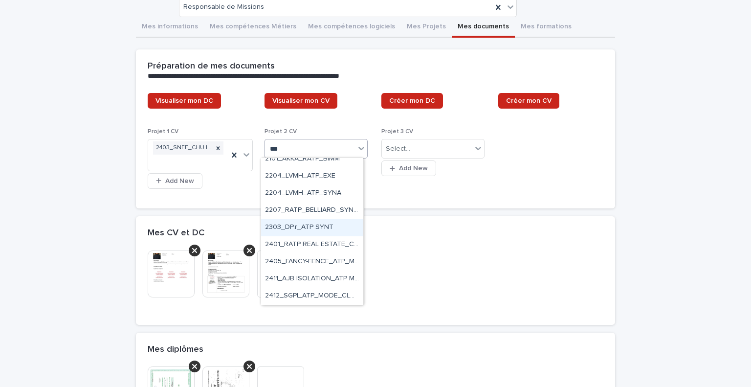
click at [303, 228] on div "2303_DP.r_ATP SYNT" at bounding box center [312, 227] width 102 height 17
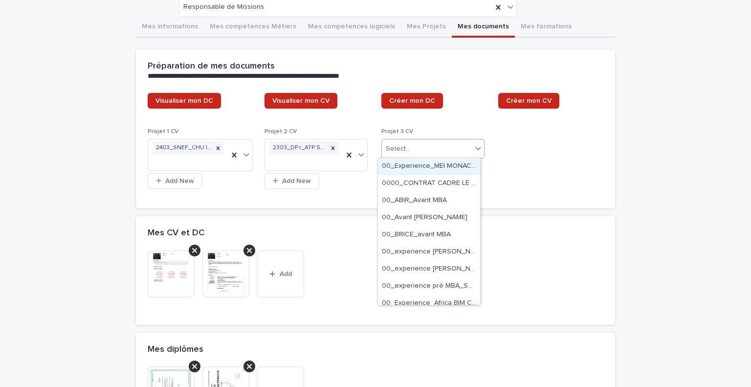
click at [411, 146] on div "Select..." at bounding box center [427, 149] width 90 height 16
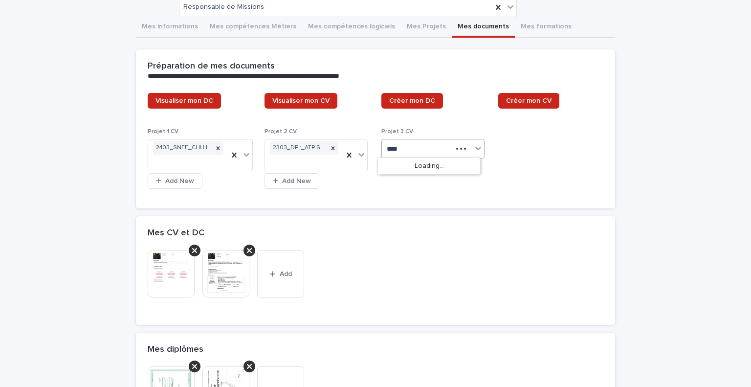
type input "*****"
click at [417, 161] on div "2409_CHANTIERS MODERNES_JONCHEROLLES" at bounding box center [429, 166] width 102 height 17
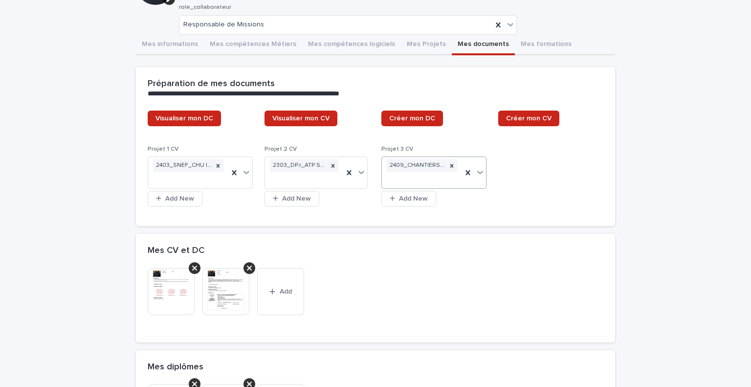
scroll to position [6, 0]
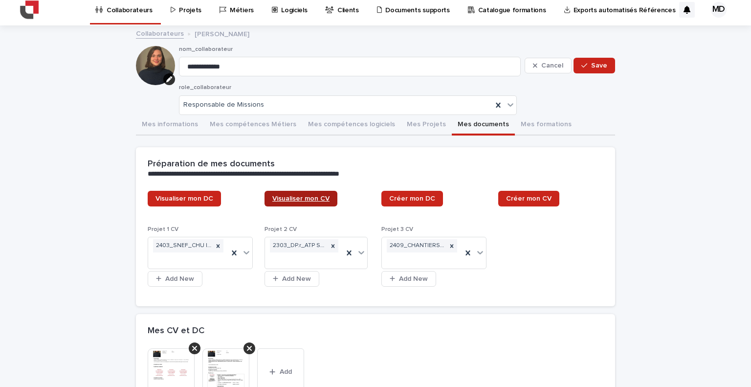
click at [301, 195] on span "Visualiser mon CV" at bounding box center [300, 198] width 57 height 7
click at [591, 62] on span "Save" at bounding box center [599, 65] width 16 height 7
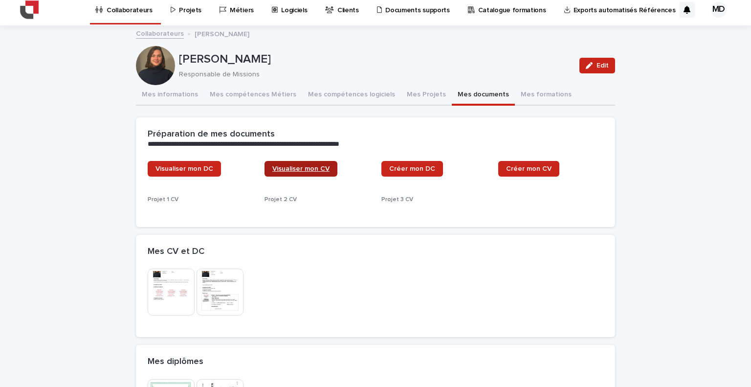
click at [303, 164] on link "Visualiser mon CV" at bounding box center [300, 169] width 73 height 16
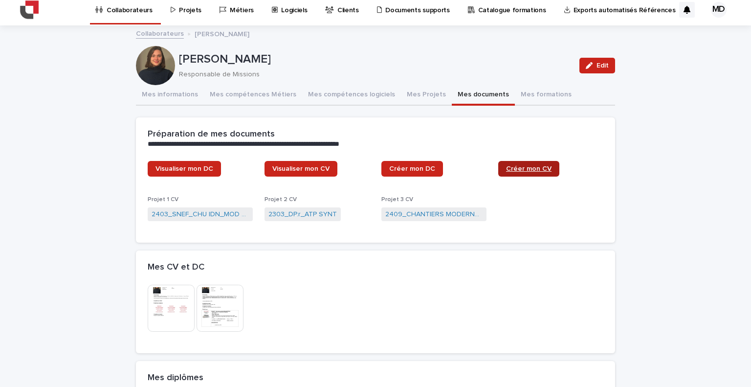
click at [526, 168] on span "Créer mon CV" at bounding box center [528, 168] width 45 height 7
click at [587, 69] on button "Edit" at bounding box center [597, 66] width 36 height 16
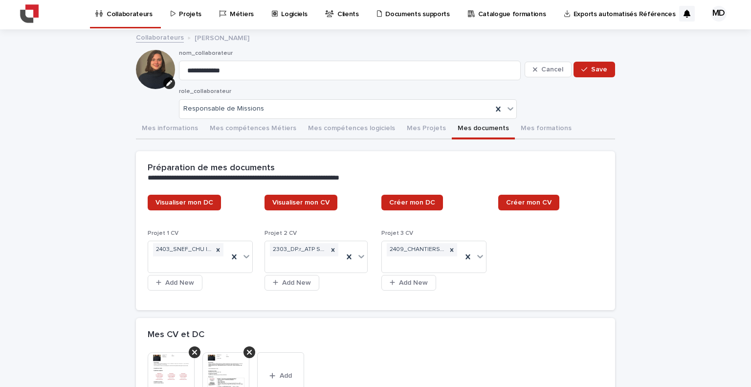
scroll to position [0, 0]
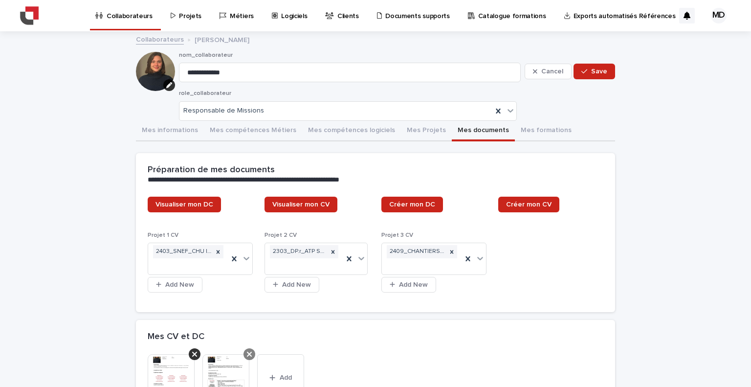
click at [189, 351] on div at bounding box center [195, 354] width 12 height 12
click at [197, 372] on div at bounding box center [175, 377] width 55 height 47
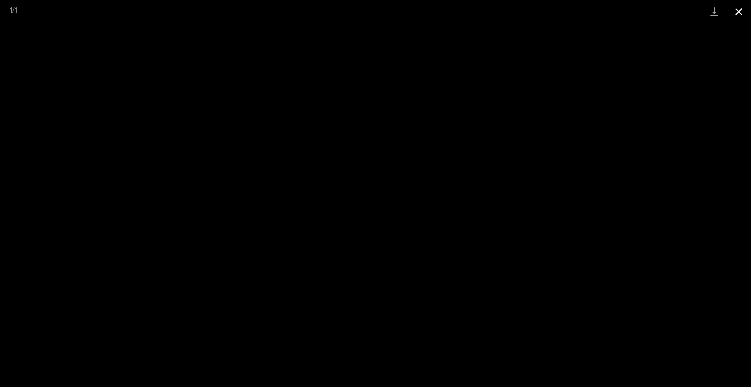
click at [740, 11] on button "Close gallery" at bounding box center [738, 11] width 24 height 23
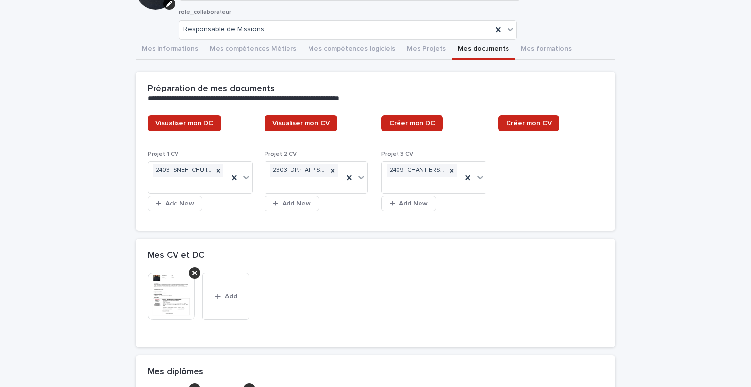
scroll to position [147, 0]
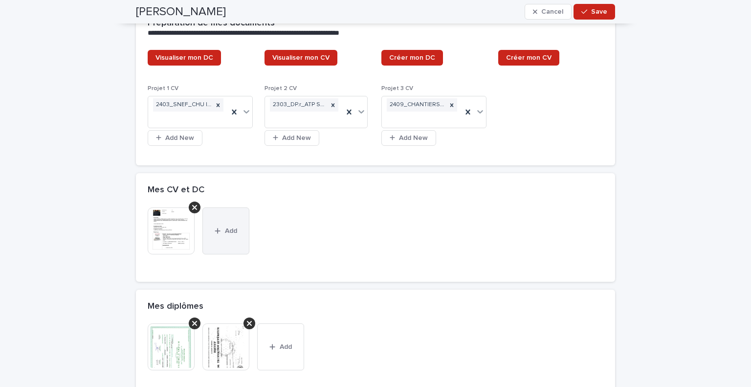
click at [205, 211] on button "Add" at bounding box center [225, 230] width 47 height 47
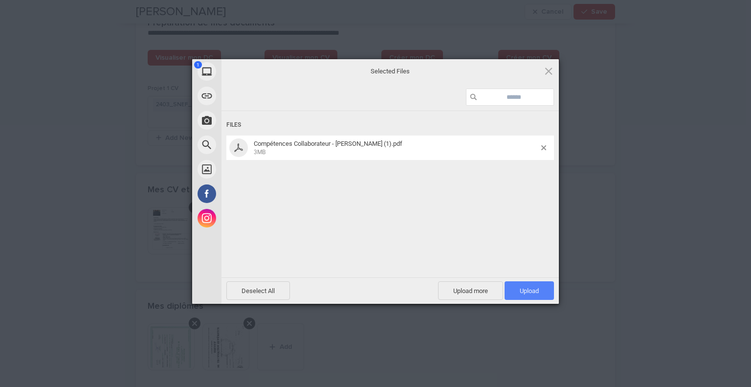
click at [538, 293] on span "Upload 1" at bounding box center [529, 290] width 19 height 7
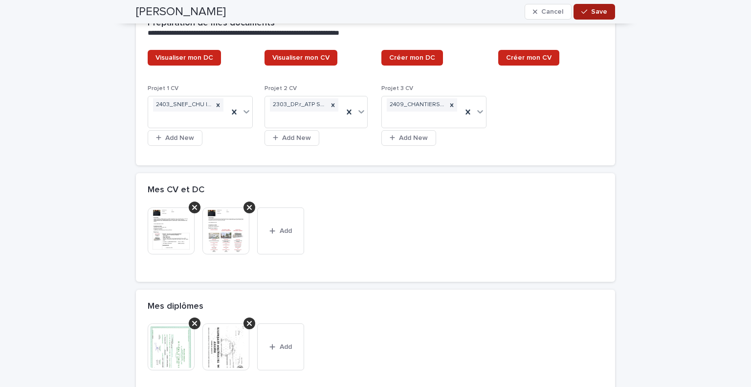
click at [592, 12] on span "Save" at bounding box center [599, 11] width 16 height 7
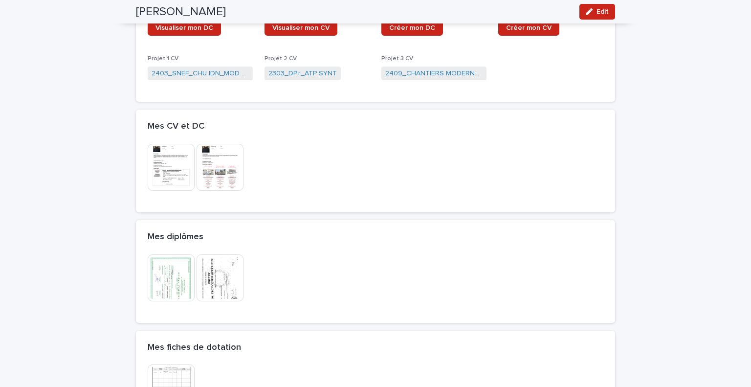
scroll to position [106, 0]
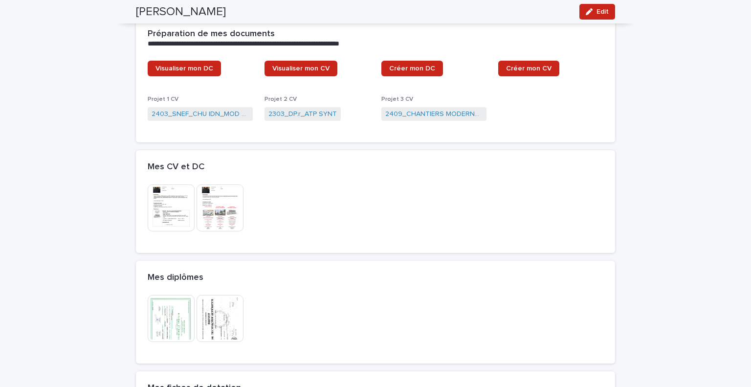
click at [209, 198] on img at bounding box center [220, 207] width 47 height 47
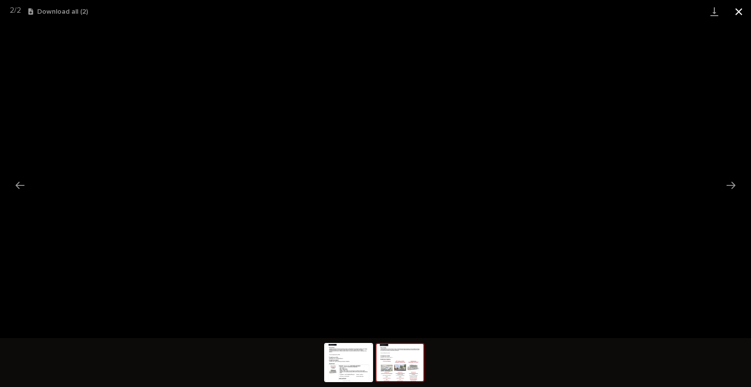
click at [736, 12] on button "Close gallery" at bounding box center [738, 11] width 24 height 23
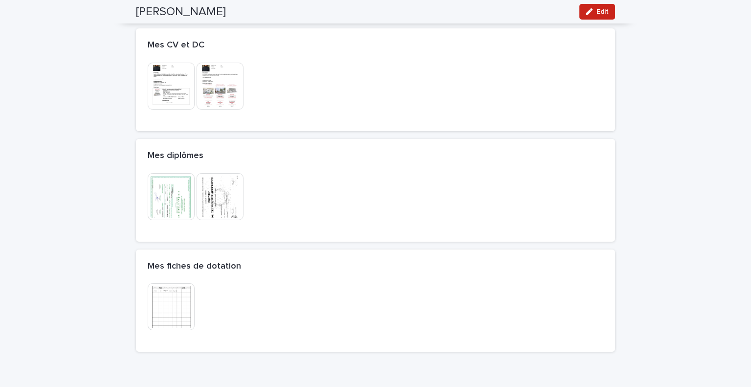
scroll to position [0, 0]
